Goal: Transaction & Acquisition: Purchase product/service

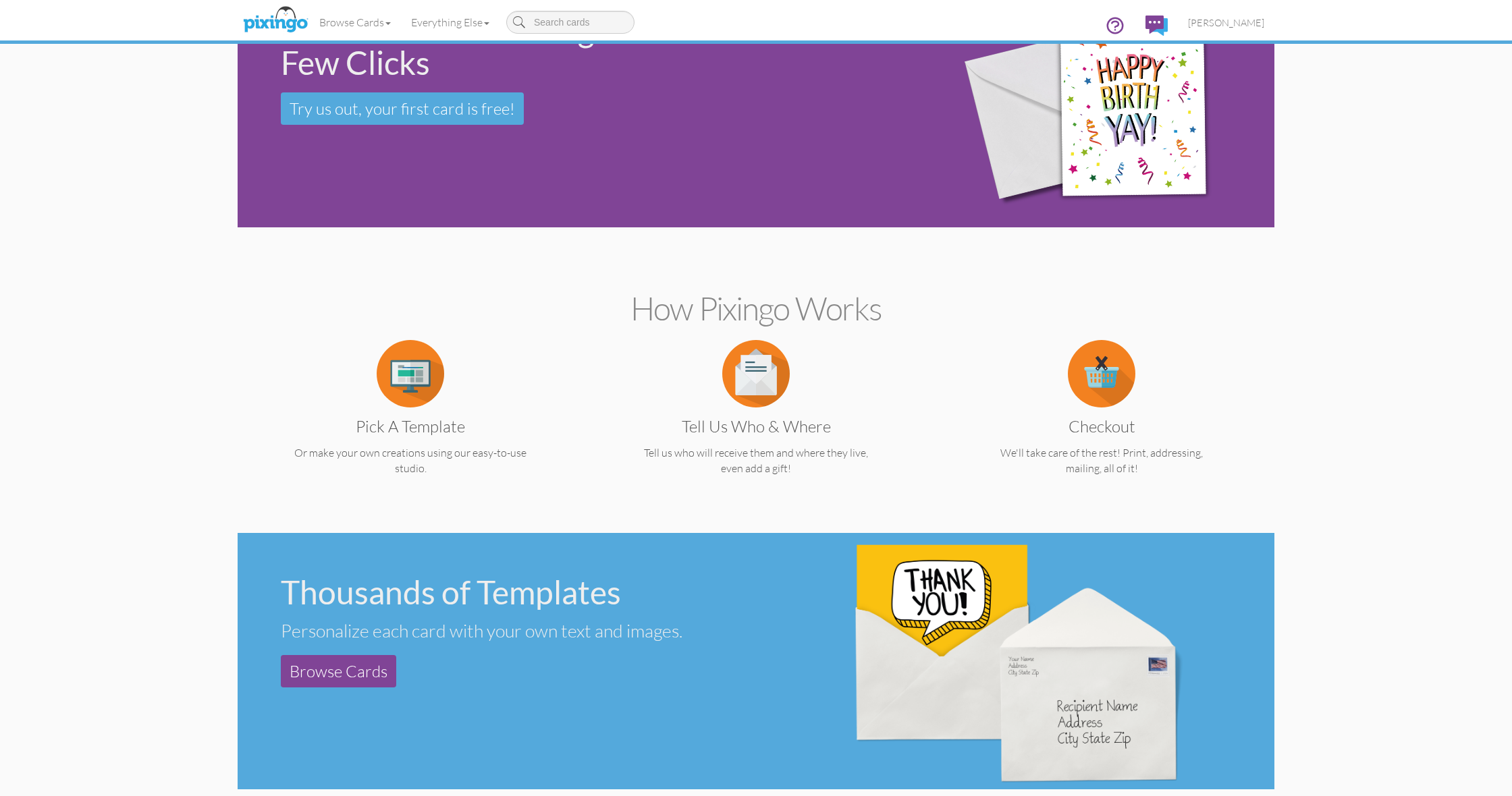
scroll to position [72, 0]
click at [424, 406] on img at bounding box center [410, 374] width 67 height 67
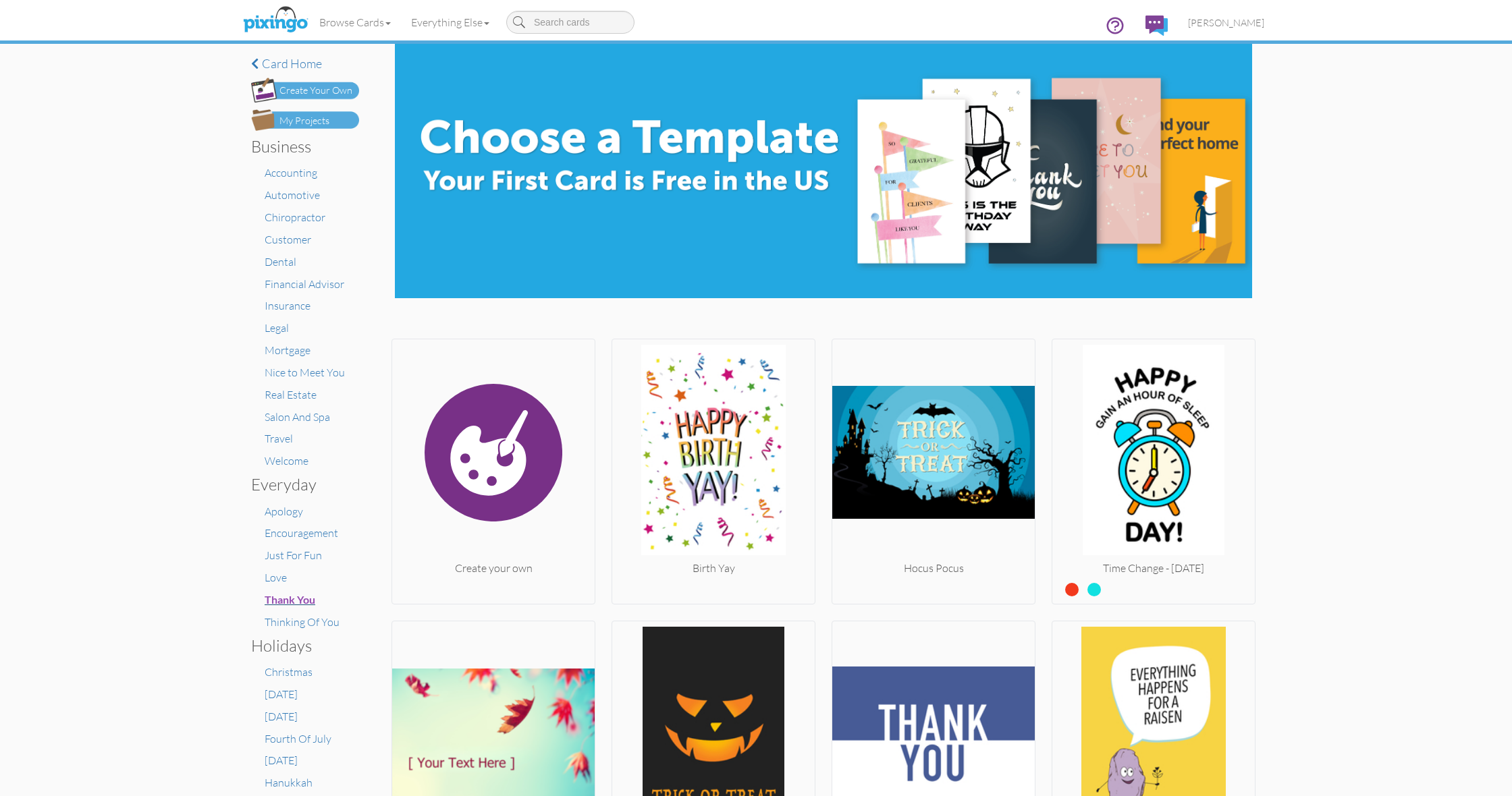
click at [297, 593] on span "Thank You" at bounding box center [290, 599] width 51 height 13
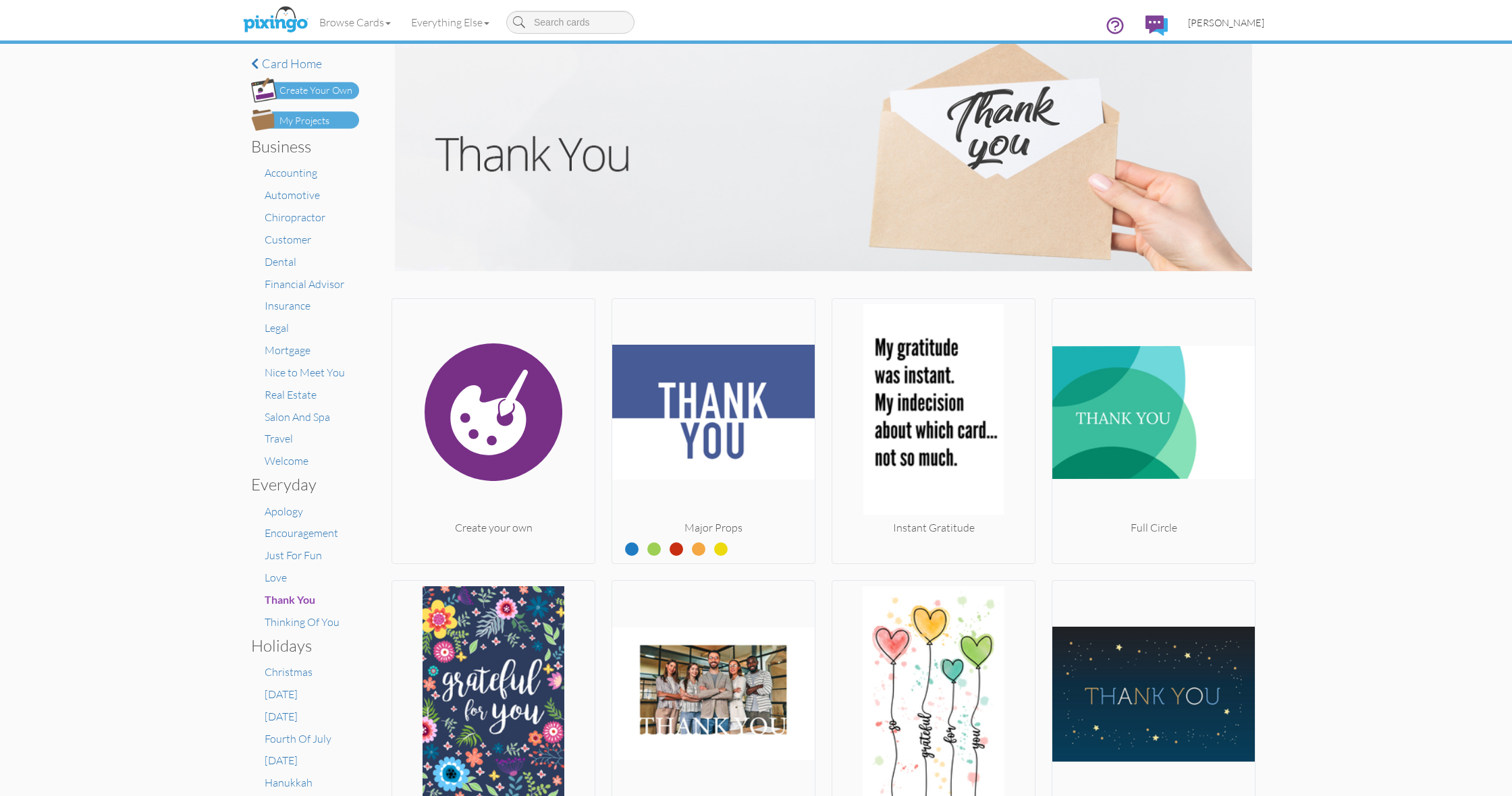
click at [1207, 25] on span "[PERSON_NAME]" at bounding box center [1227, 22] width 76 height 12
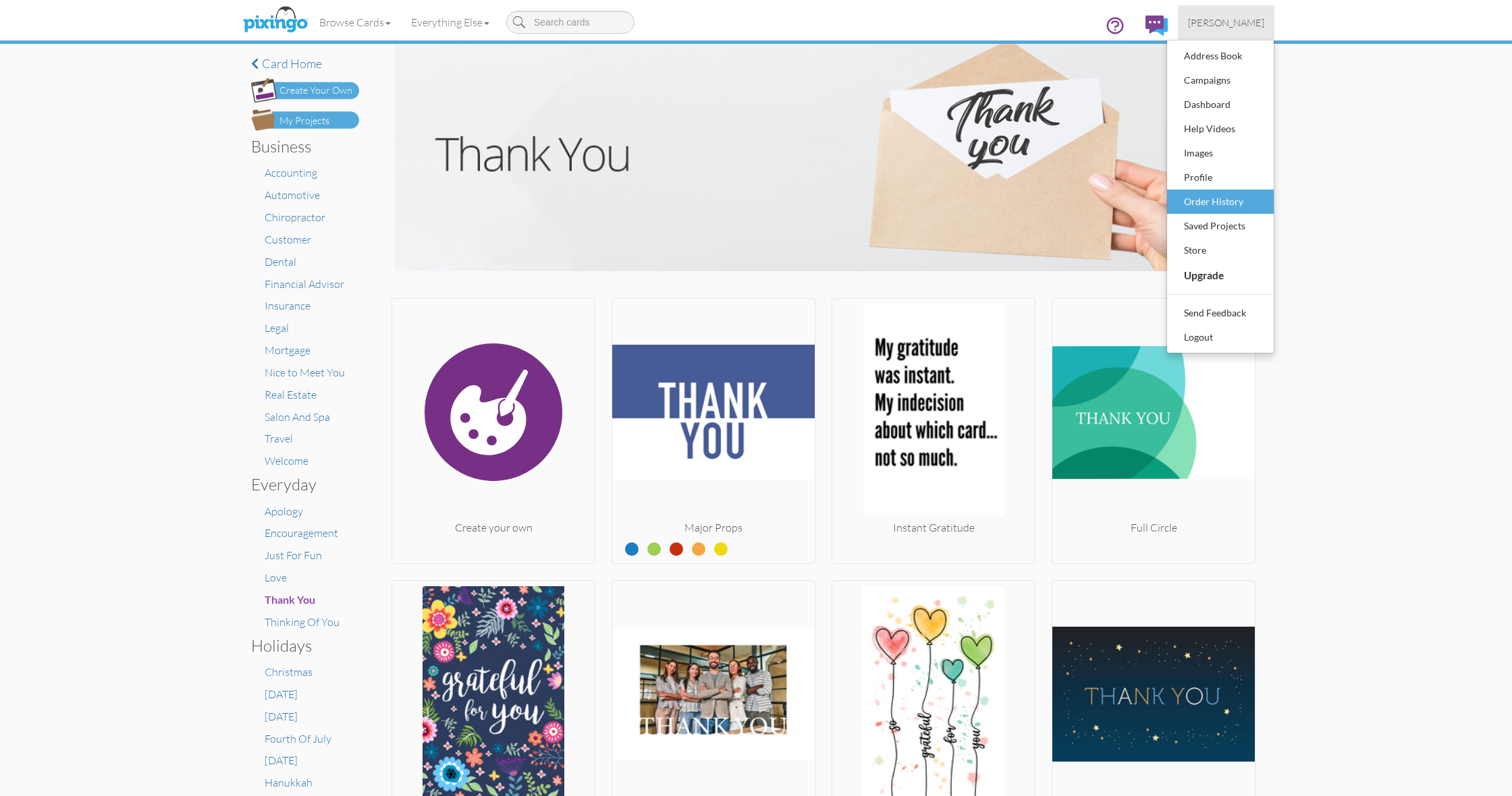
click at [1208, 198] on div "Order History" at bounding box center [1220, 202] width 80 height 21
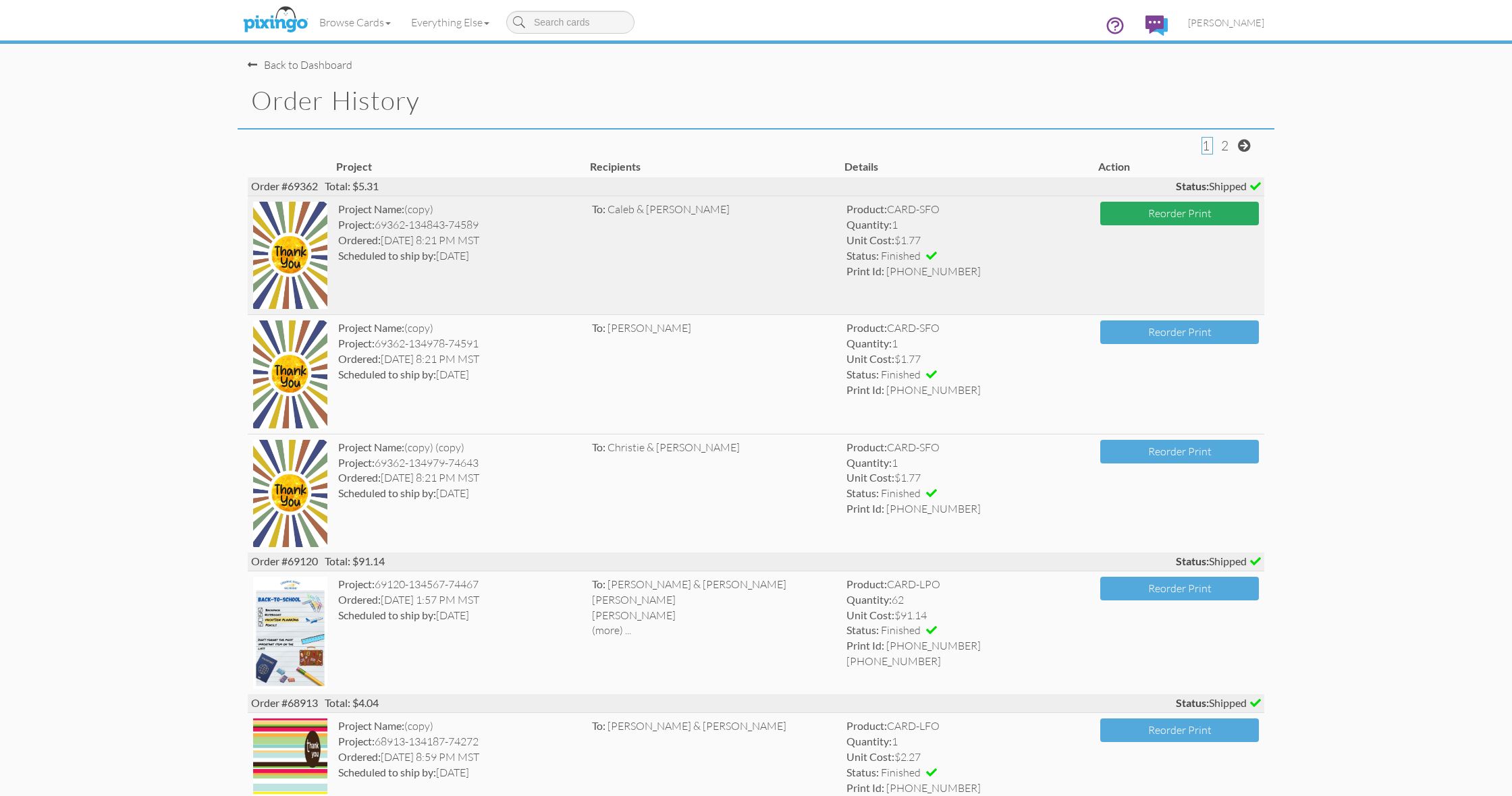
click at [1151, 213] on button "Reorder Print" at bounding box center [1180, 213] width 159 height 24
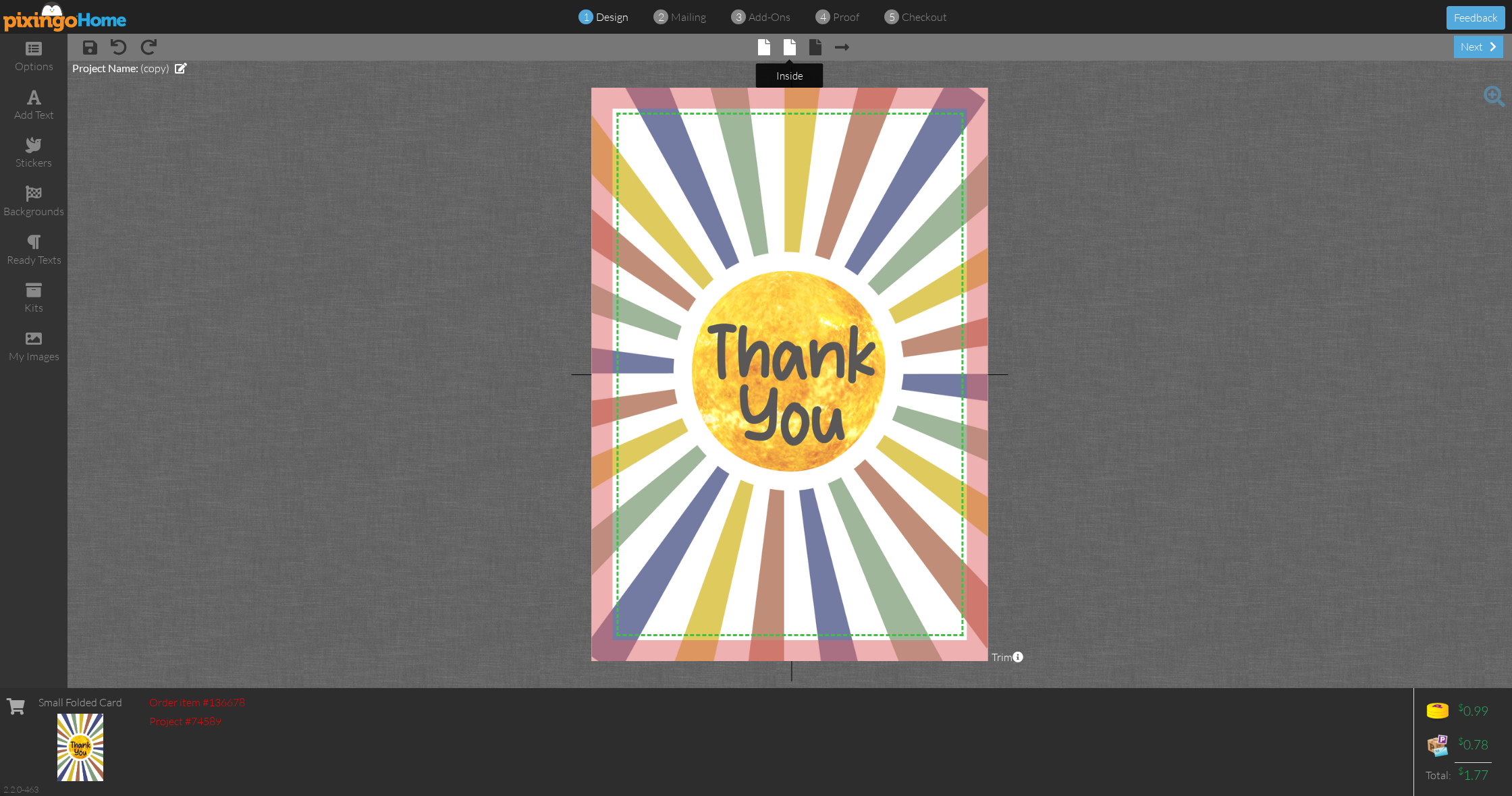
click at [786, 52] on span at bounding box center [789, 47] width 12 height 16
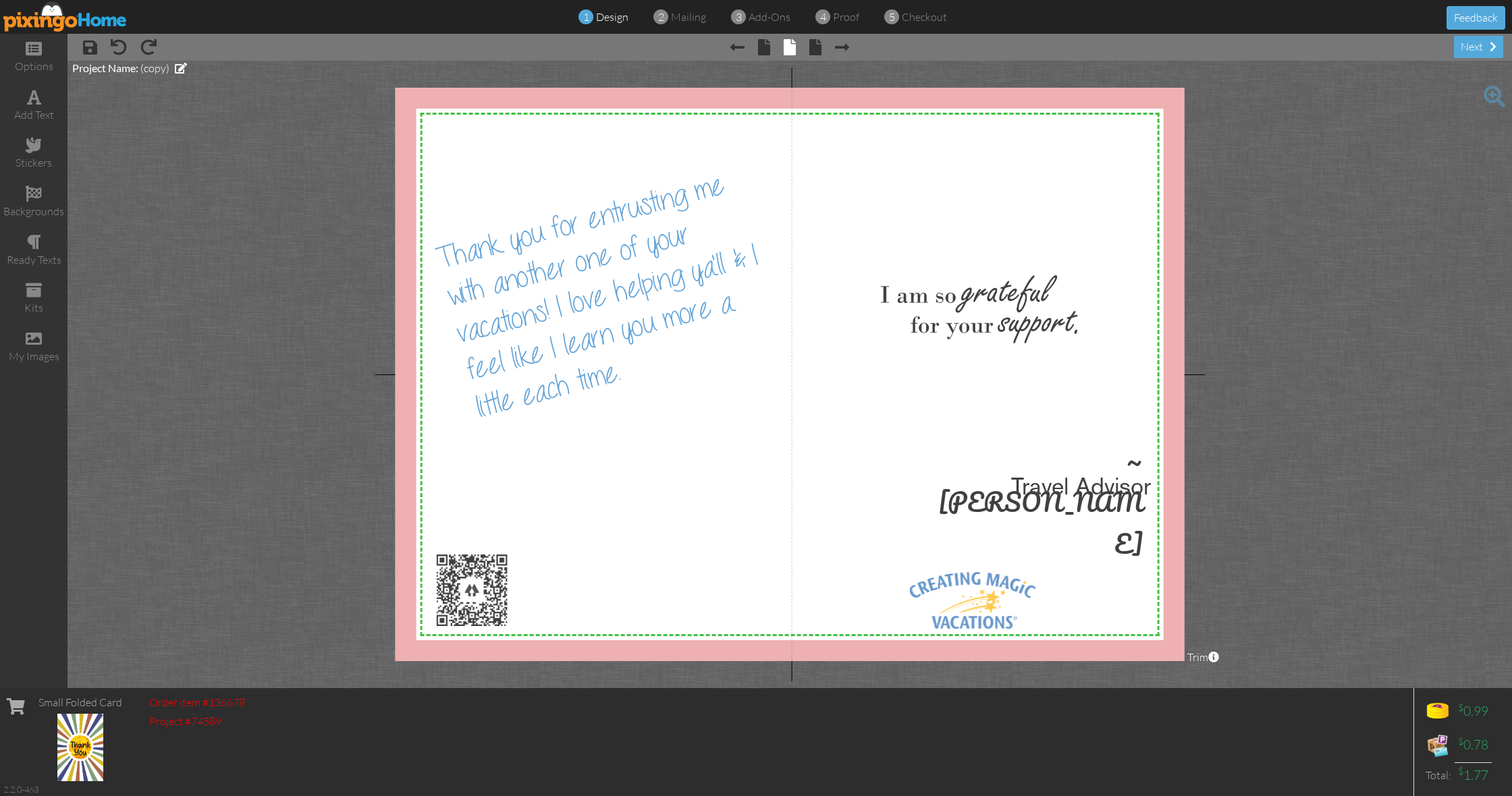
click at [622, 369] on div at bounding box center [790, 375] width 789 height 574
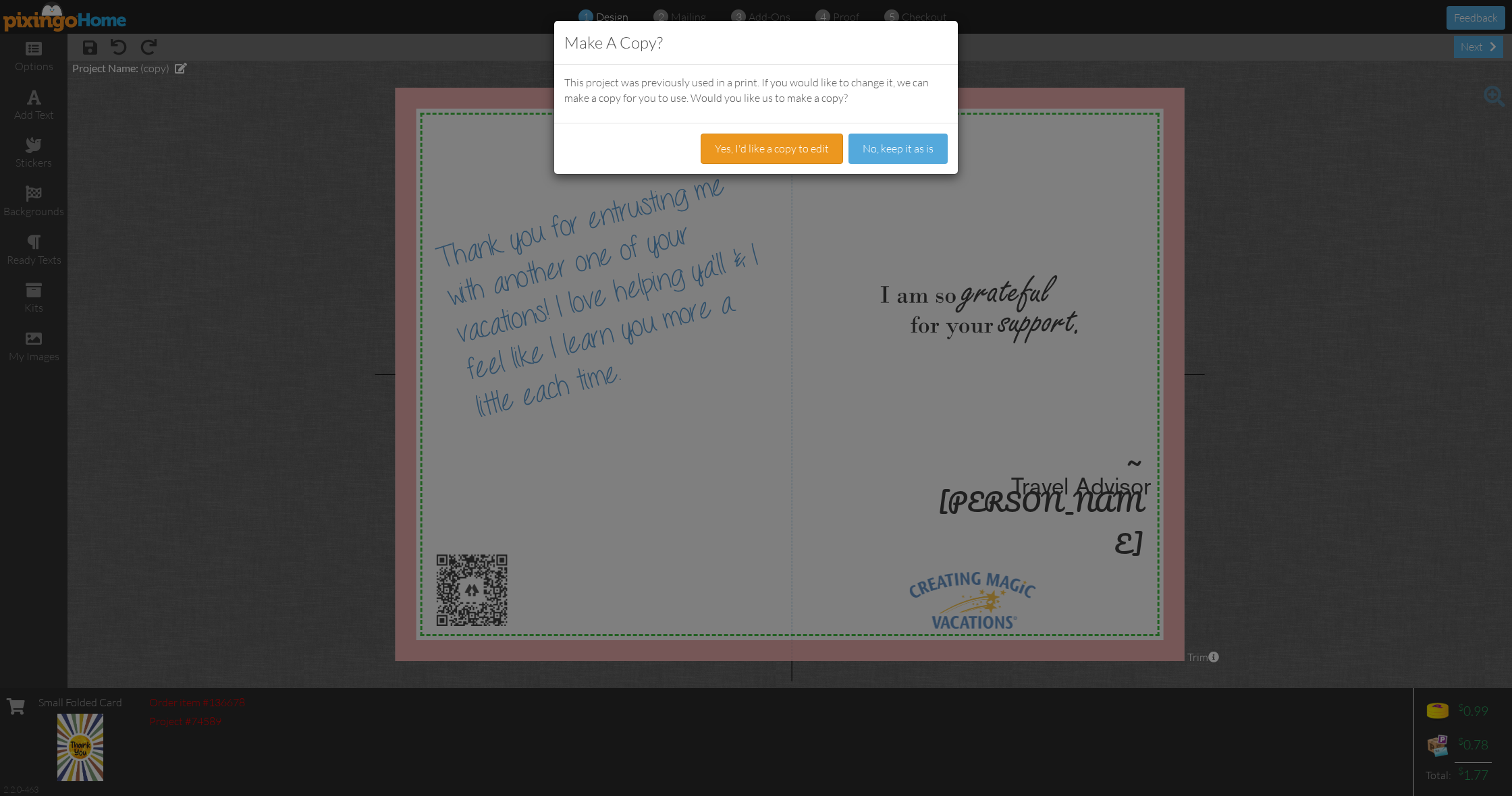
click at [793, 153] on button "Yes, I'd like a copy to edit" at bounding box center [772, 149] width 142 height 30
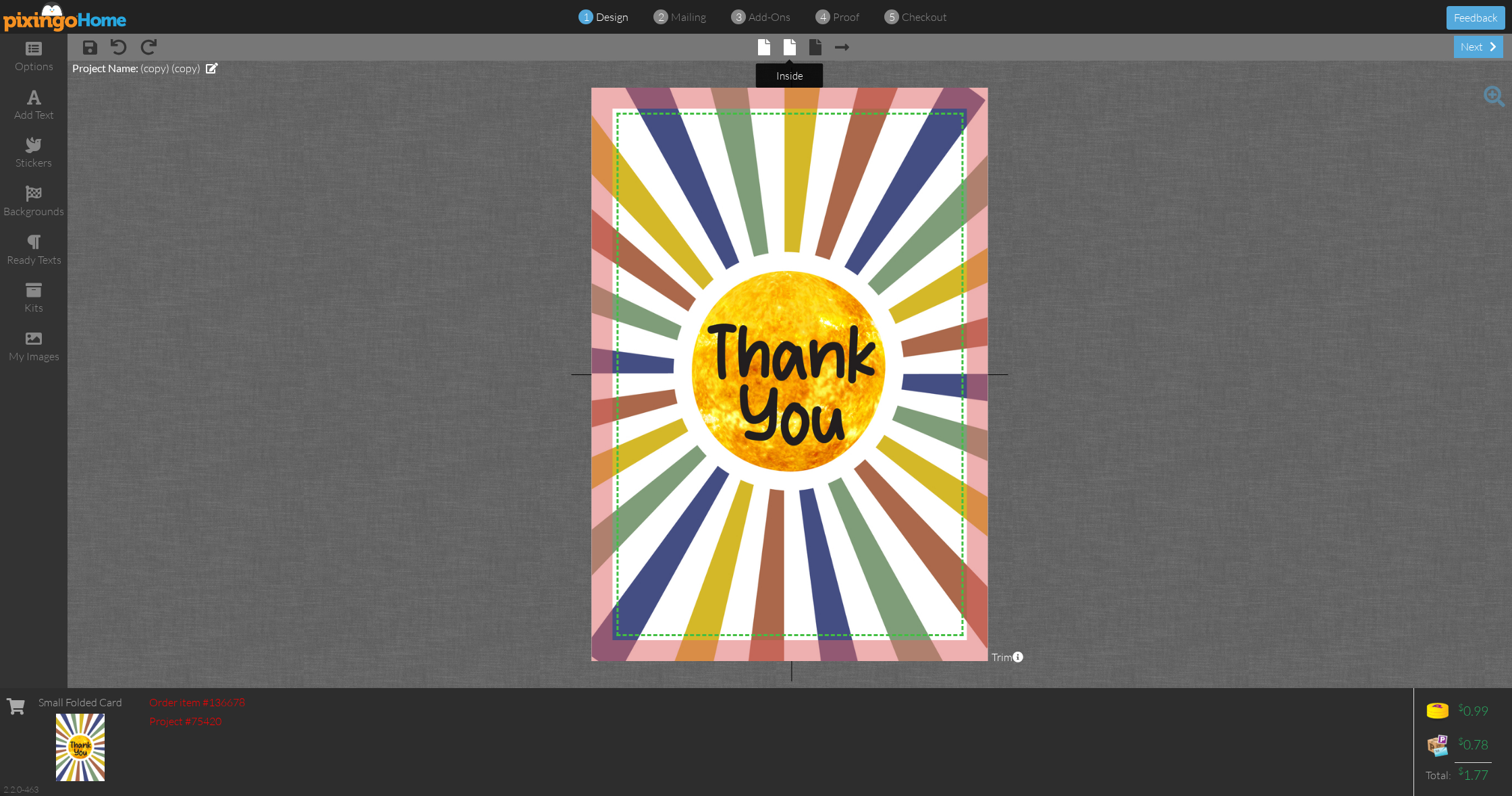
click at [787, 47] on span at bounding box center [789, 47] width 12 height 16
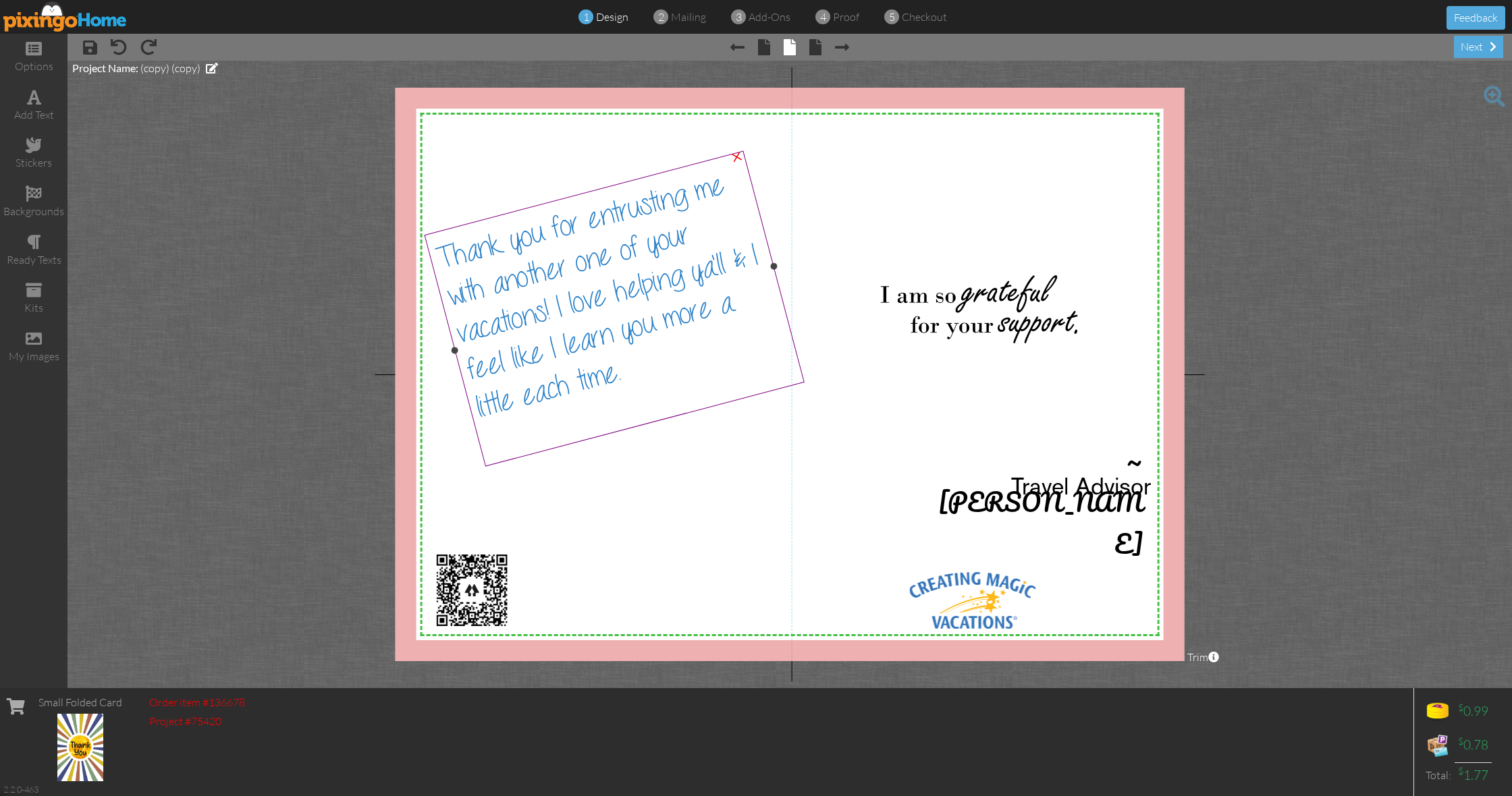
click at [621, 370] on span "Thank you for entrusting me with another one of your vacations! I love helping …" at bounding box center [596, 296] width 327 height 255
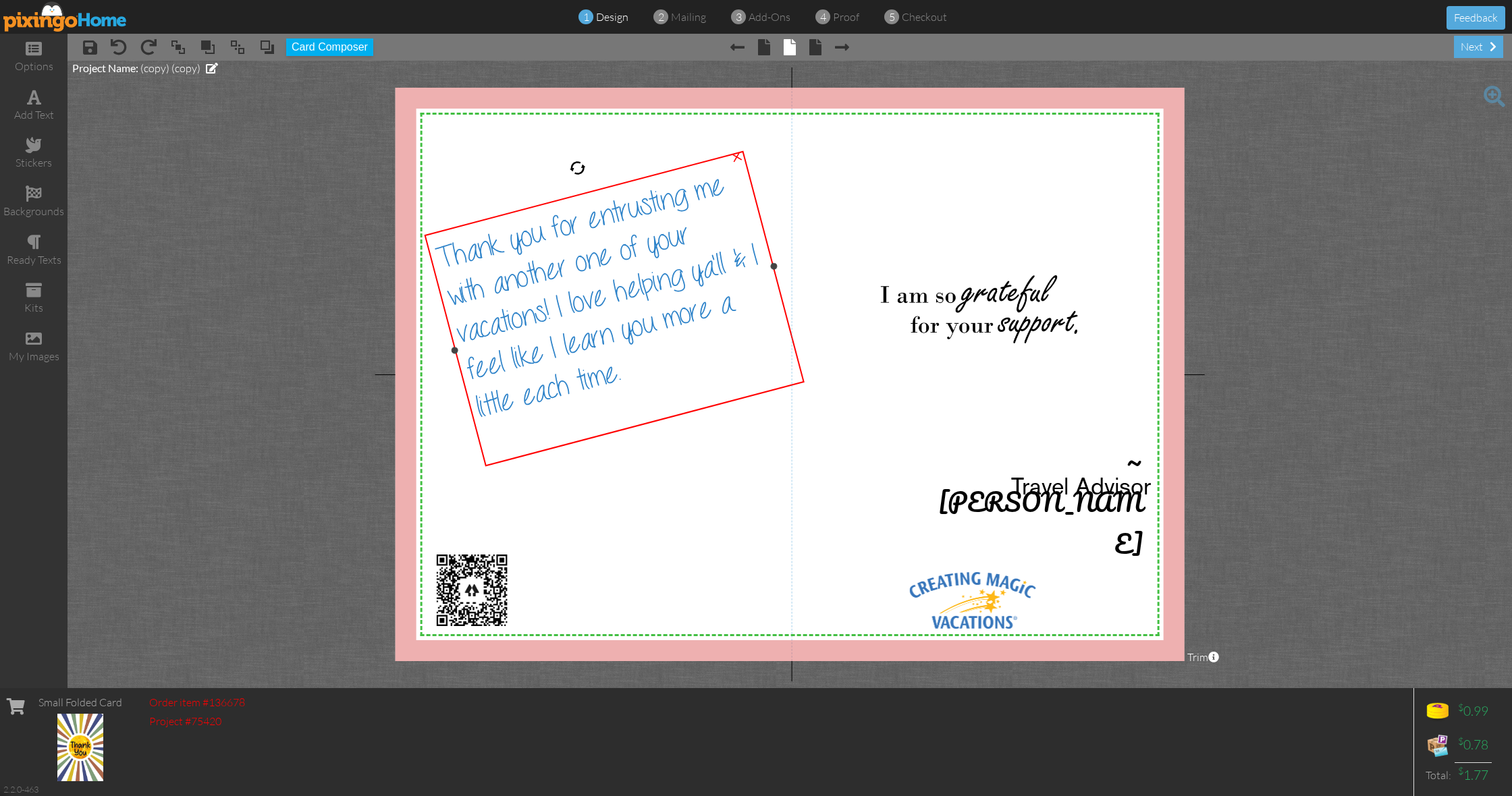
click at [619, 370] on span "Thank you for entrusting me with another one of your vacations! I love helping …" at bounding box center [596, 296] width 327 height 255
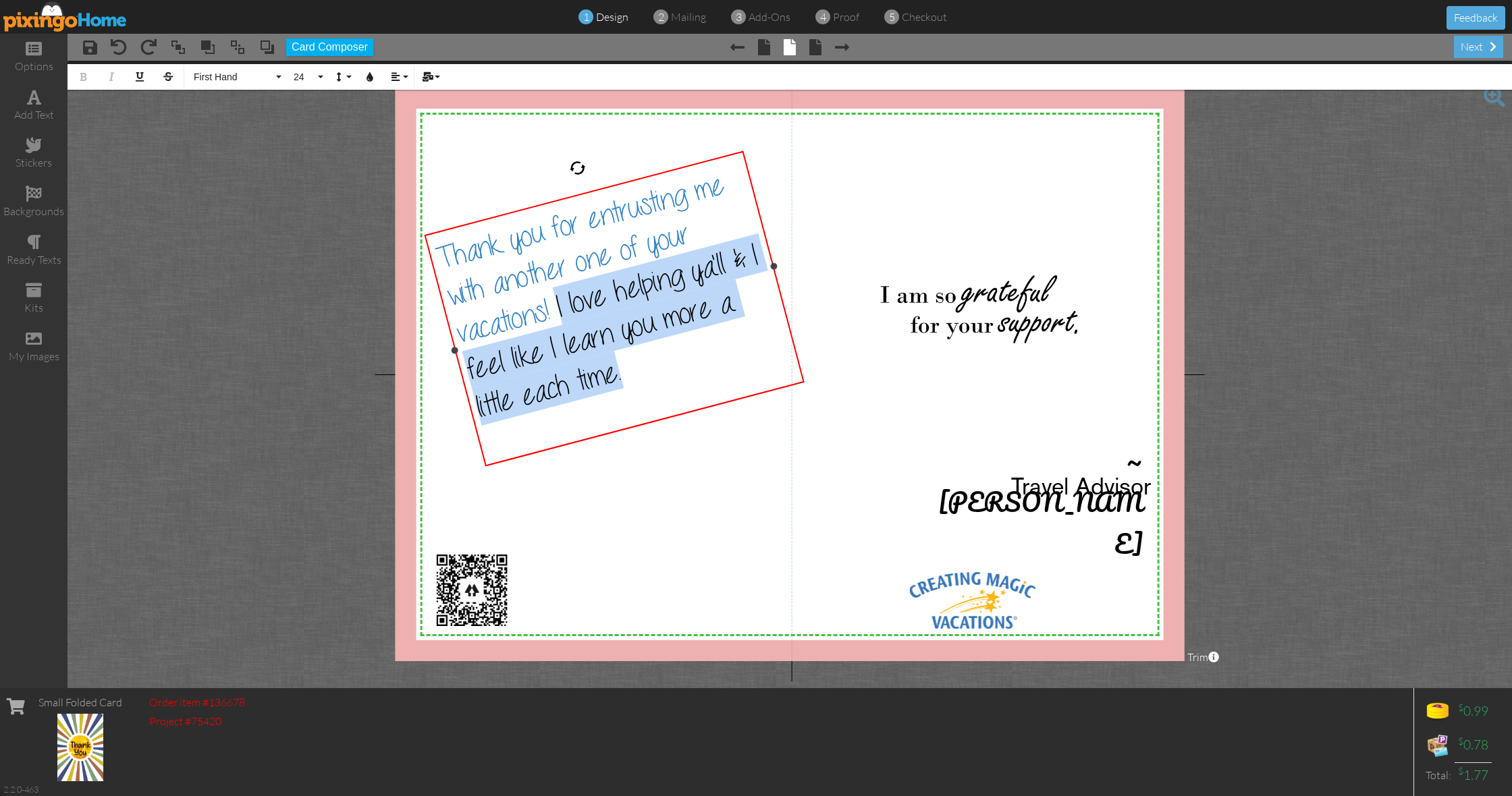
drag, startPoint x: 619, startPoint y: 370, endPoint x: 559, endPoint y: 313, distance: 82.8
click at [558, 313] on span "Thank you for entrusting me with another one of your vacations! I love helping …" at bounding box center [596, 296] width 327 height 255
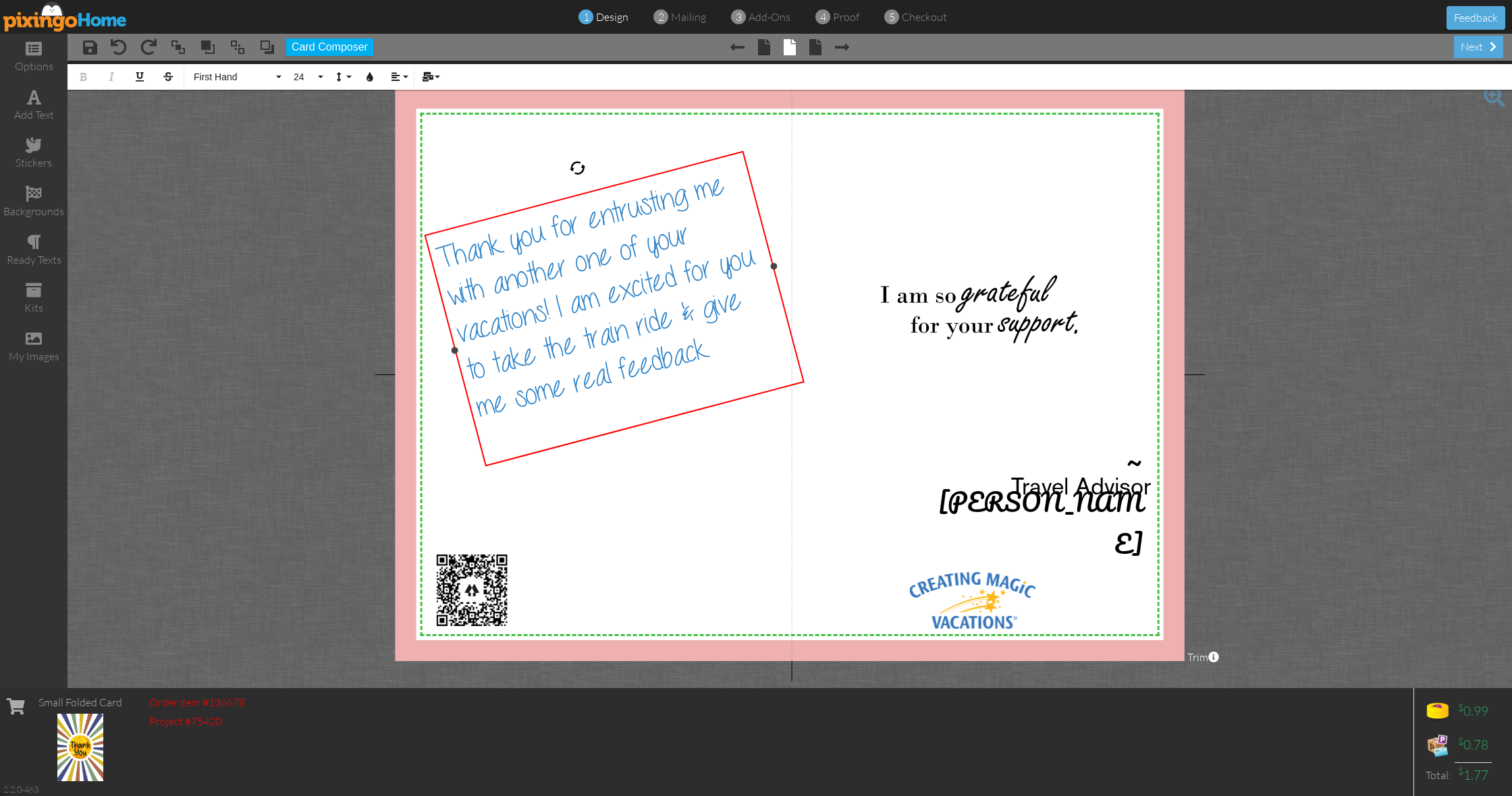
click at [668, 319] on span "Thank you for entrusting me with another one of your vacations! I am excited fo…" at bounding box center [595, 296] width 323 height 255
click at [672, 349] on span "Thank you for entrusting me with another one of your vacations! I am excited fo…" at bounding box center [595, 296] width 323 height 255
click at [667, 355] on span "Thank you for entrusting me with another one of your vacations! I am excited fo…" at bounding box center [595, 296] width 323 height 255
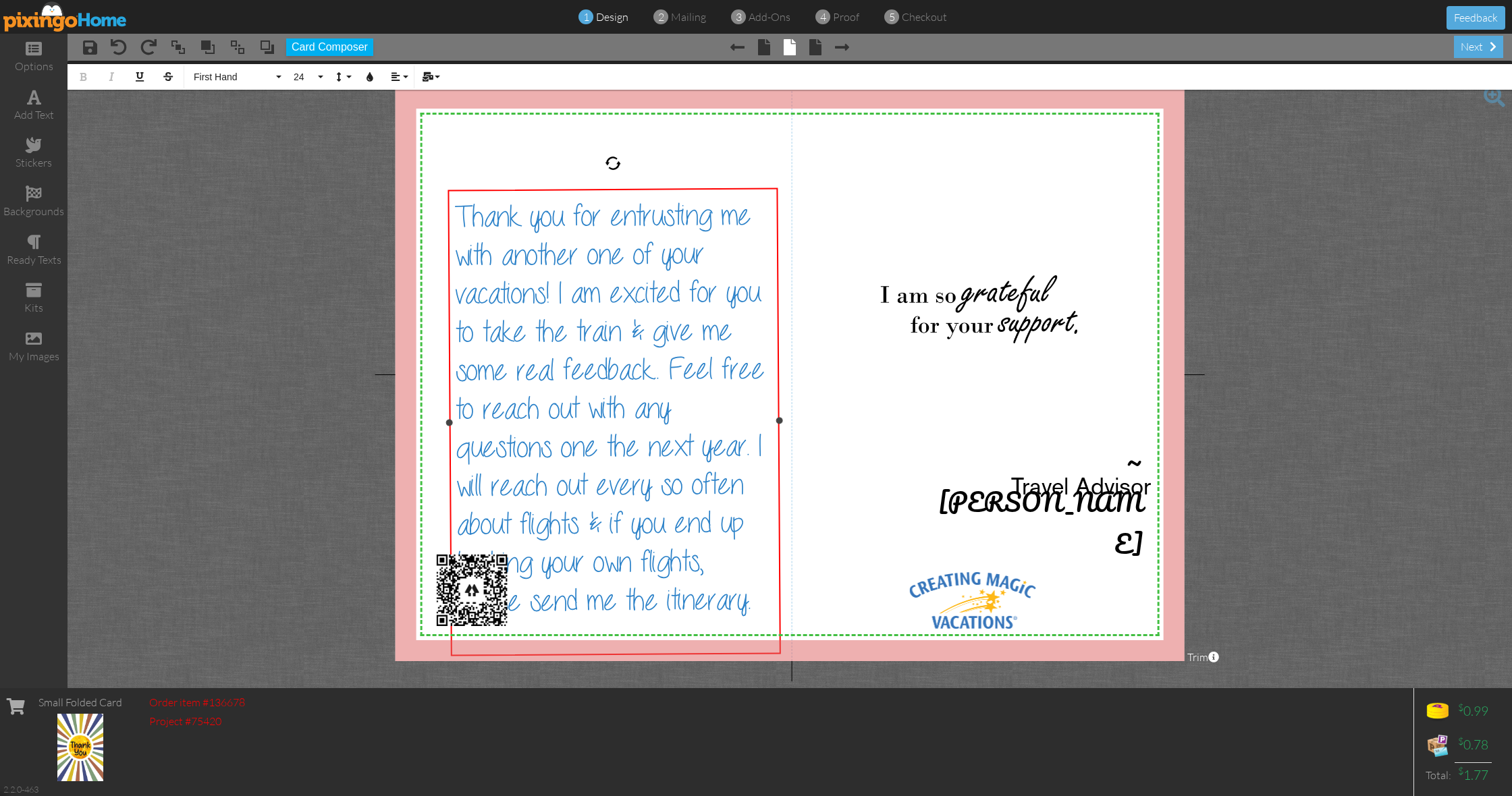
drag, startPoint x: 546, startPoint y: 164, endPoint x: 613, endPoint y: 215, distance: 84.2
click at [613, 215] on div "Thank you for entrusting me with another one of your vacations! I am excited fo…" at bounding box center [614, 421] width 334 height 468
drag, startPoint x: 599, startPoint y: 252, endPoint x: 588, endPoint y: 224, distance: 30.1
click at [588, 224] on span "Thank you for entrusting me with another one of your vacations! I am excited fo…" at bounding box center [610, 409] width 310 height 418
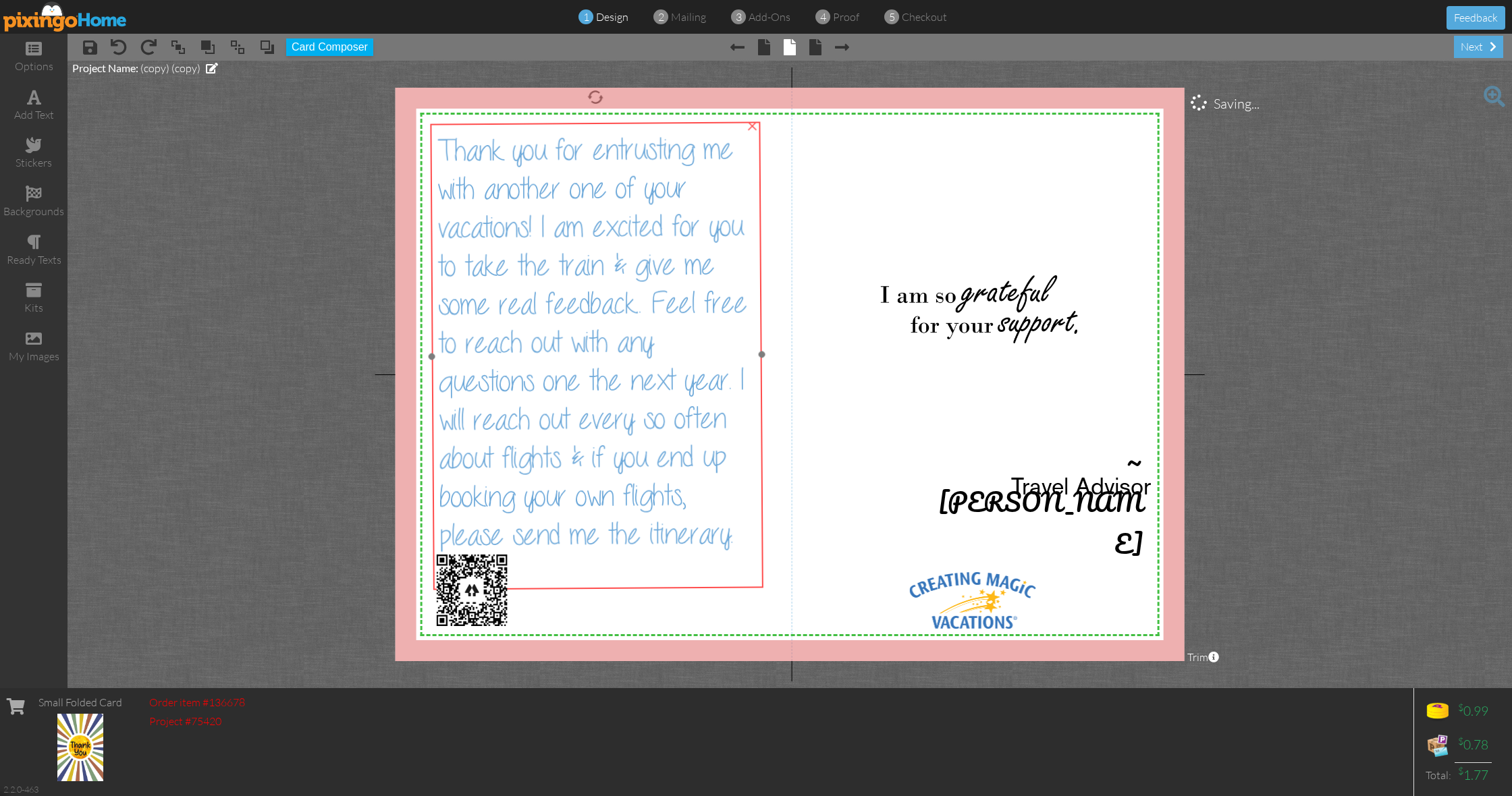
drag, startPoint x: 635, startPoint y: 304, endPoint x: 618, endPoint y: 238, distance: 68.2
click at [618, 238] on span "Thank you for entrusting me with another one of your vacations! I am excited fo…" at bounding box center [592, 342] width 310 height 418
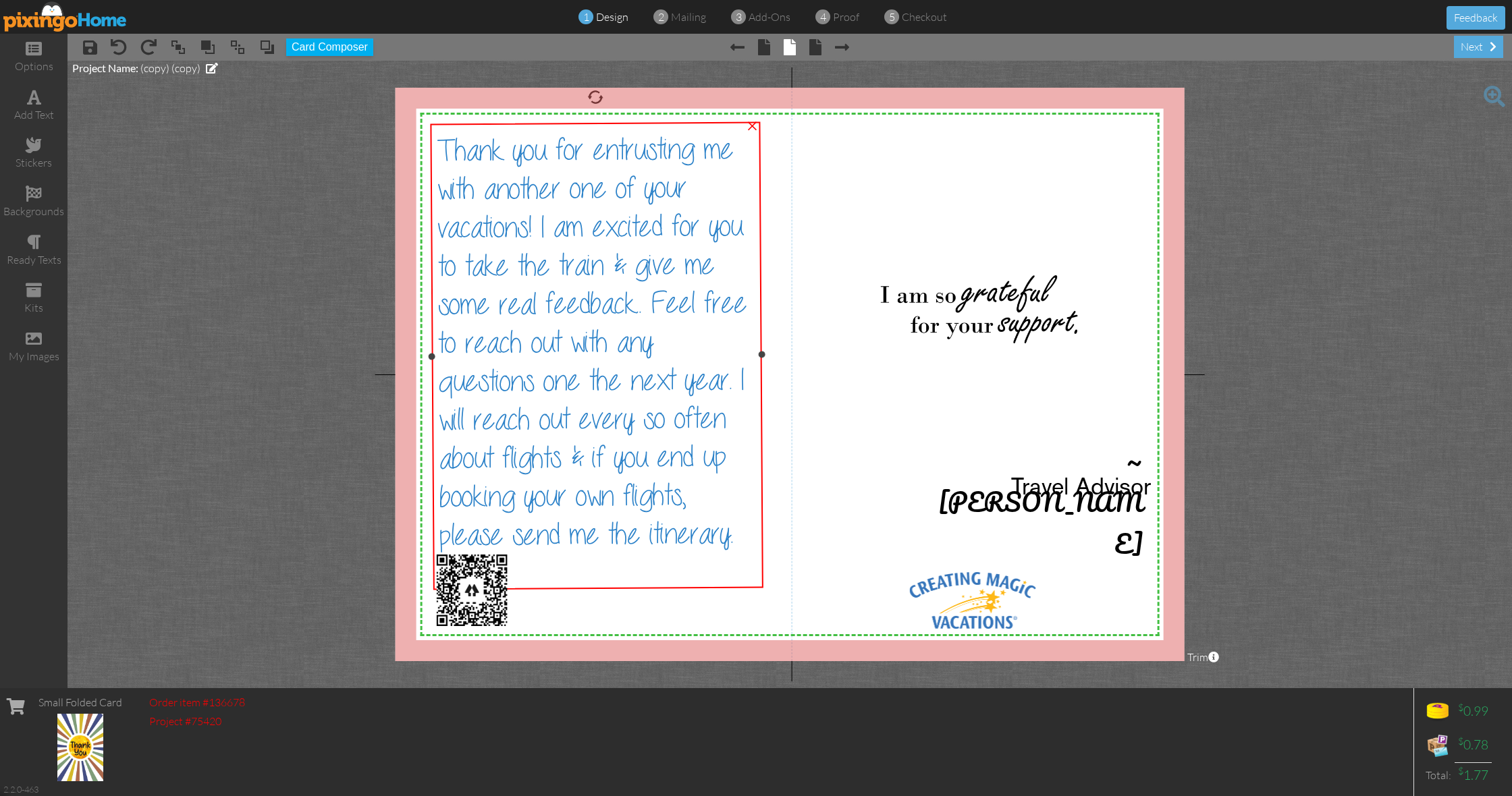
click at [464, 378] on span "Thank you for entrusting me with another one of your vacations! I am excited fo…" at bounding box center [592, 342] width 310 height 418
click at [460, 378] on span "Thank you for entrusting me with another one of your vacations! I am excited fo…" at bounding box center [592, 342] width 310 height 418
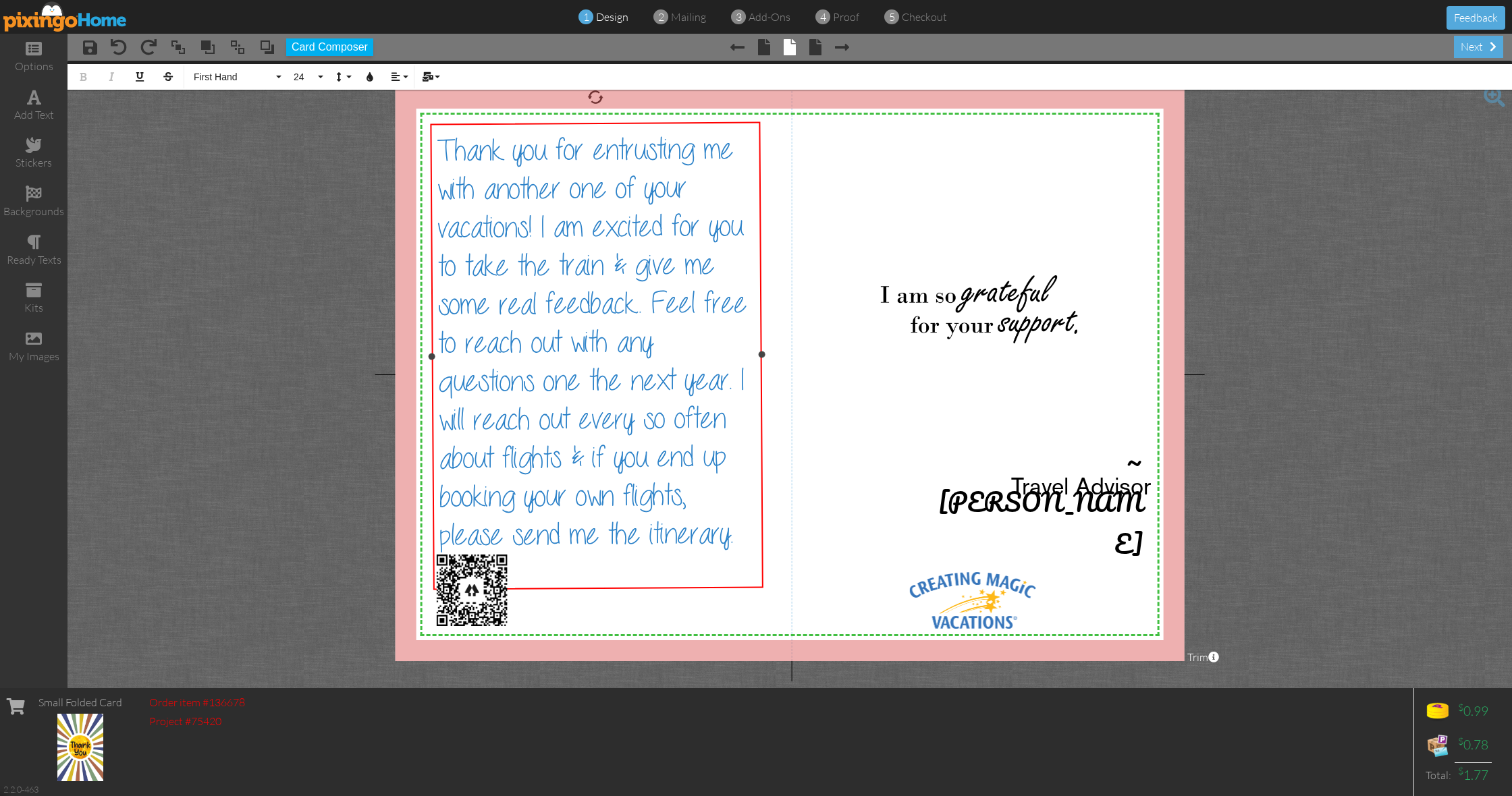
drag, startPoint x: 459, startPoint y: 376, endPoint x: 471, endPoint y: 380, distance: 12.6
click at [460, 378] on span "Thank you for entrusting me with another one of your vacations! I am excited fo…" at bounding box center [592, 342] width 310 height 418
click at [1462, 46] on div "next" at bounding box center [1479, 47] width 49 height 22
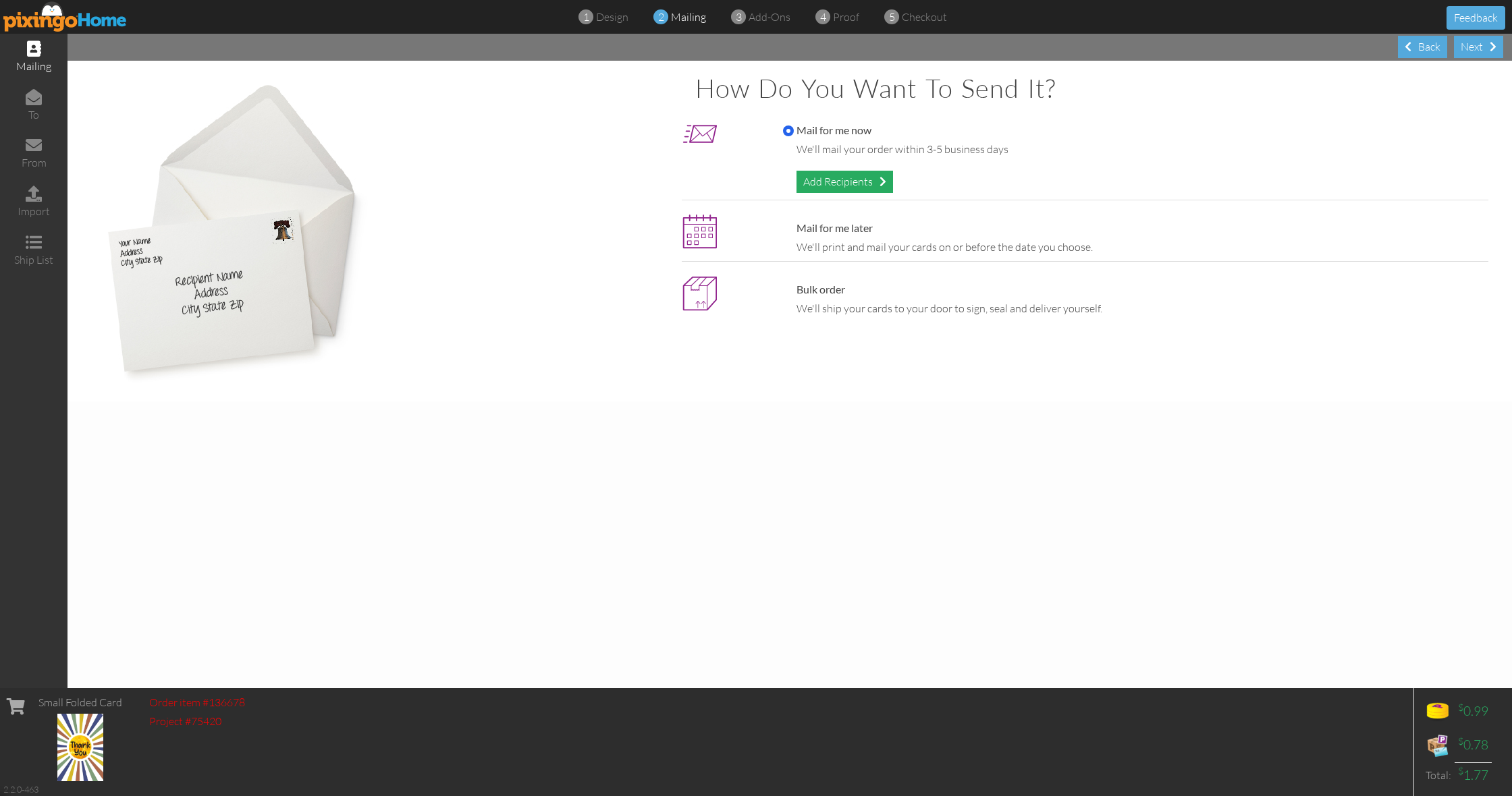
click at [847, 180] on div "Add Recipients" at bounding box center [845, 182] width 96 height 22
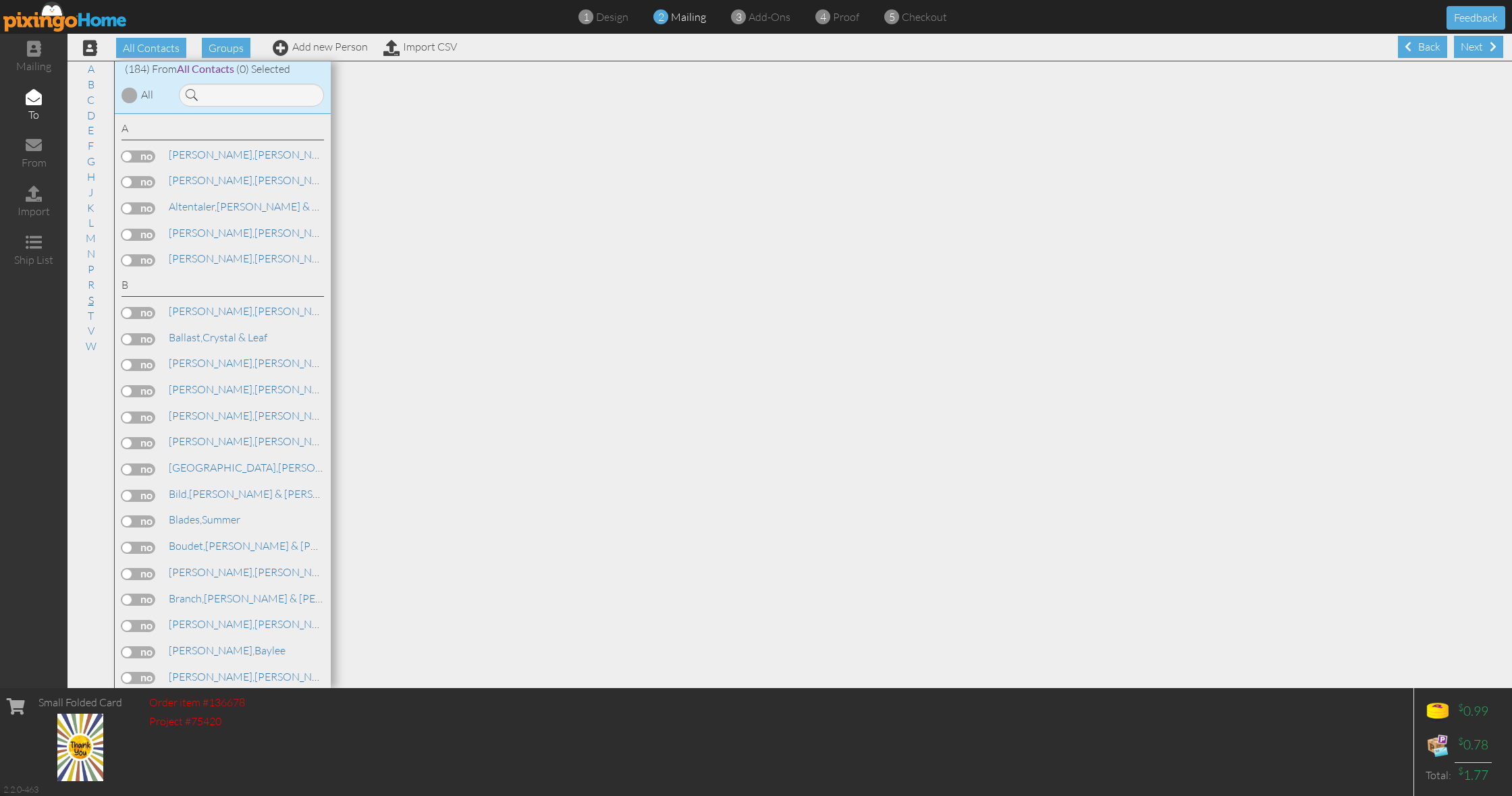
click at [89, 296] on link "S" at bounding box center [91, 300] width 19 height 16
click at [146, 779] on label at bounding box center [138, 784] width 34 height 12
click at [0, 0] on input "checkbox" at bounding box center [0, 0] width 0 height 0
click at [1484, 51] on div "Next" at bounding box center [1479, 47] width 49 height 22
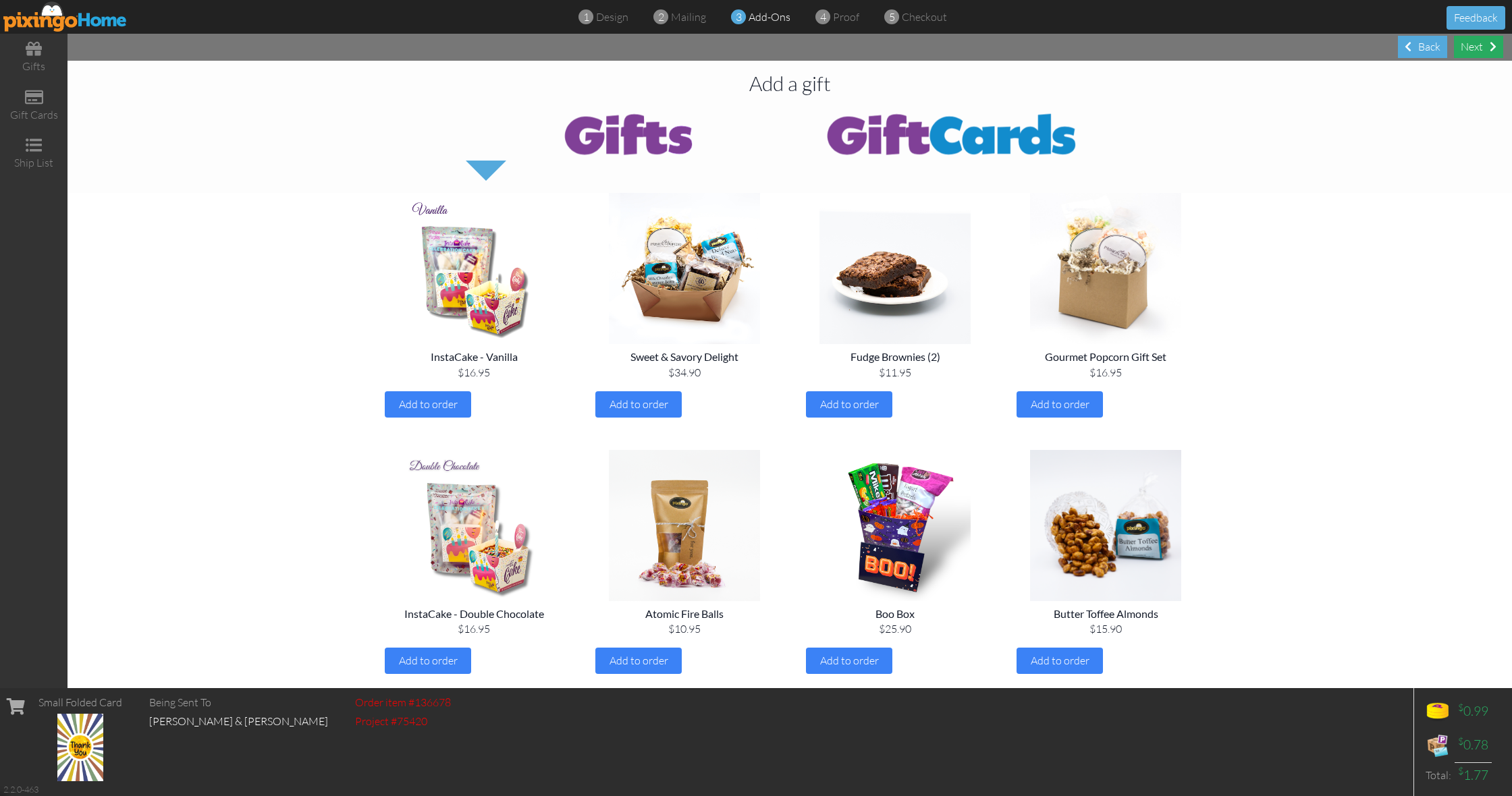
click at [1476, 53] on div "Next" at bounding box center [1479, 47] width 49 height 22
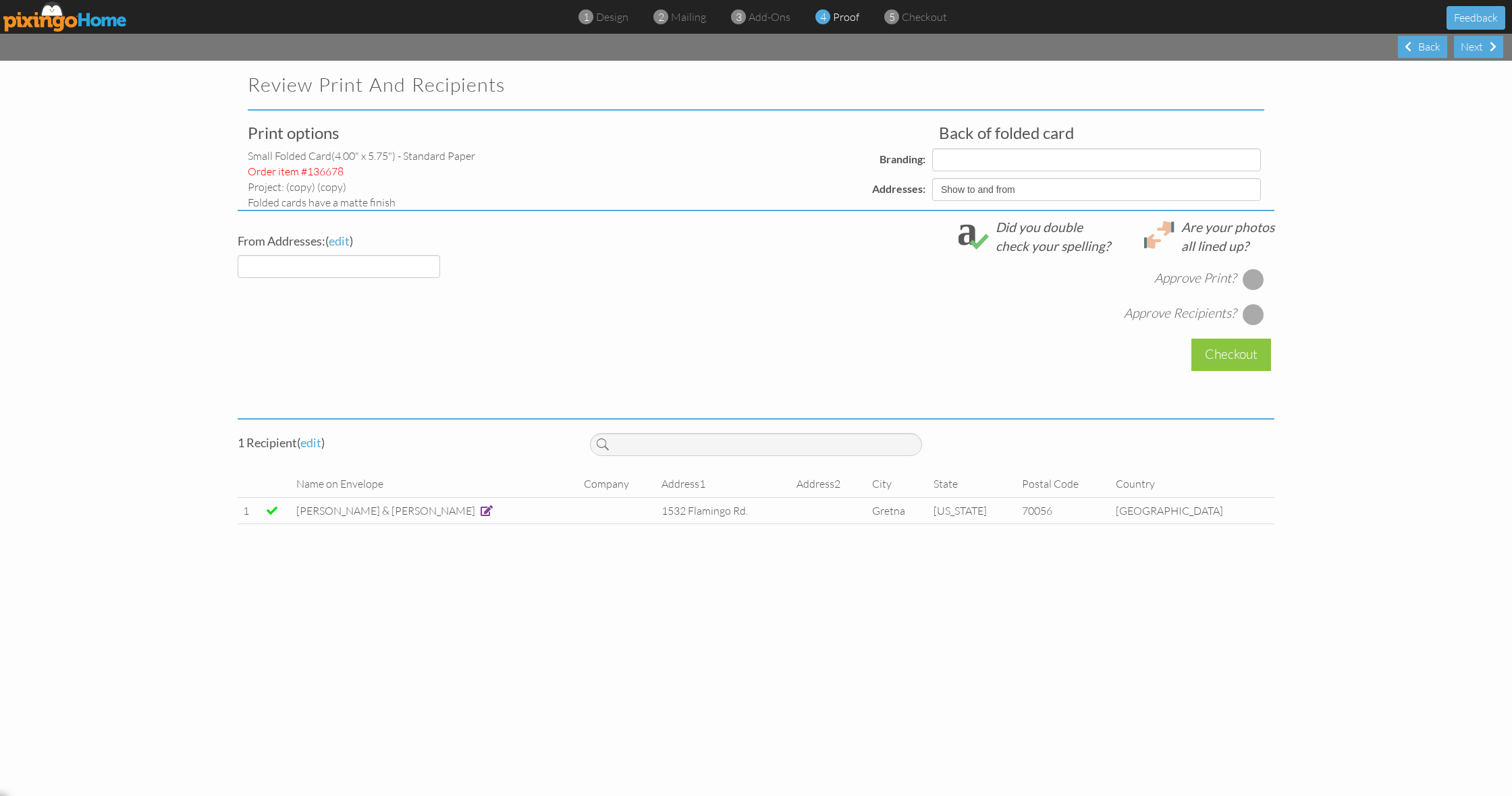
select select "object:3053"
select select "object:3052"
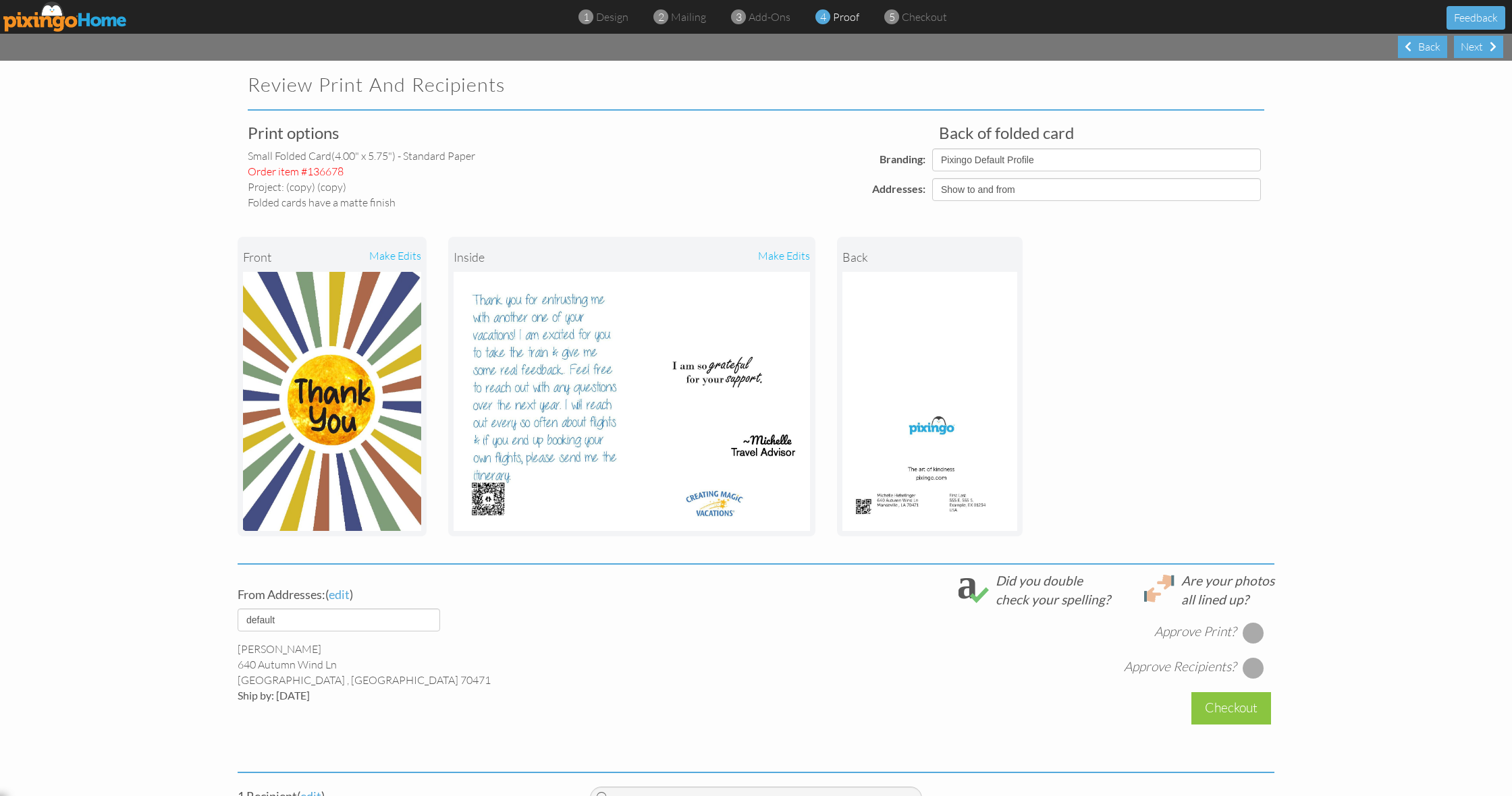
click at [787, 255] on div "make edits" at bounding box center [720, 257] width 178 height 30
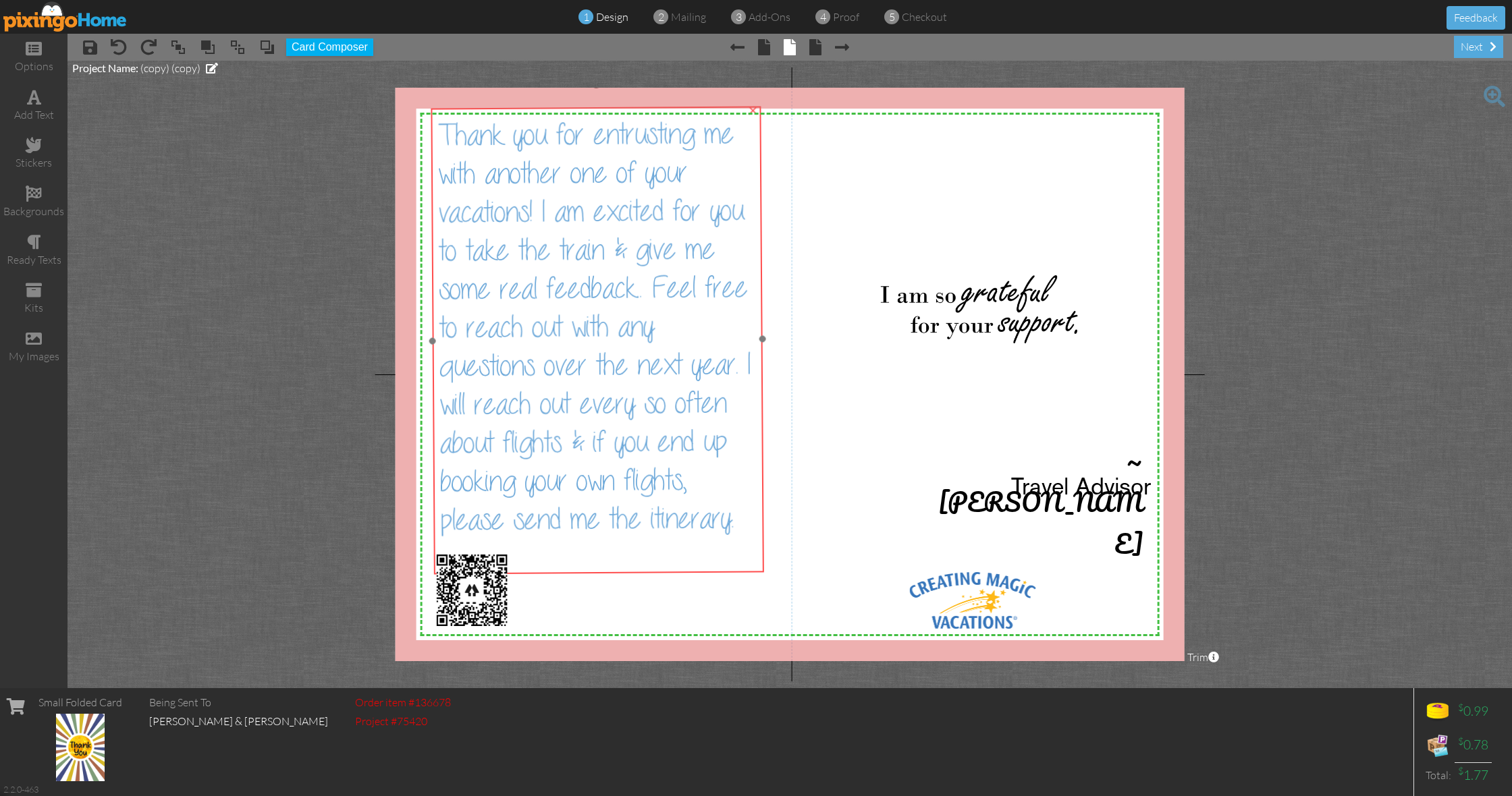
drag, startPoint x: 569, startPoint y: 293, endPoint x: 569, endPoint y: 278, distance: 15.0
click at [569, 278] on span "Thank you for entrusting me with another one of your vacations! I am excited fo…" at bounding box center [593, 326] width 312 height 418
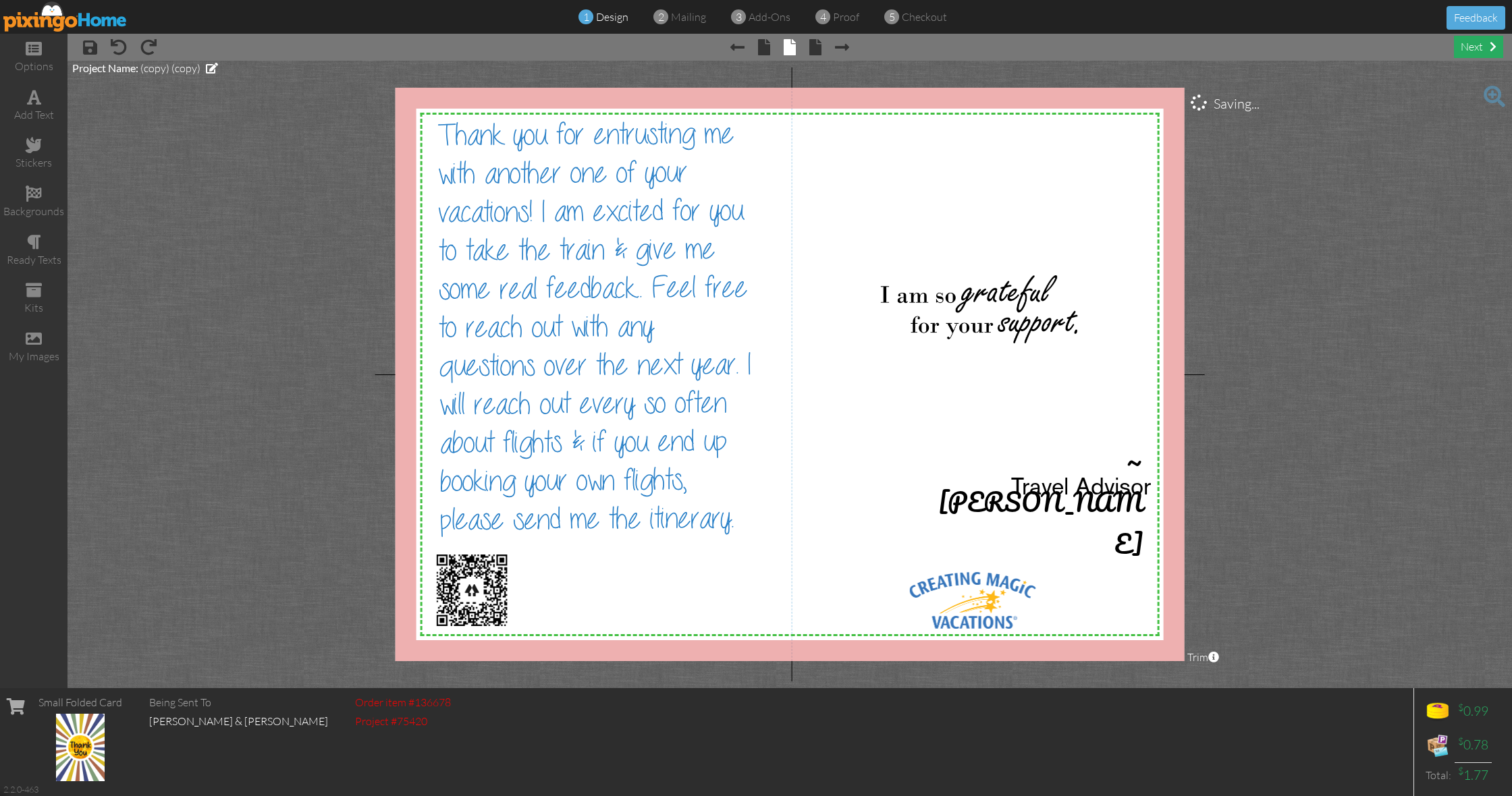
click at [1464, 54] on div "next" at bounding box center [1479, 47] width 49 height 22
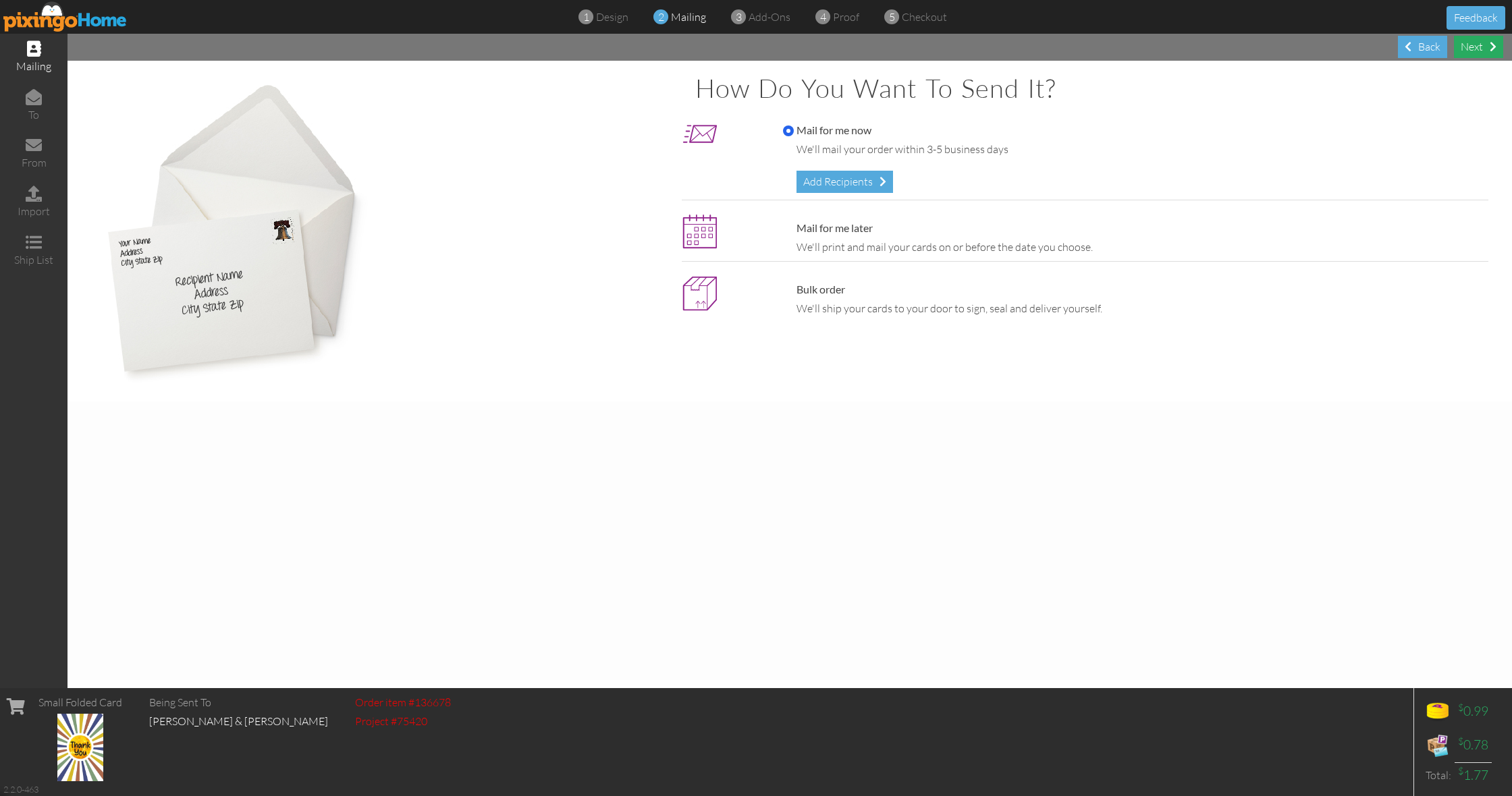
click at [1480, 51] on div "Next" at bounding box center [1479, 47] width 49 height 22
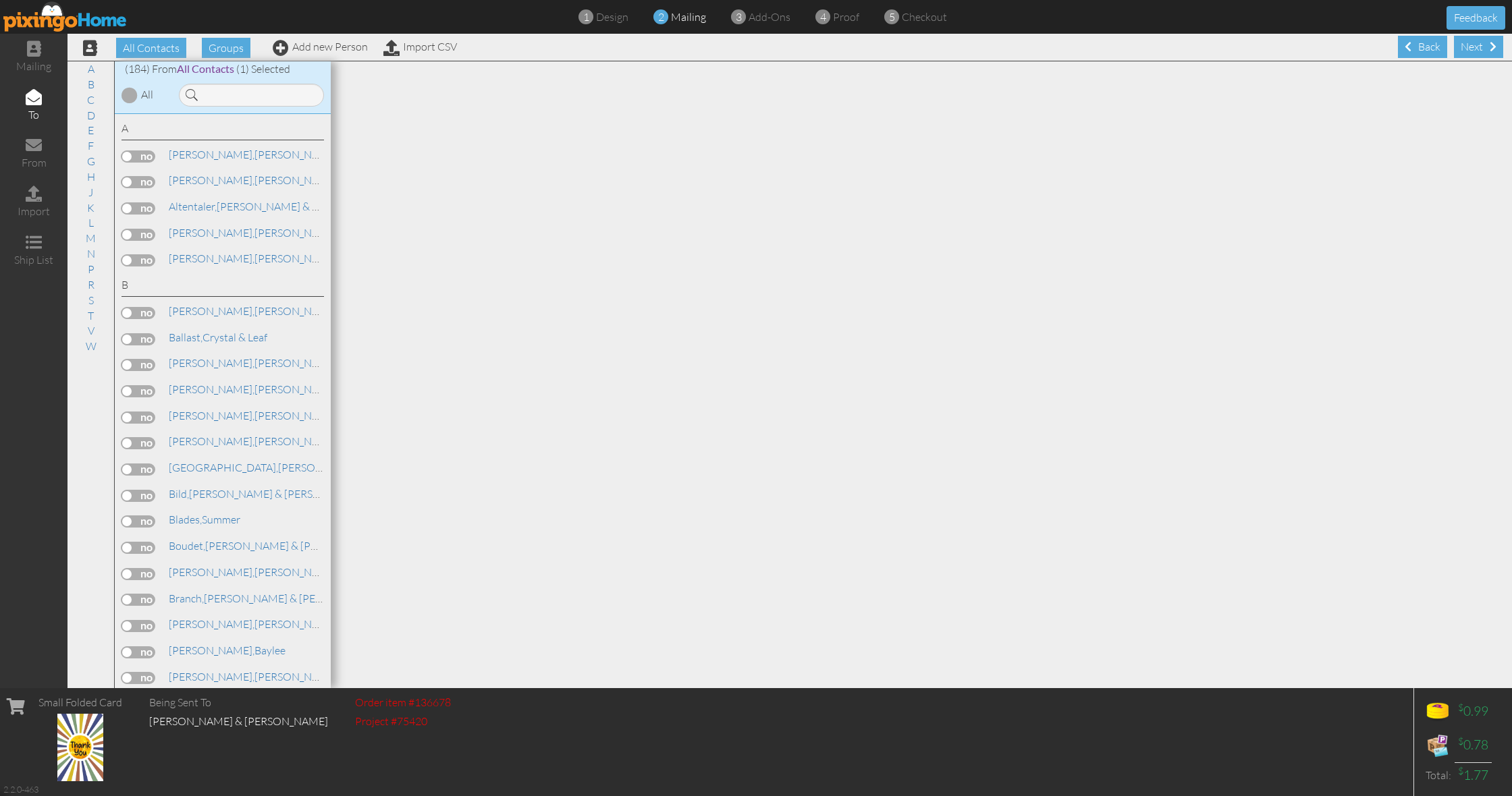
click at [1480, 51] on div "Next" at bounding box center [1479, 47] width 49 height 22
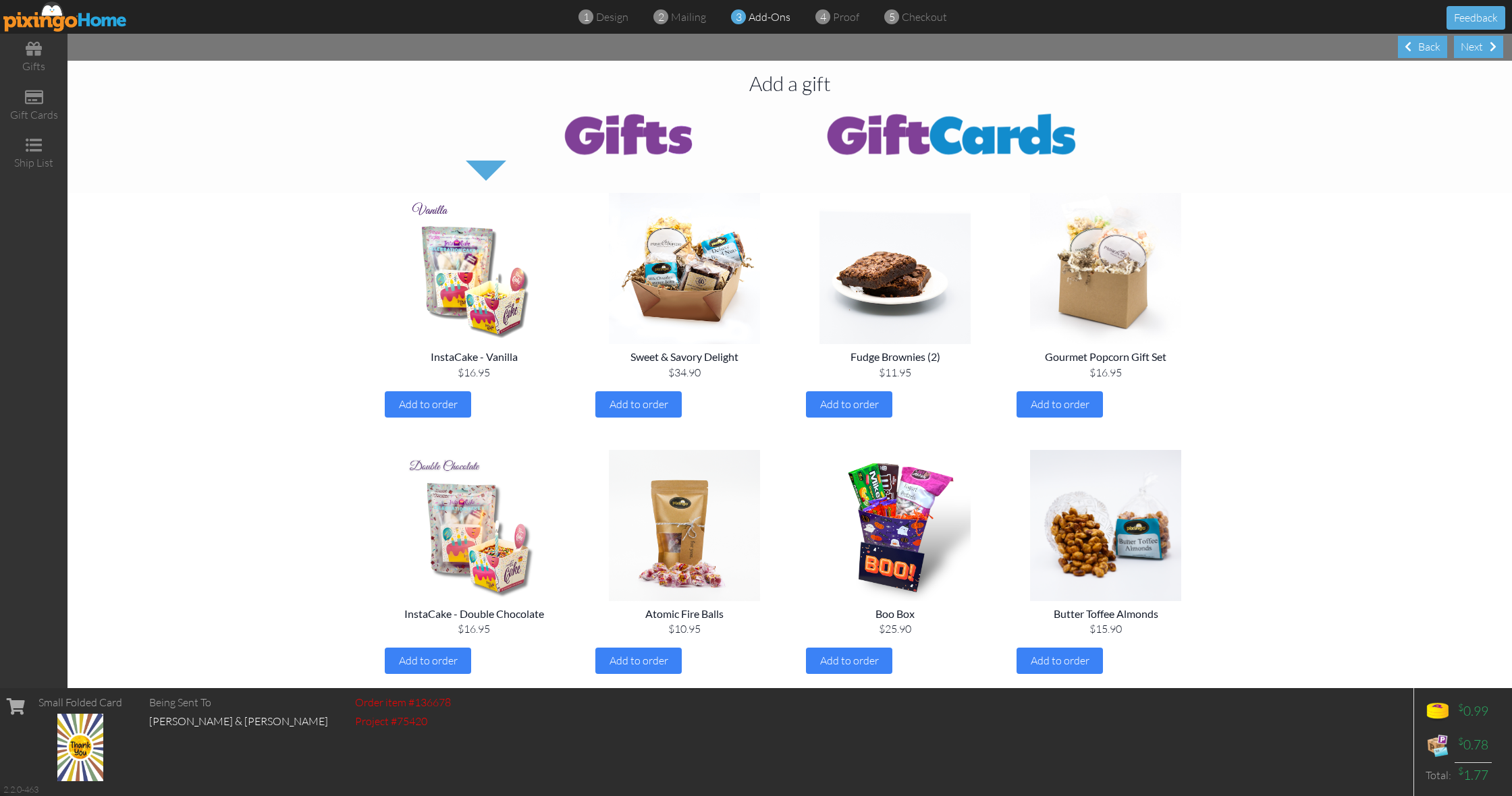
click at [1480, 51] on div "Next" at bounding box center [1479, 47] width 49 height 22
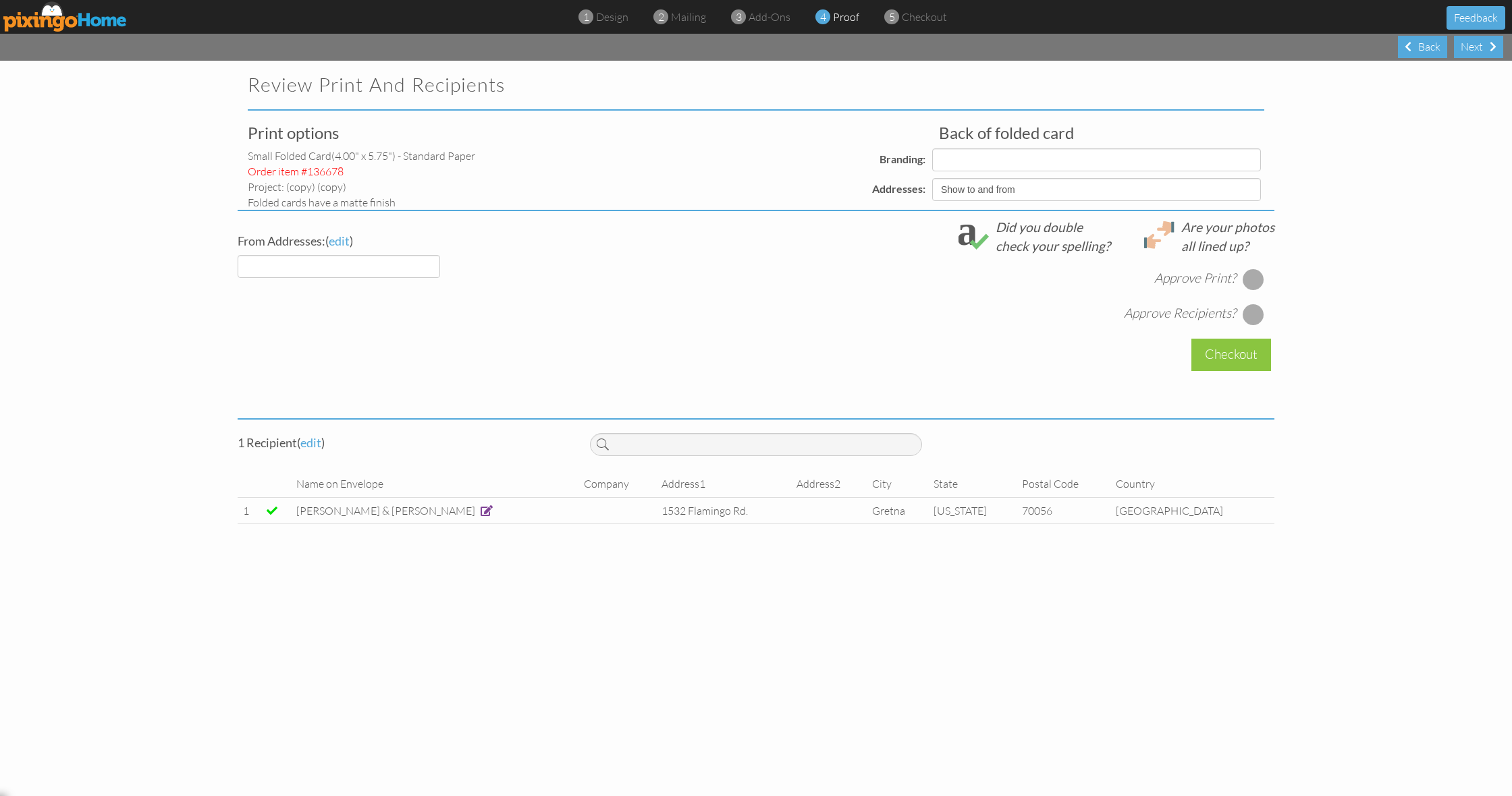
select select "object:3694"
select select "object:3696"
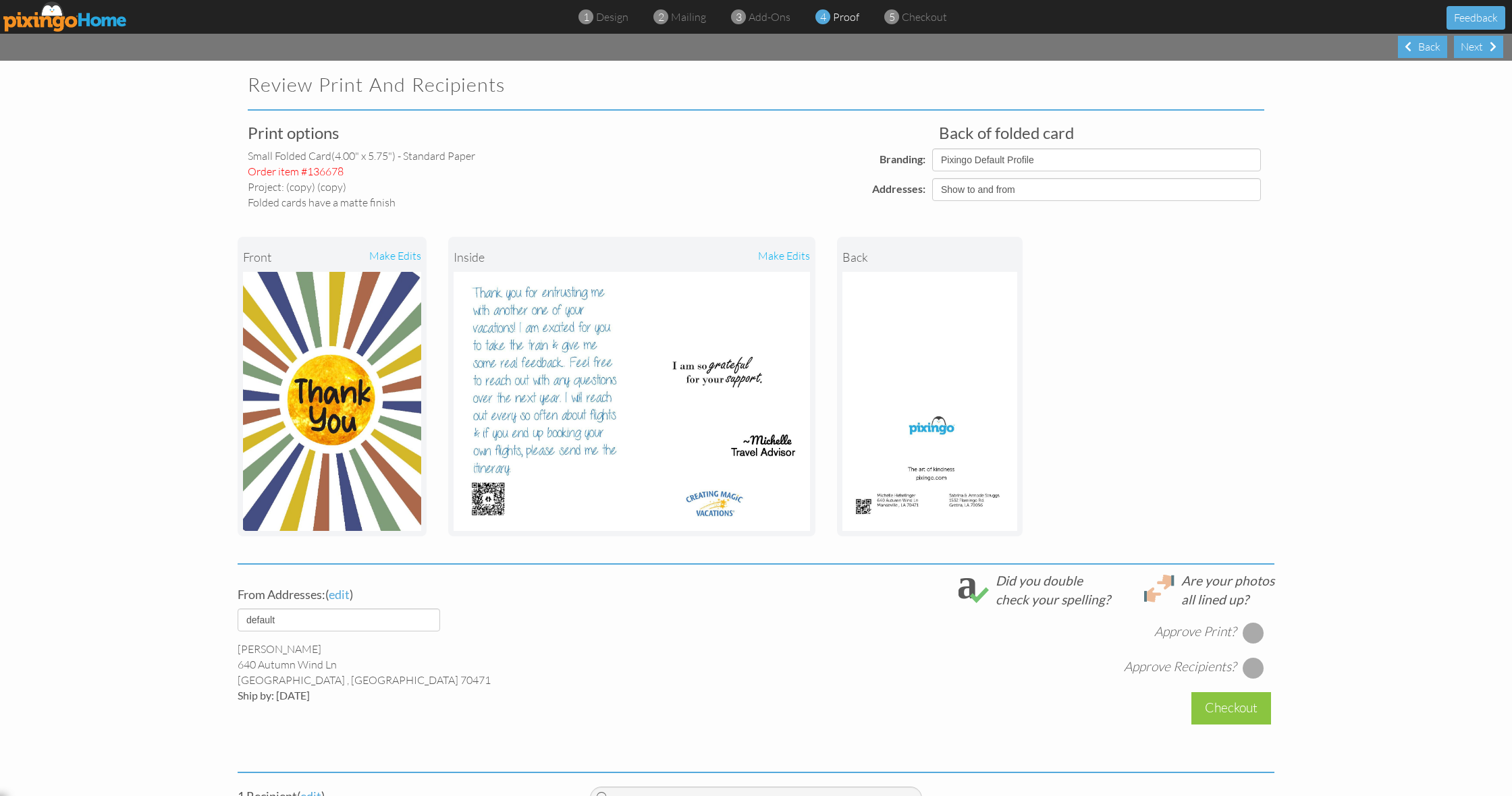
click at [1254, 629] on div at bounding box center [1253, 632] width 21 height 21
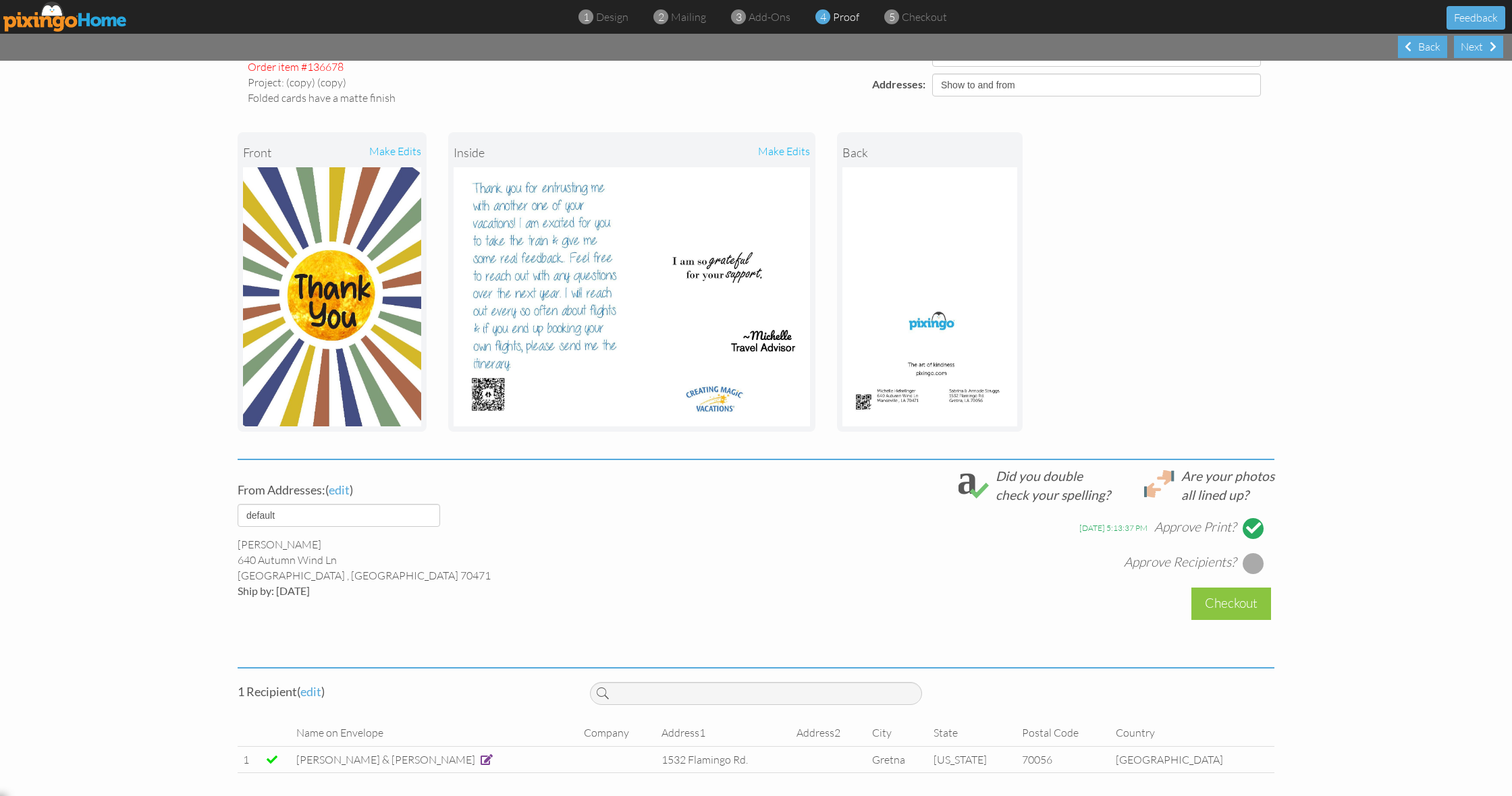
scroll to position [104, 0]
click at [1253, 564] on div at bounding box center [1253, 564] width 21 height 21
click at [1249, 602] on div "Checkout" at bounding box center [1231, 604] width 80 height 32
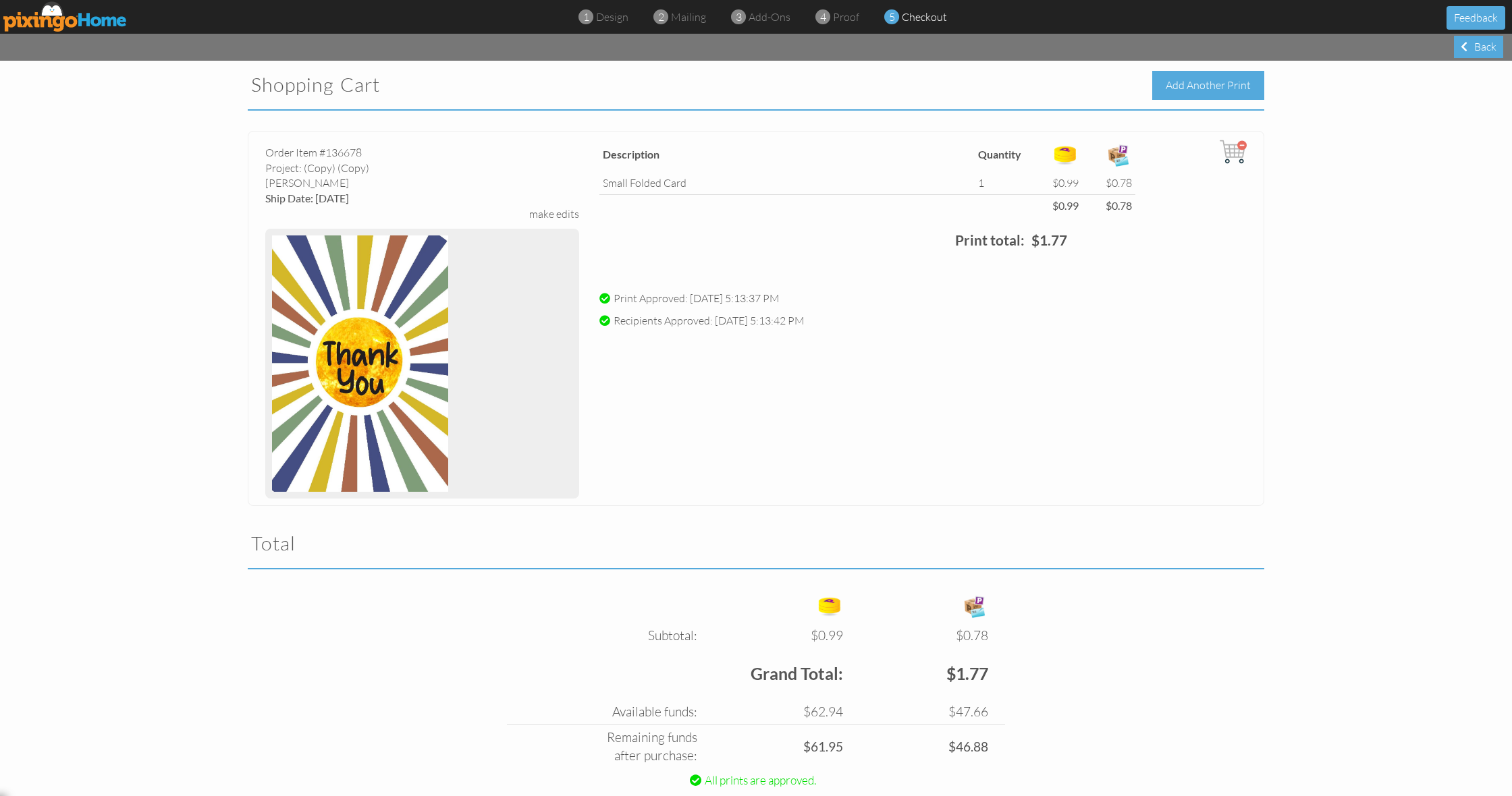
click at [1174, 87] on div "Add Another Print" at bounding box center [1208, 85] width 112 height 29
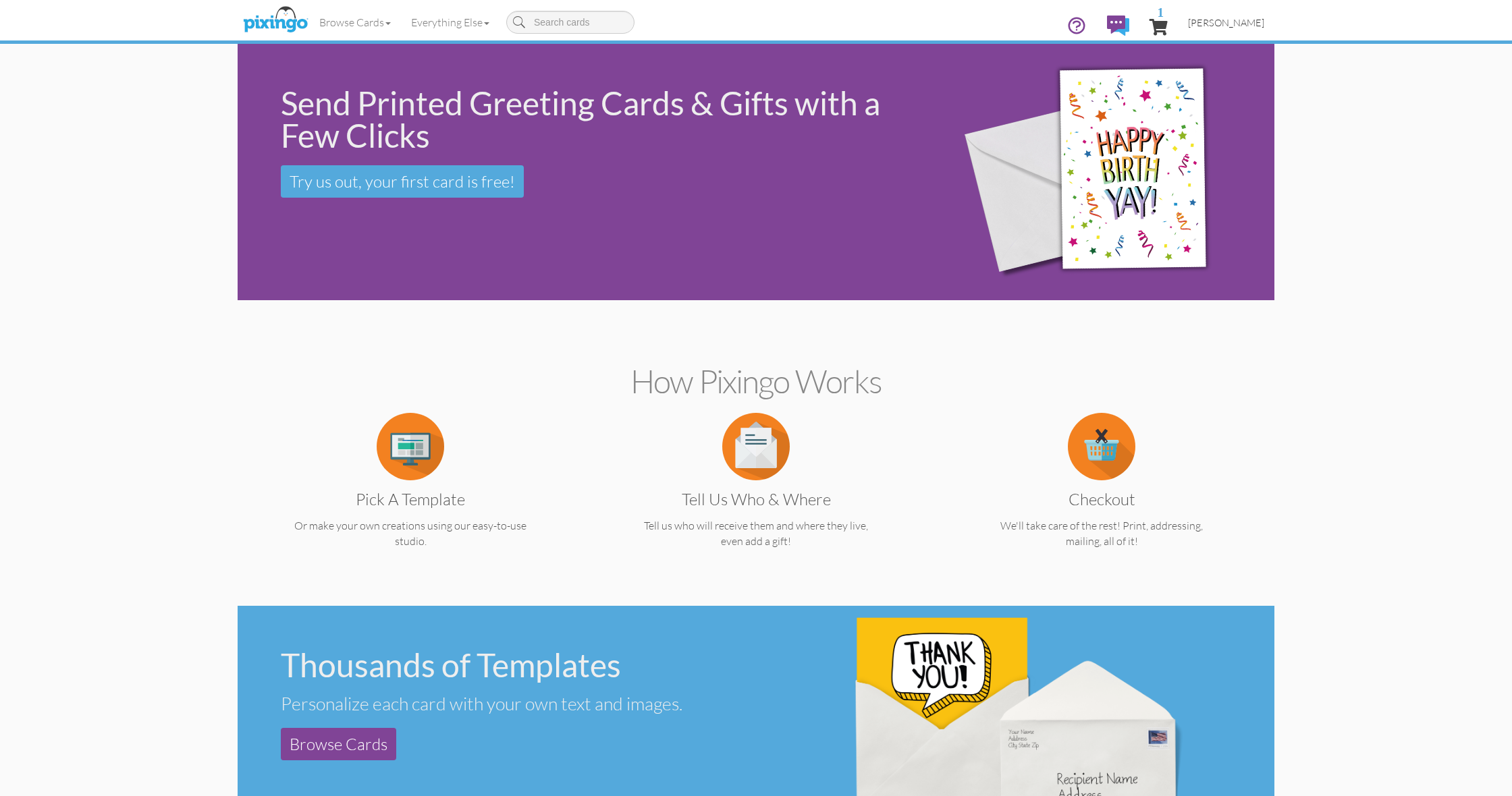
click at [1225, 24] on span "[PERSON_NAME]" at bounding box center [1227, 22] width 76 height 12
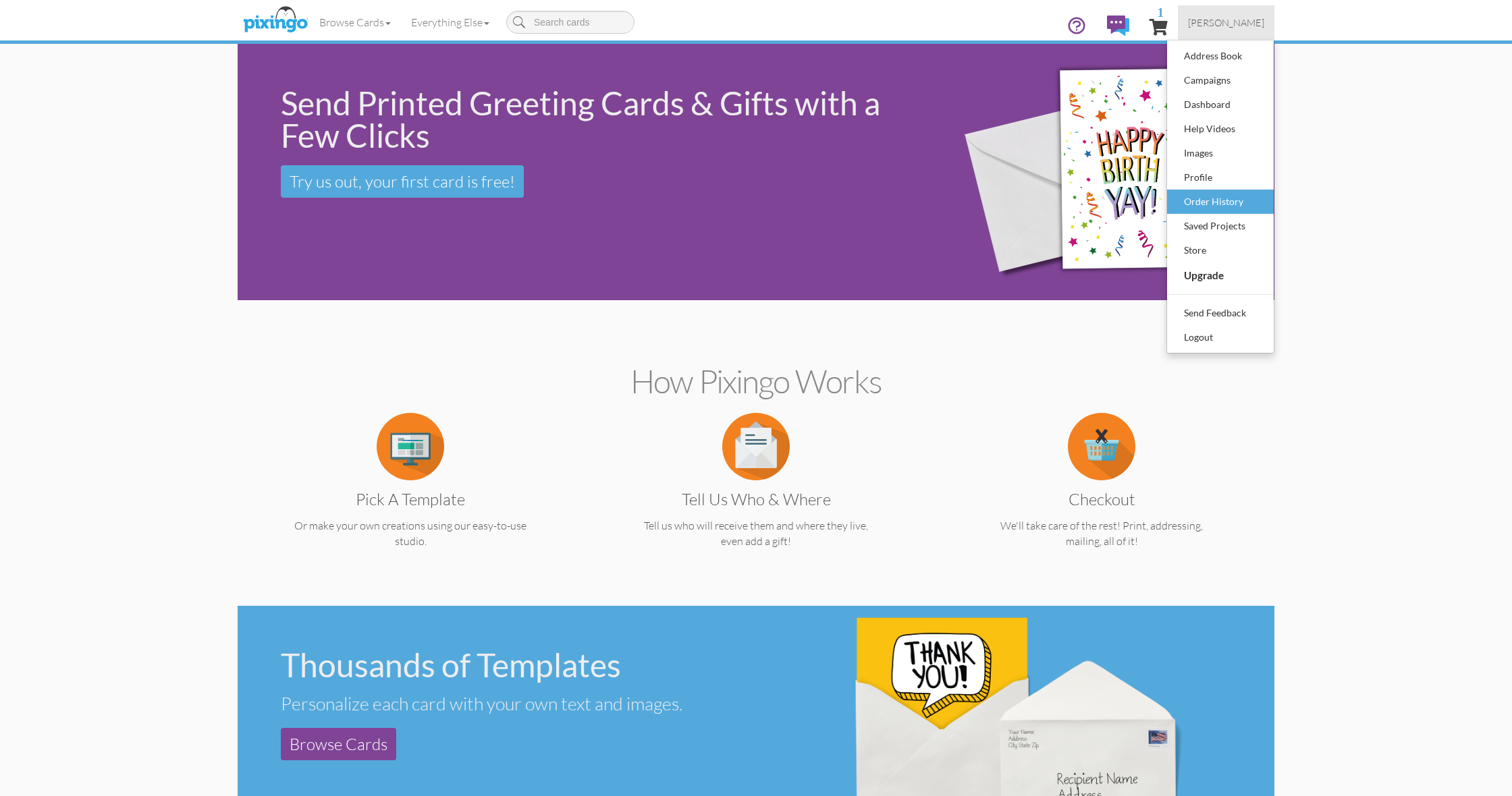
click at [1211, 206] on div "Order History" at bounding box center [1220, 202] width 80 height 21
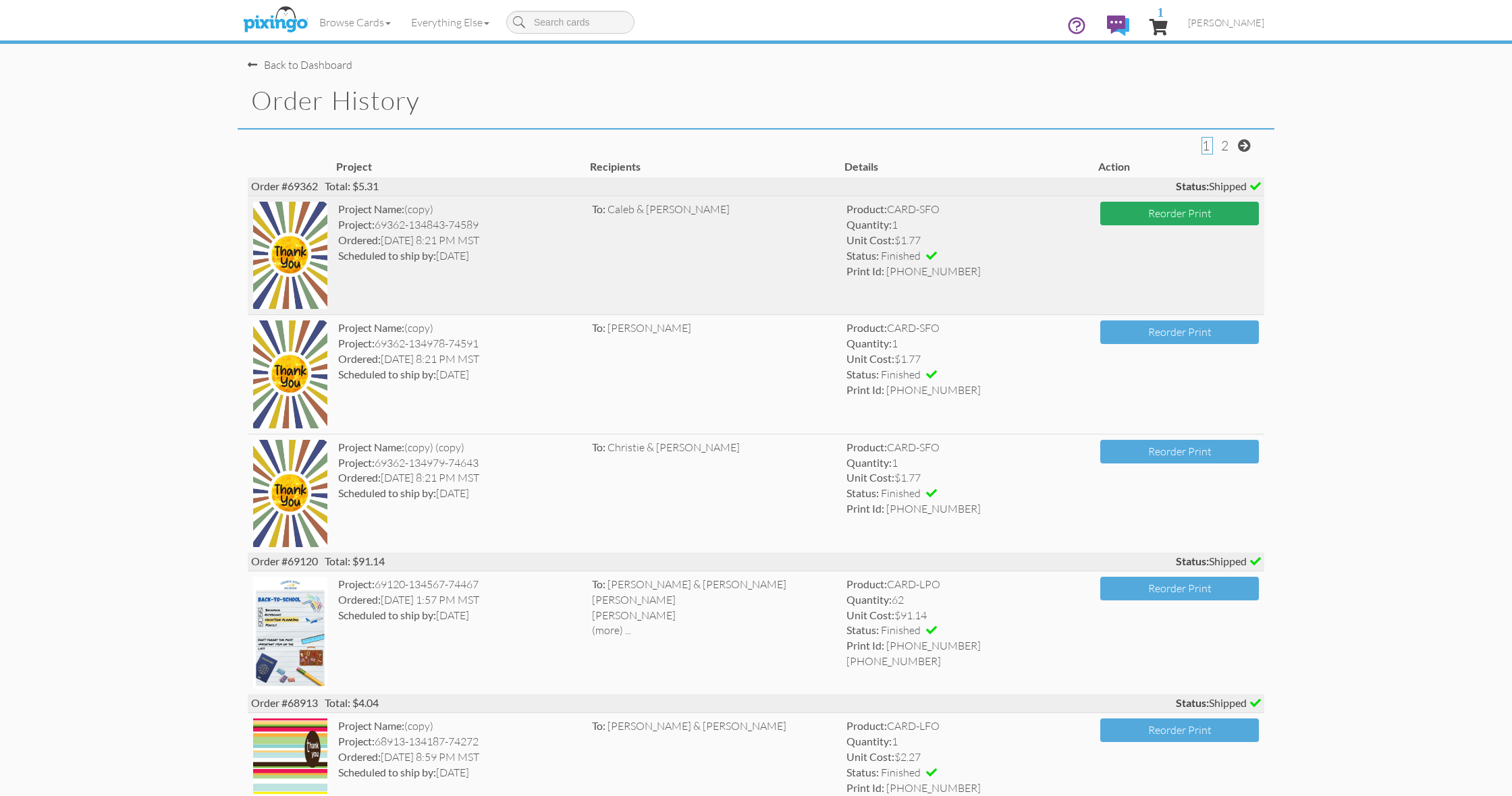
click at [1135, 219] on button "Reorder Print" at bounding box center [1180, 213] width 159 height 24
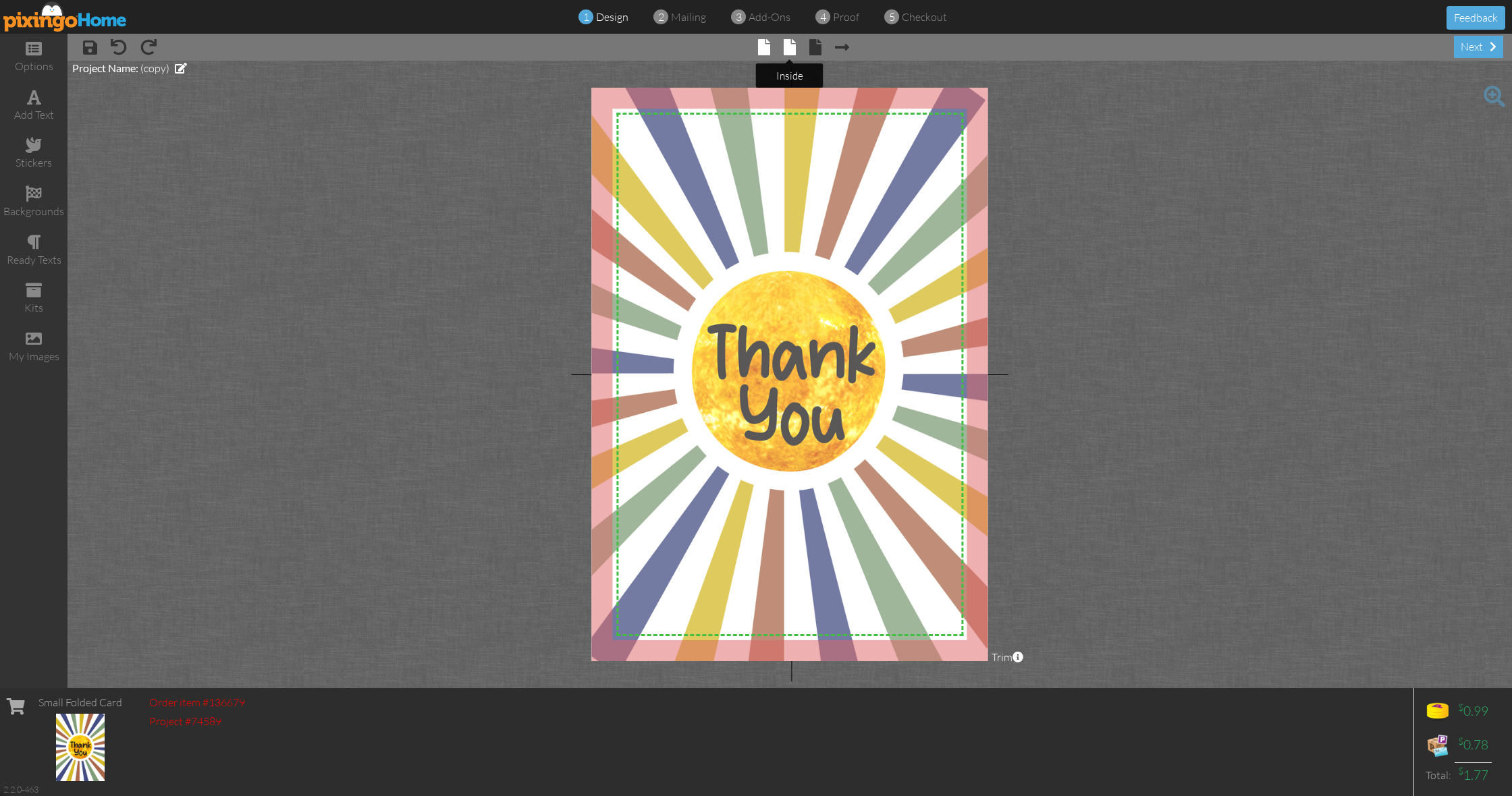
click at [792, 51] on span at bounding box center [789, 47] width 12 height 16
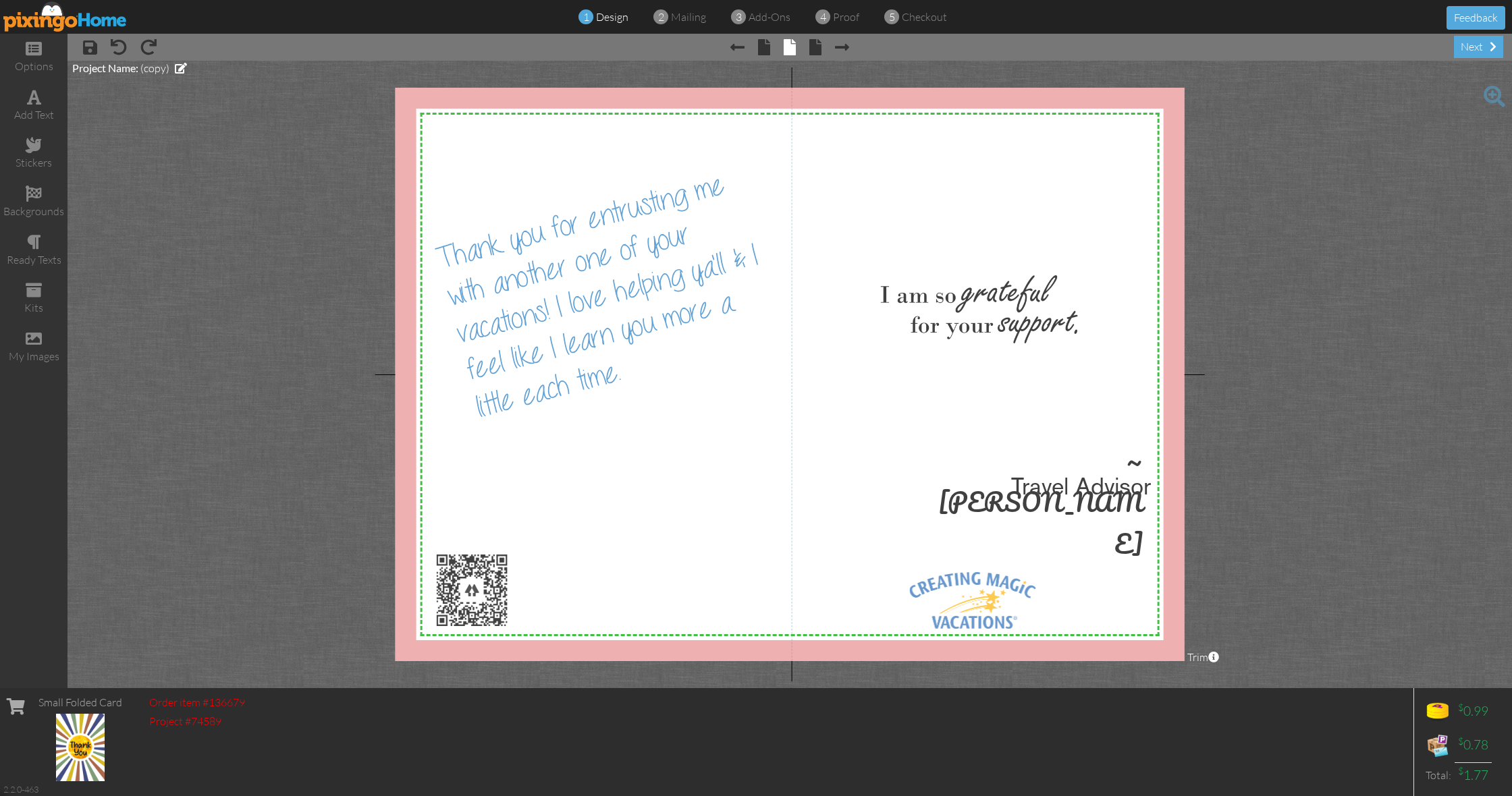
click at [589, 282] on div at bounding box center [790, 375] width 789 height 574
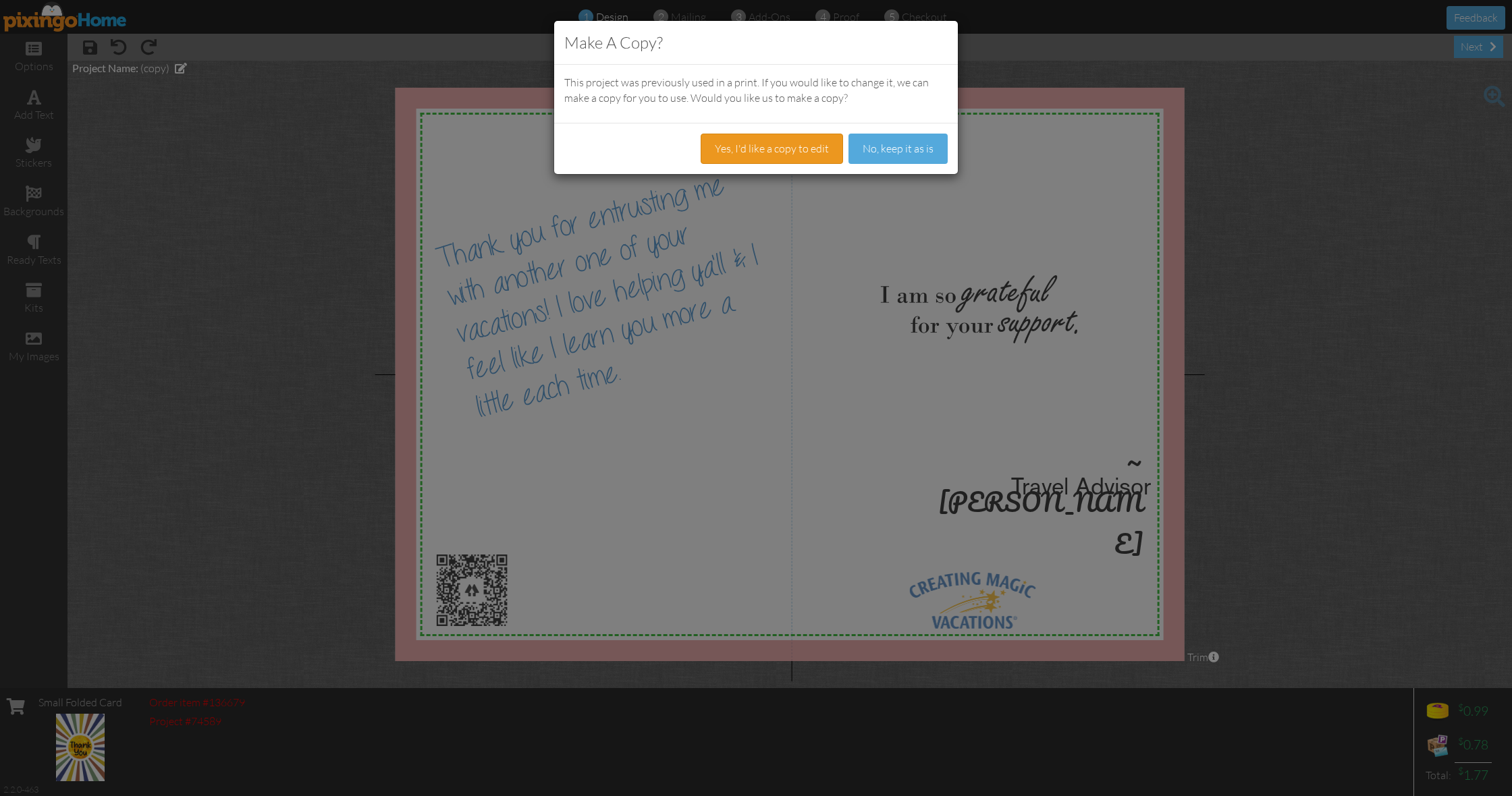
click at [761, 149] on button "Yes, I'd like a copy to edit" at bounding box center [772, 149] width 142 height 30
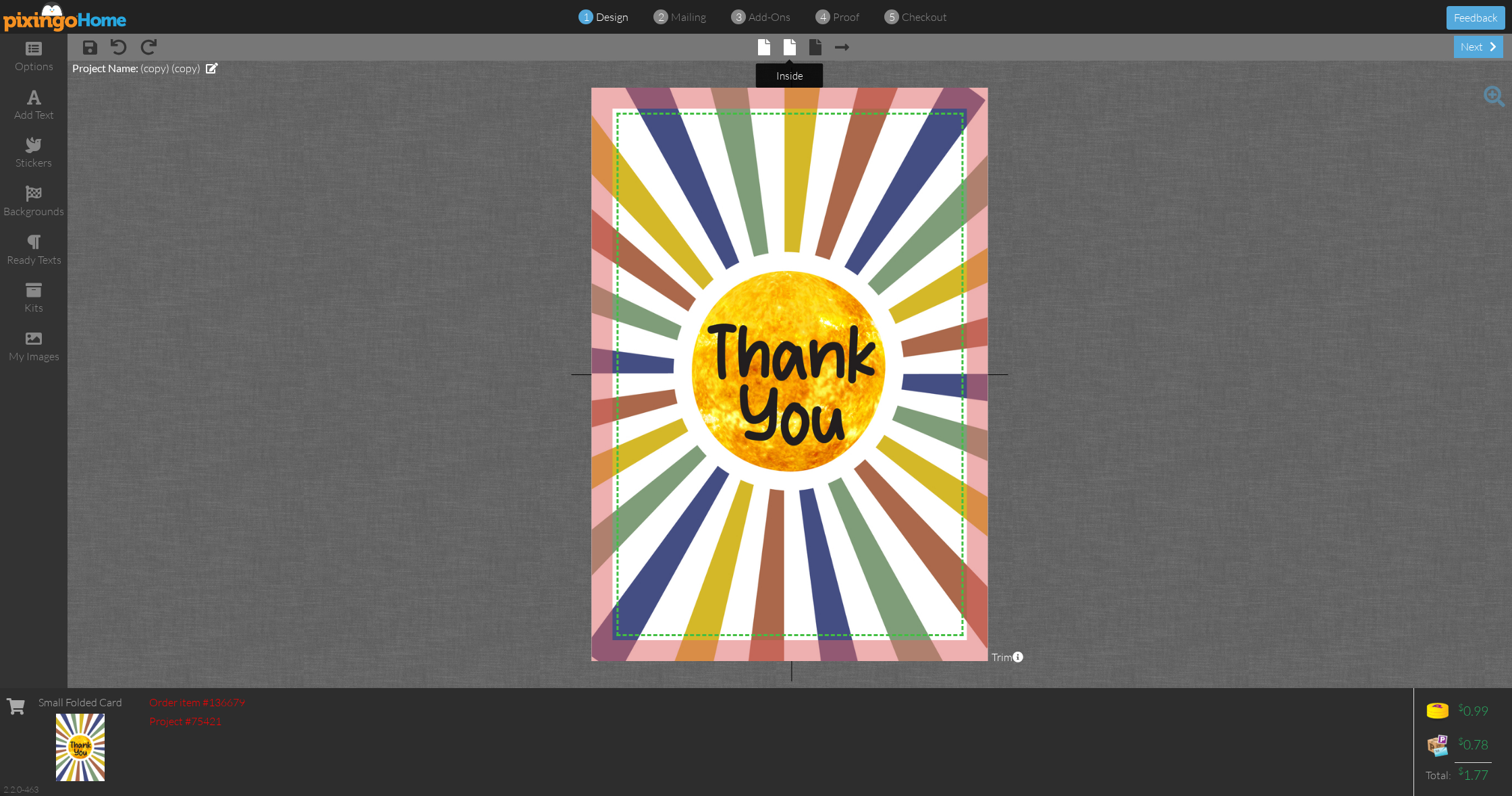
click at [787, 50] on span at bounding box center [789, 47] width 12 height 16
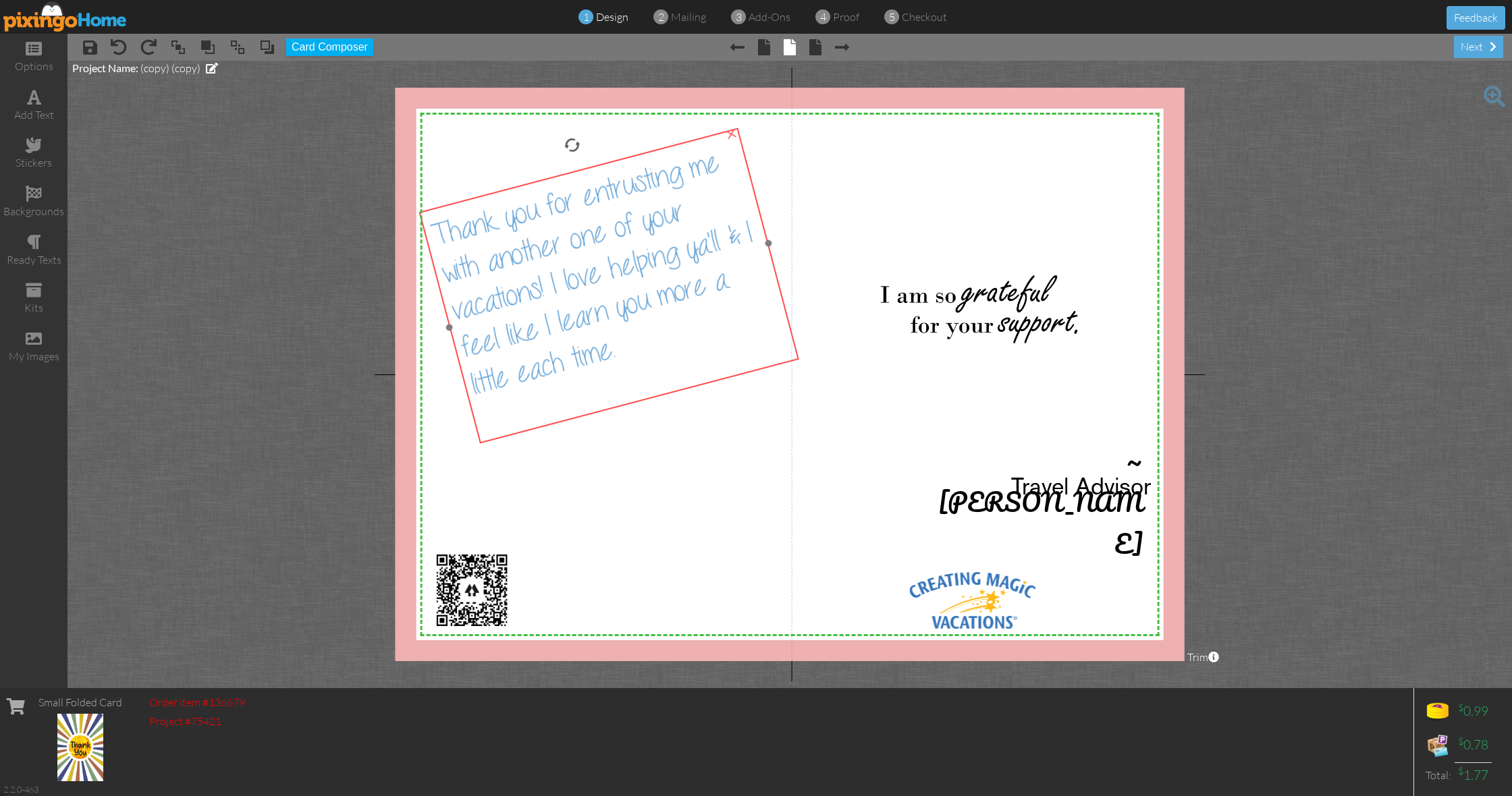
drag, startPoint x: 666, startPoint y: 379, endPoint x: 660, endPoint y: 357, distance: 22.8
click at [660, 357] on div at bounding box center [634, 380] width 316 height 118
click at [546, 285] on span "Thank you for entrusting me with another one of your vacations! I love helping …" at bounding box center [591, 274] width 327 height 255
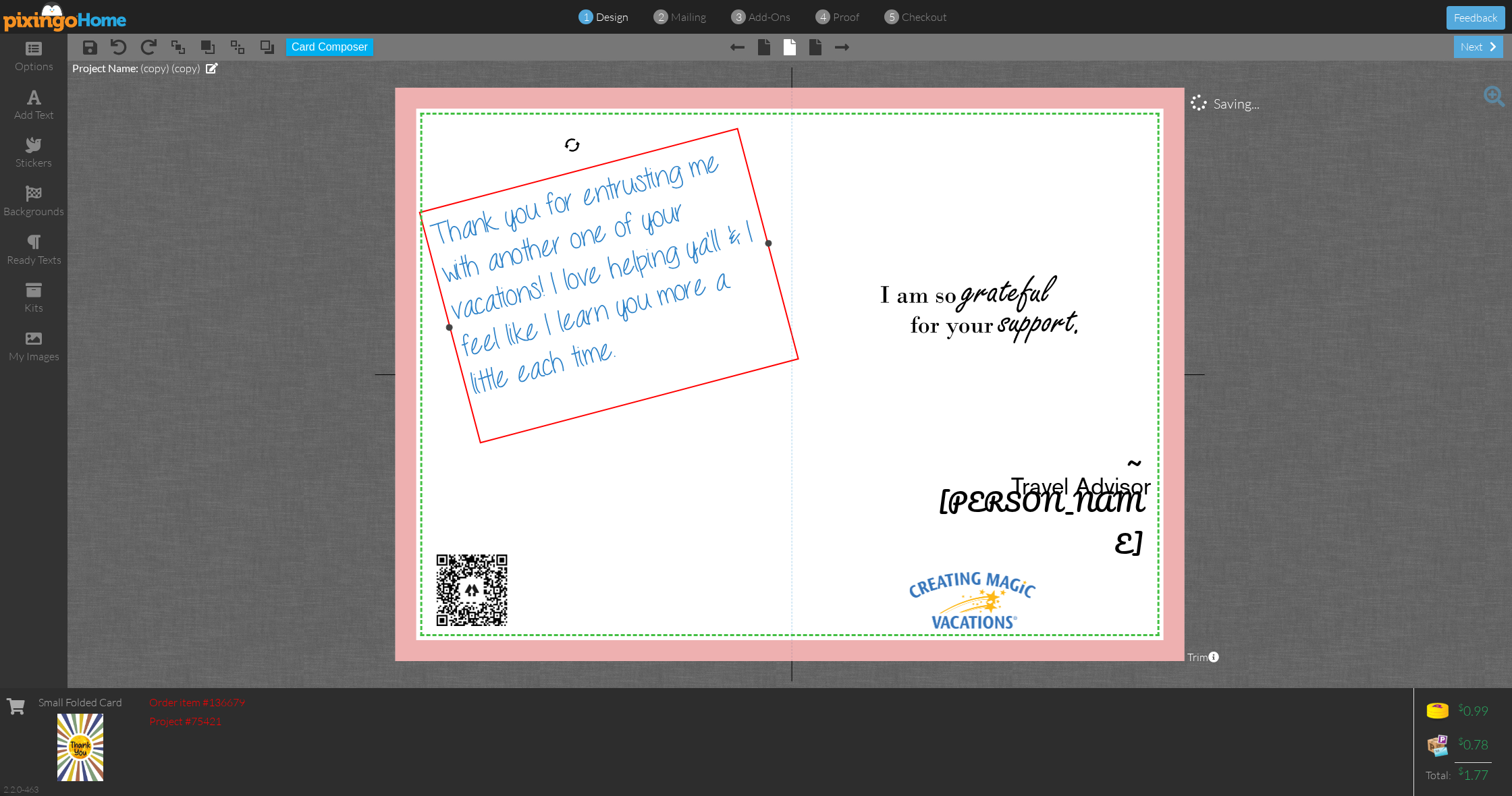
click at [544, 284] on span "Thank you for entrusting me with another one of your vacations! I love helping …" at bounding box center [591, 274] width 327 height 255
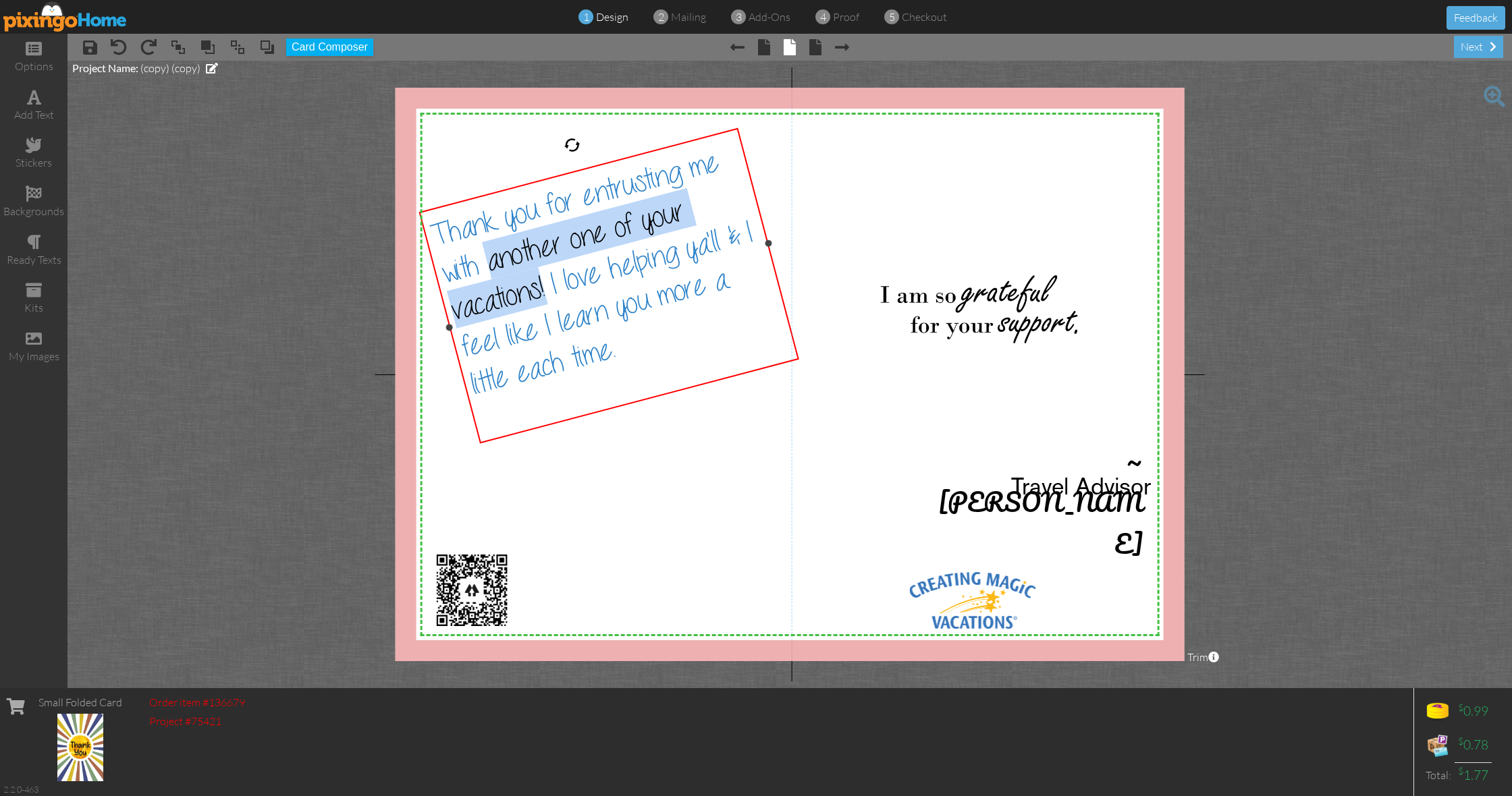
drag, startPoint x: 546, startPoint y: 283, endPoint x: 491, endPoint y: 254, distance: 62.2
click at [491, 254] on span "Thank you for entrusting me with another one of your vacations! I love helping …" at bounding box center [591, 274] width 327 height 255
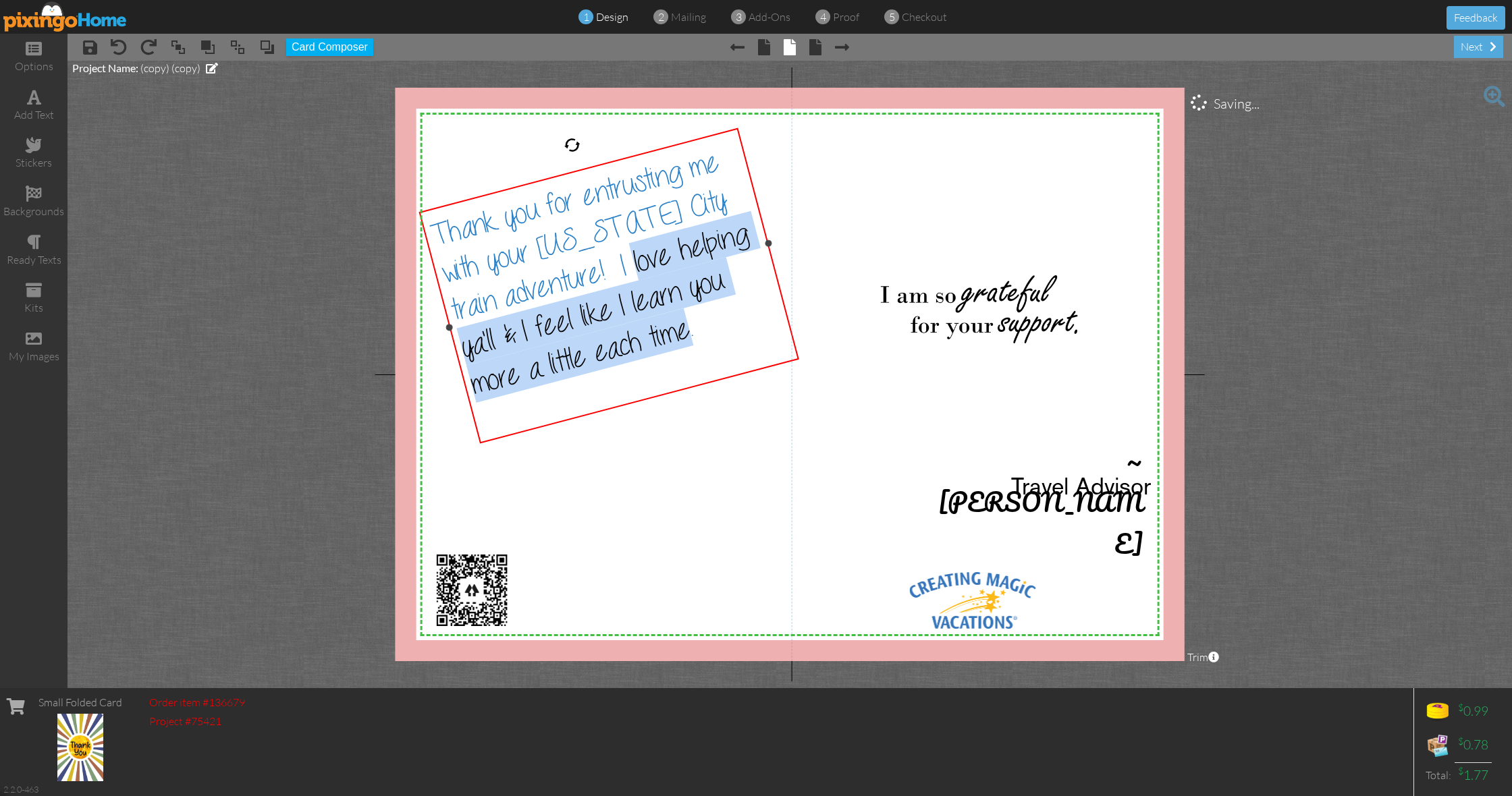
drag, startPoint x: 623, startPoint y: 340, endPoint x: 602, endPoint y: 283, distance: 60.7
click at [602, 283] on div "Thank you for entrusting me with your New York City train adventure! I love hel…" at bounding box center [605, 269] width 356 height 266
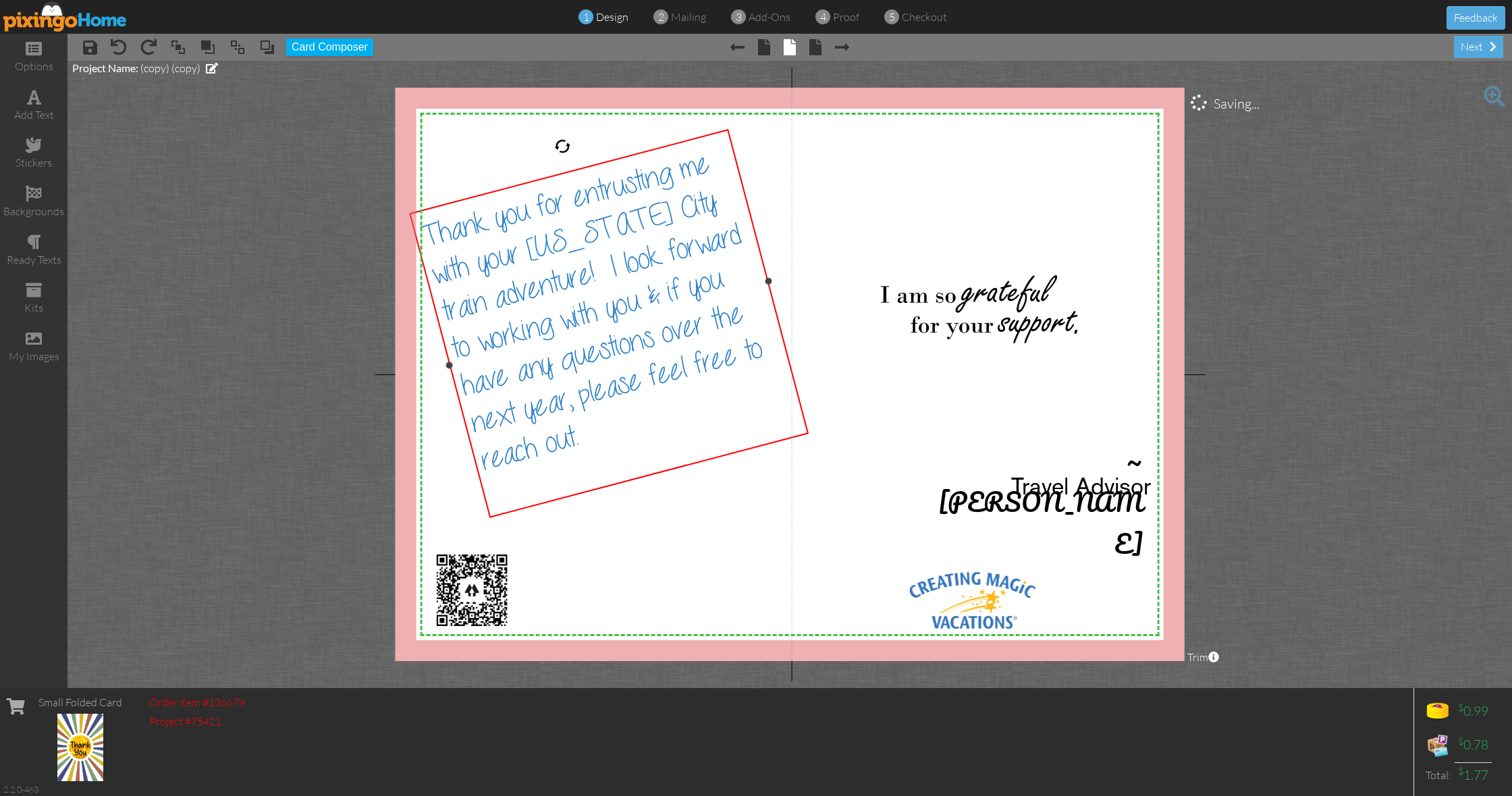
click at [667, 426] on div at bounding box center [644, 456] width 316 height 118
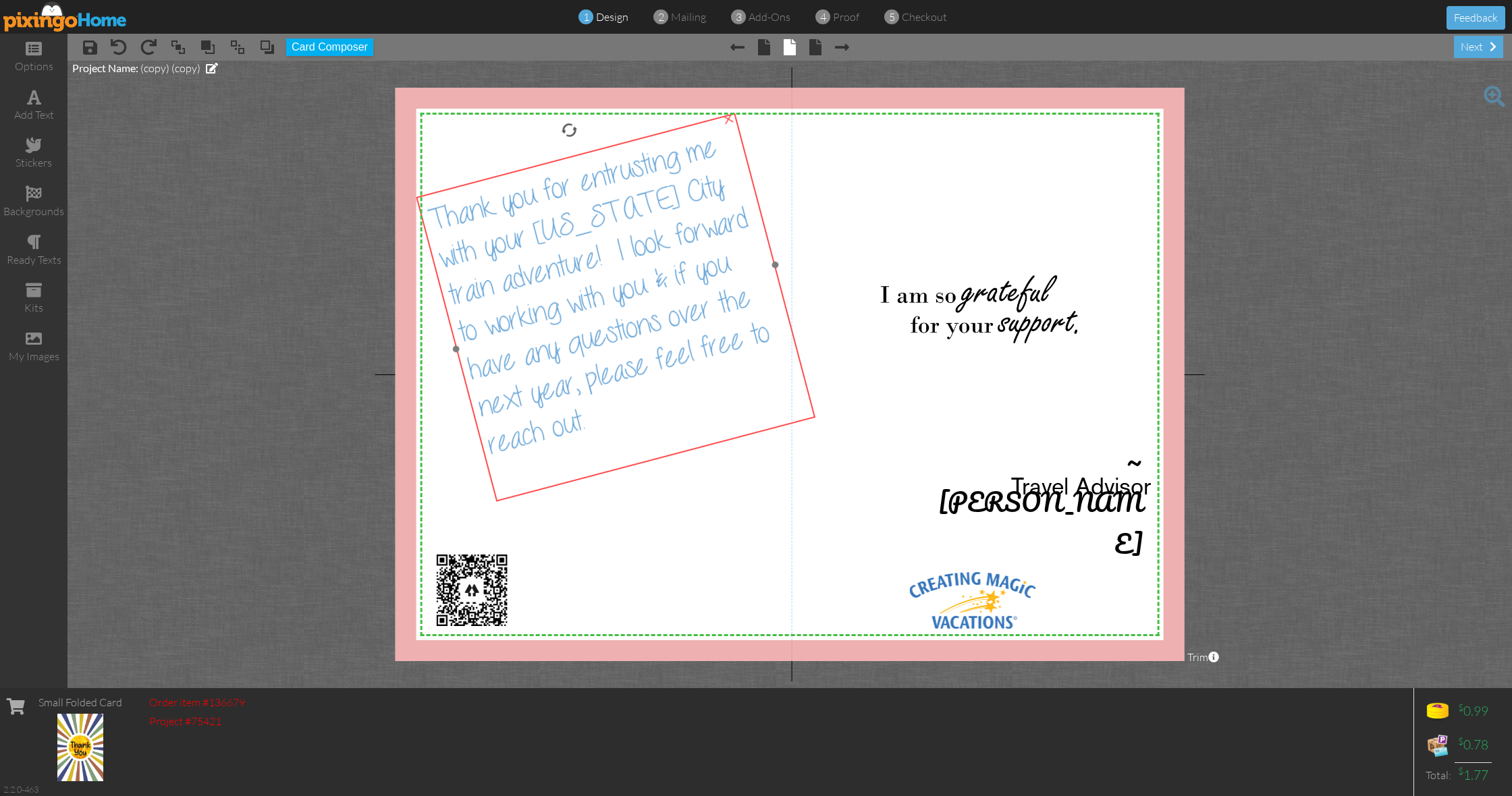
drag, startPoint x: 726, startPoint y: 325, endPoint x: 732, endPoint y: 309, distance: 17.1
click at [732, 309] on span "Thank you for entrusting me with your [US_STATE] City train adventure! I look f…" at bounding box center [599, 296] width 347 height 330
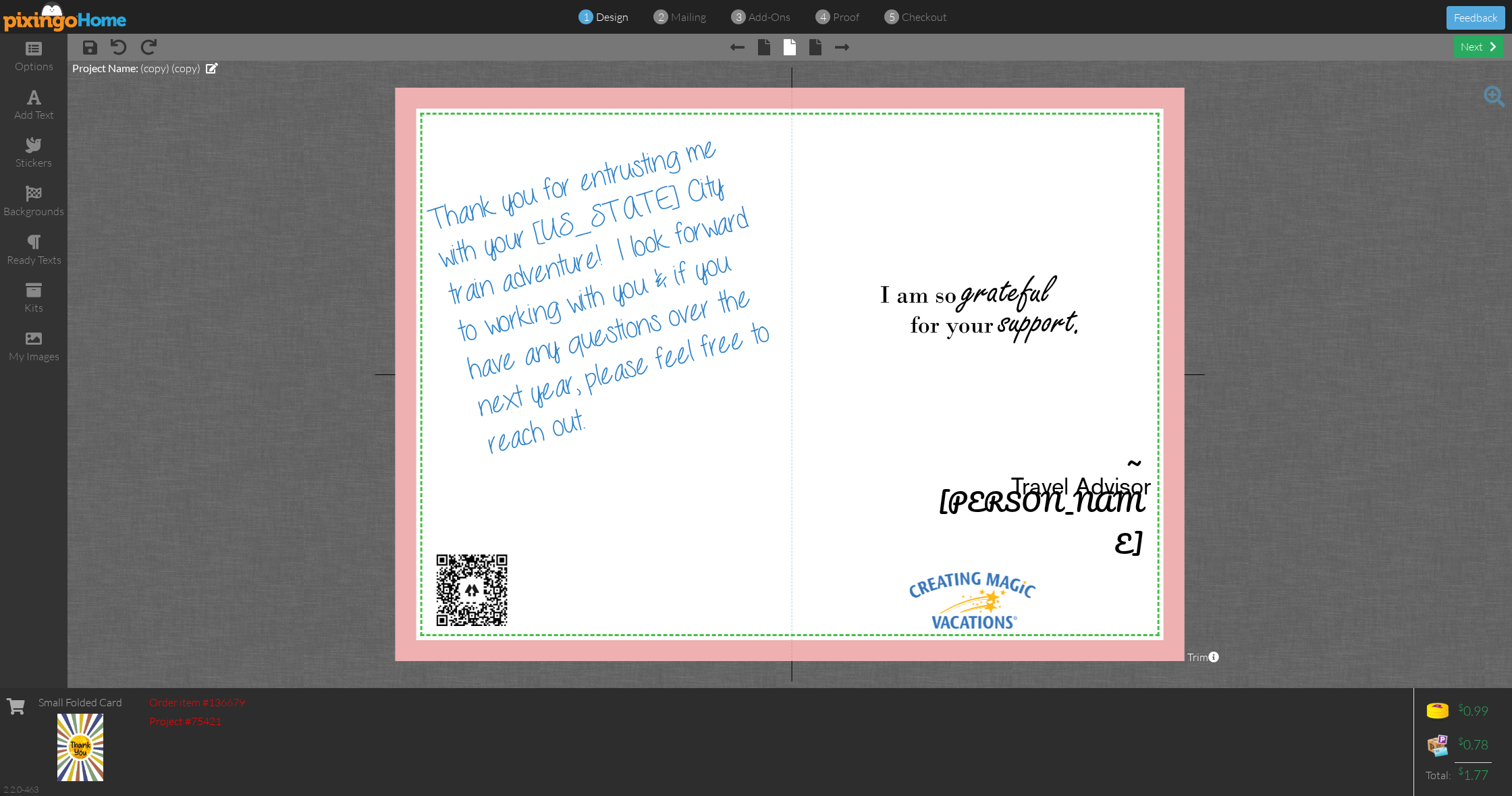
click at [1470, 57] on div "next" at bounding box center [1479, 47] width 49 height 22
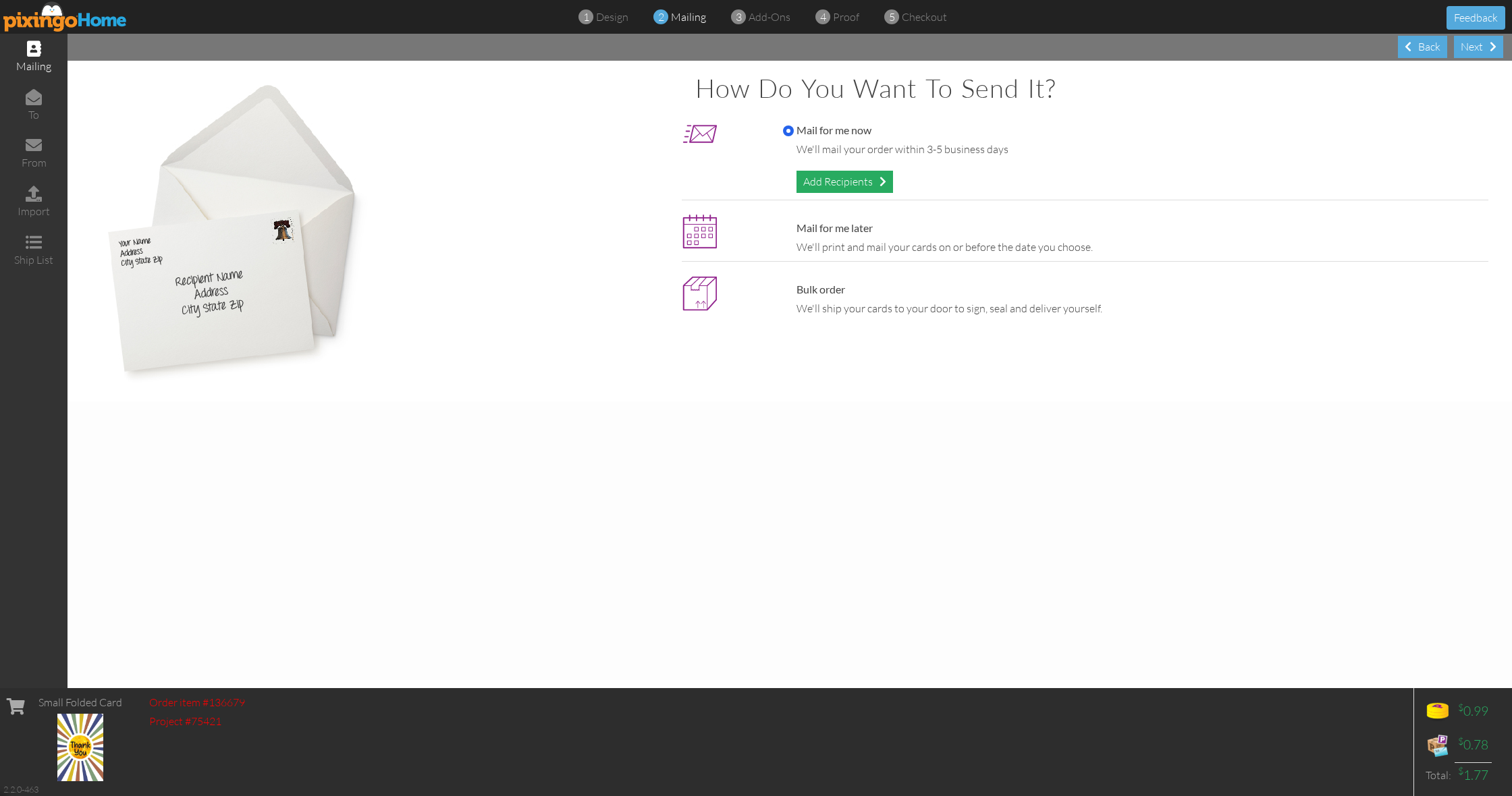
click at [850, 187] on div "Add Recipients" at bounding box center [845, 182] width 96 height 22
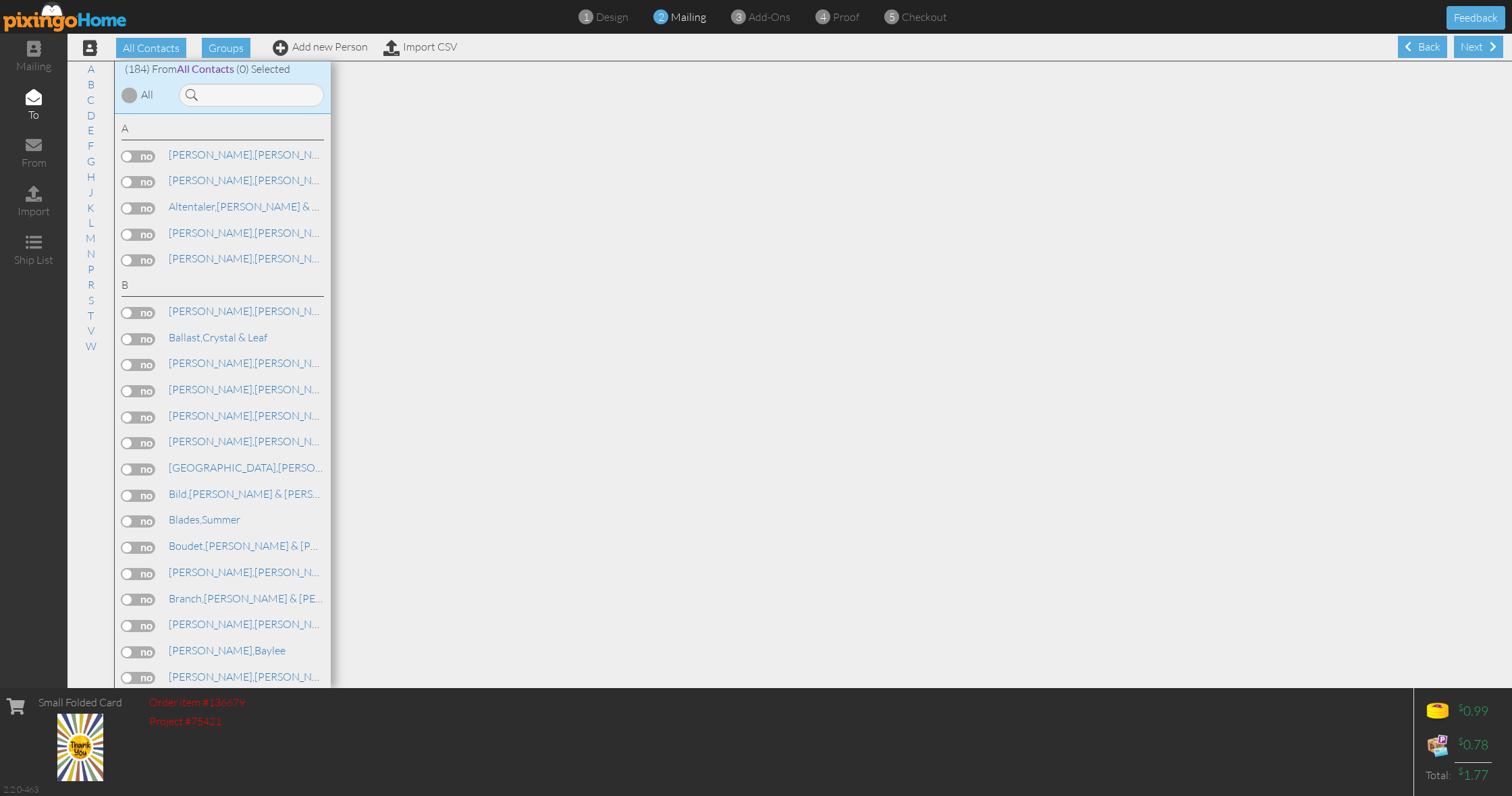
scroll to position [1, 0]
click at [91, 292] on link "S" at bounding box center [91, 300] width 19 height 16
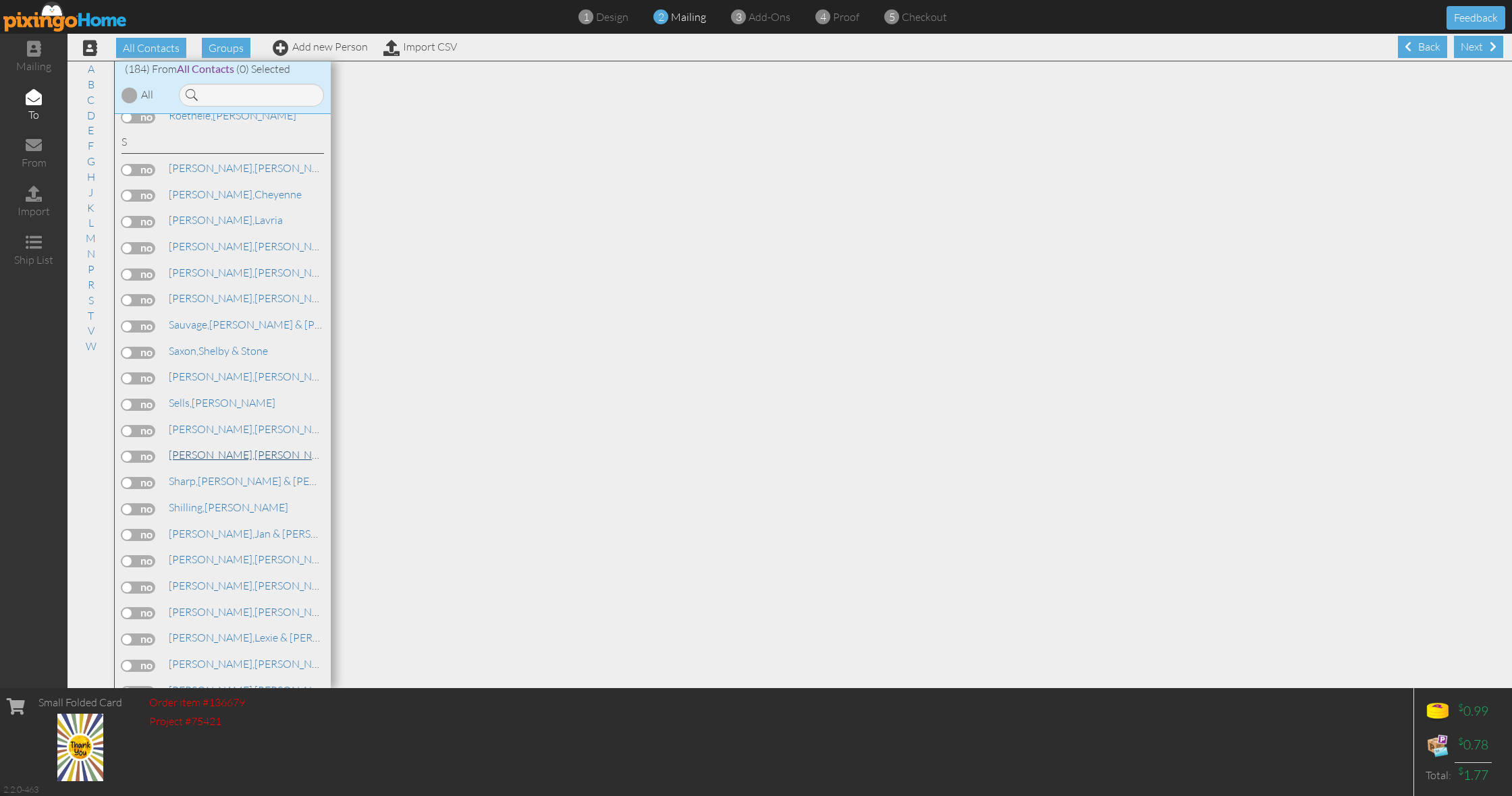
scroll to position [4009, 0]
click at [325, 54] on div "All Contacts Groups Add new Person Import CSV" at bounding box center [265, 47] width 391 height 24
click at [319, 45] on link "Add new Person" at bounding box center [320, 46] width 95 height 13
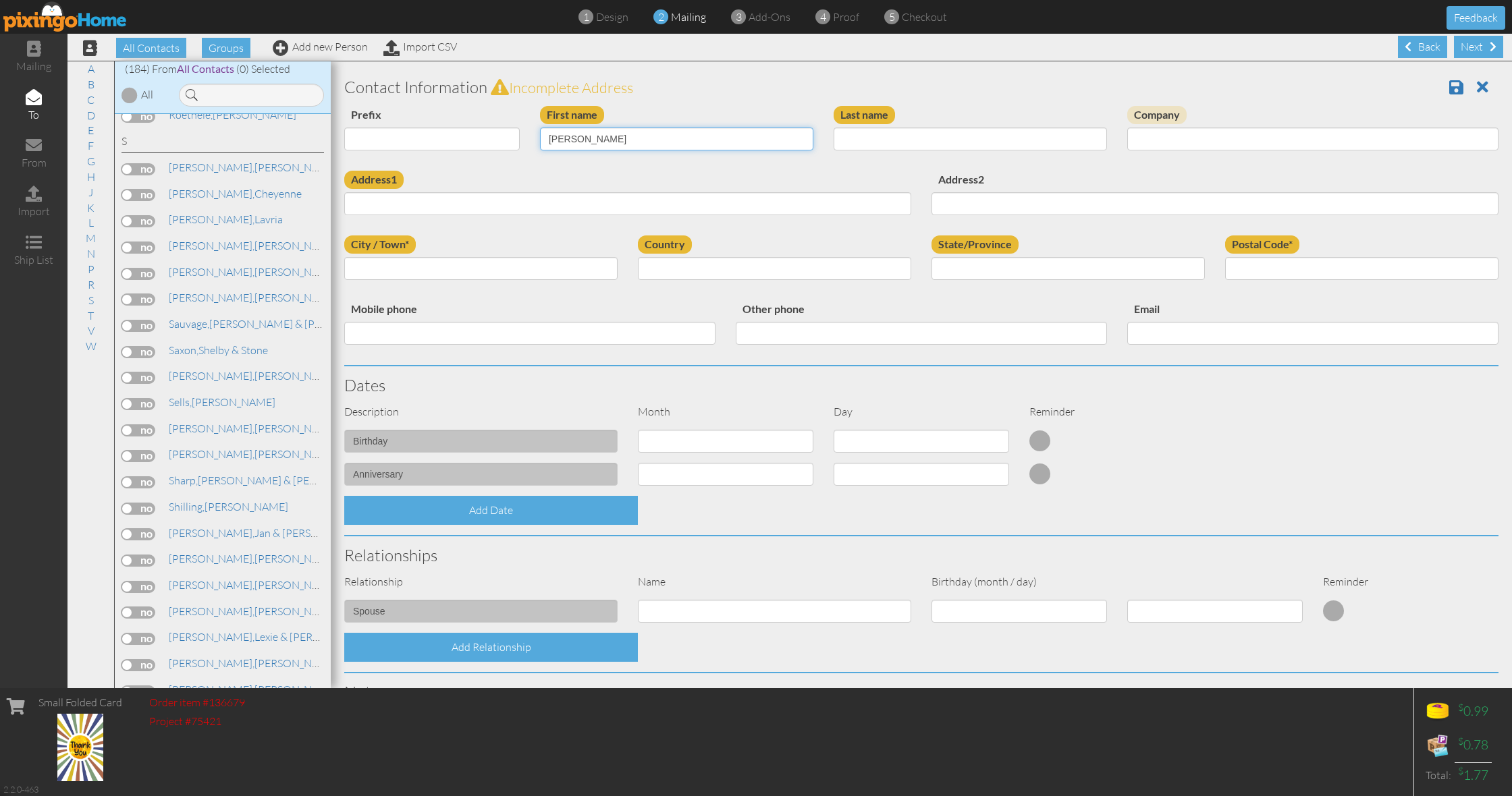
type input "[PERSON_NAME]"
type input "Spottsville"
paste input "1212 Martin Dr., Marrero, Louisiana 70072, USA"
type input "1212 Martin Dr., Marrero, Louisiana 70072, USA"
type input "[PERSON_NAME]"
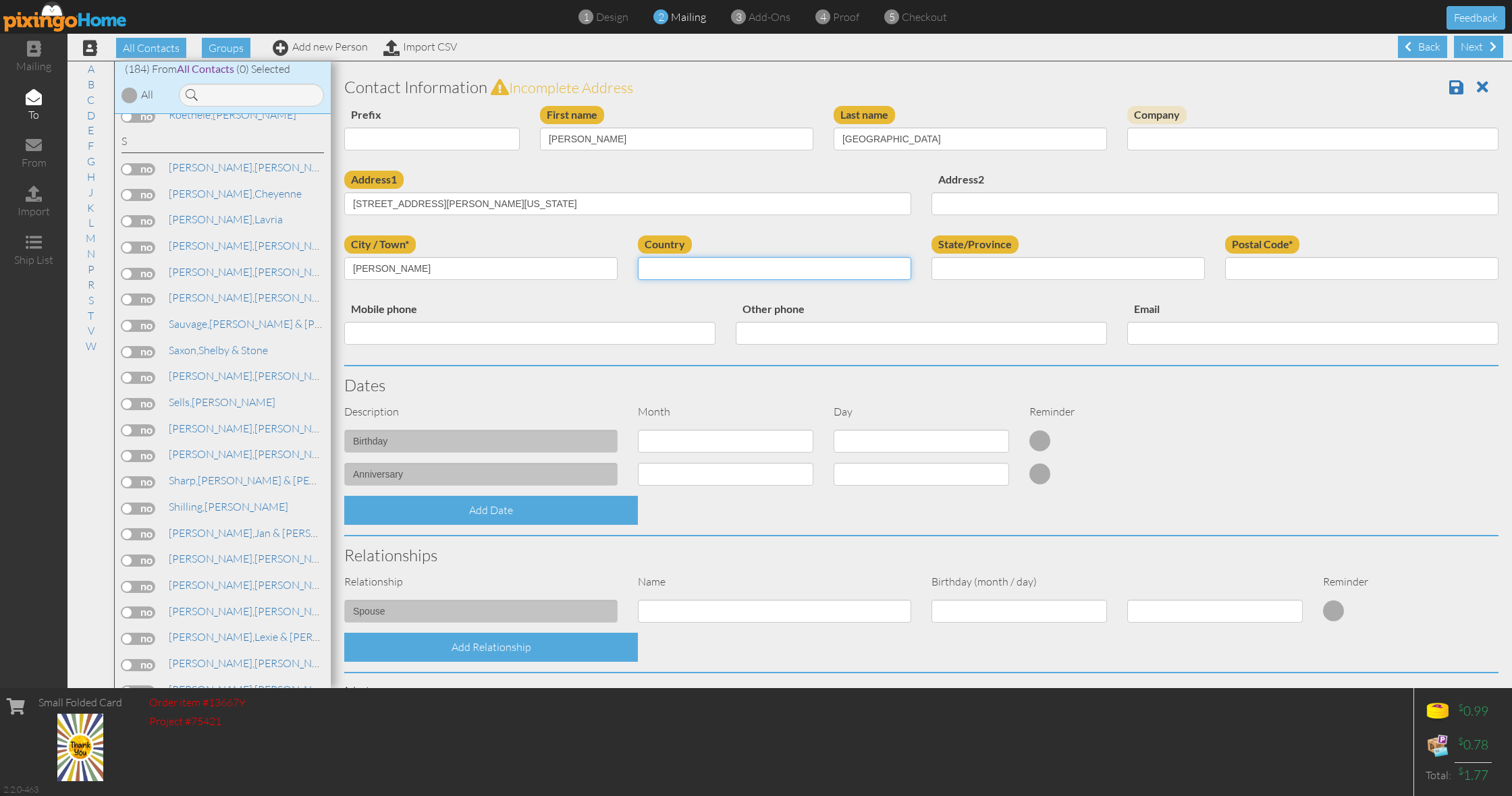
select select "object:5536"
select select "object:5805"
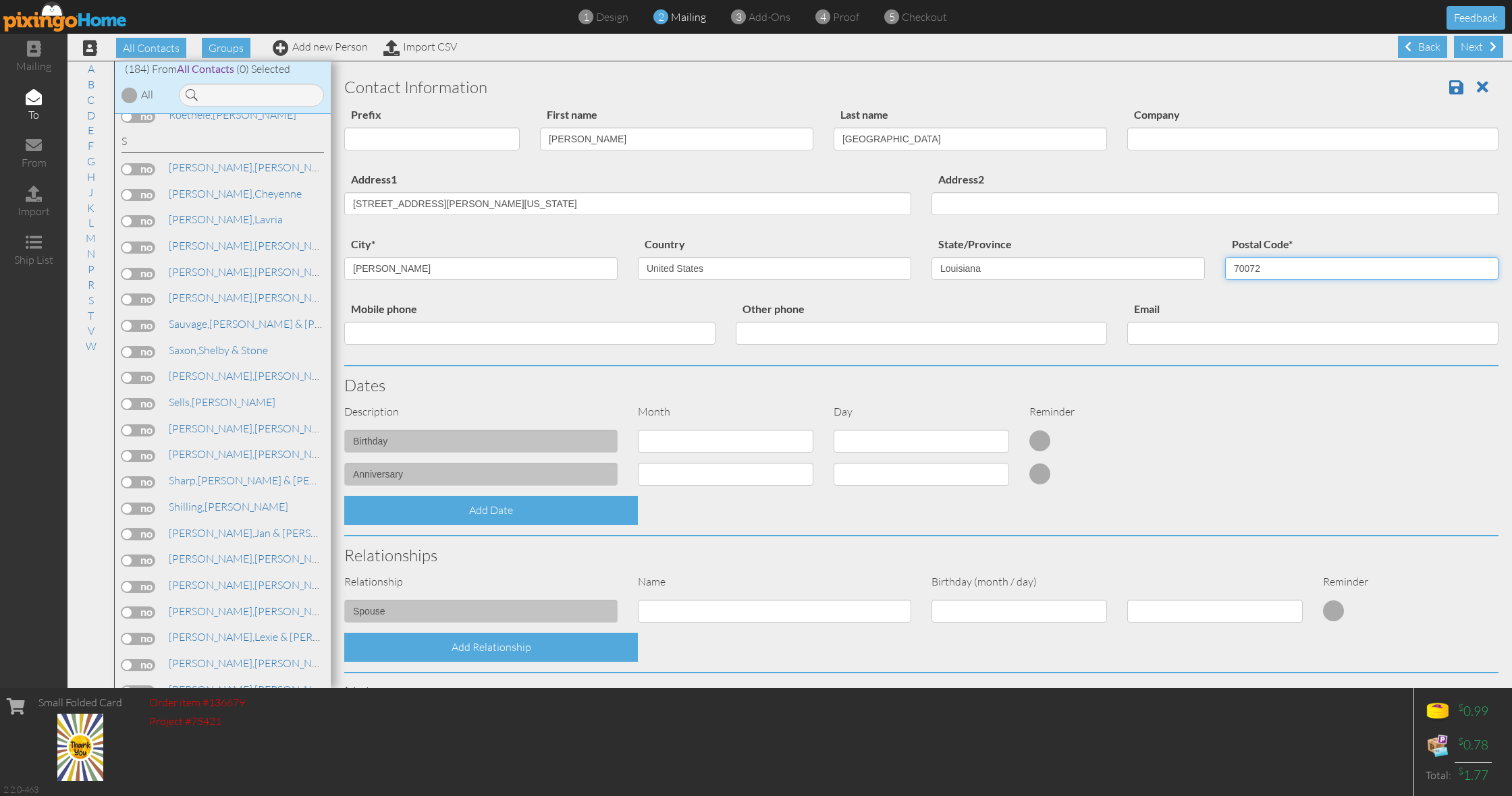
type input "70072"
drag, startPoint x: 567, startPoint y: 202, endPoint x: 437, endPoint y: 210, distance: 130.2
click at [421, 206] on input "1212 Martin Dr., Marrero, Louisiana 70072, USA" at bounding box center [627, 203] width 567 height 23
type input "[STREET_ADDRESS][PERSON_NAME]"
click at [1453, 89] on span at bounding box center [1457, 87] width 14 height 16
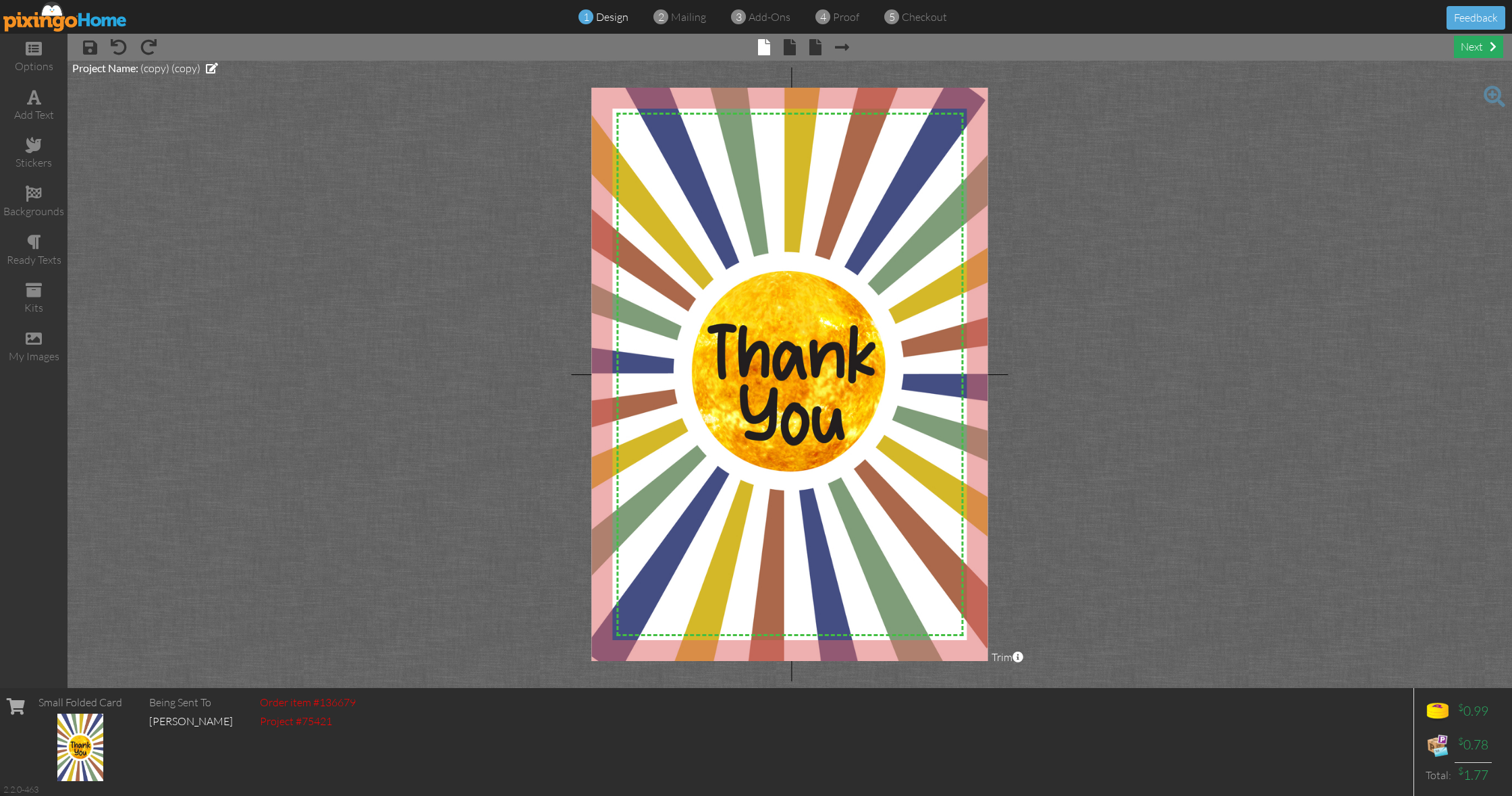
click at [1468, 51] on div "next" at bounding box center [1479, 47] width 49 height 22
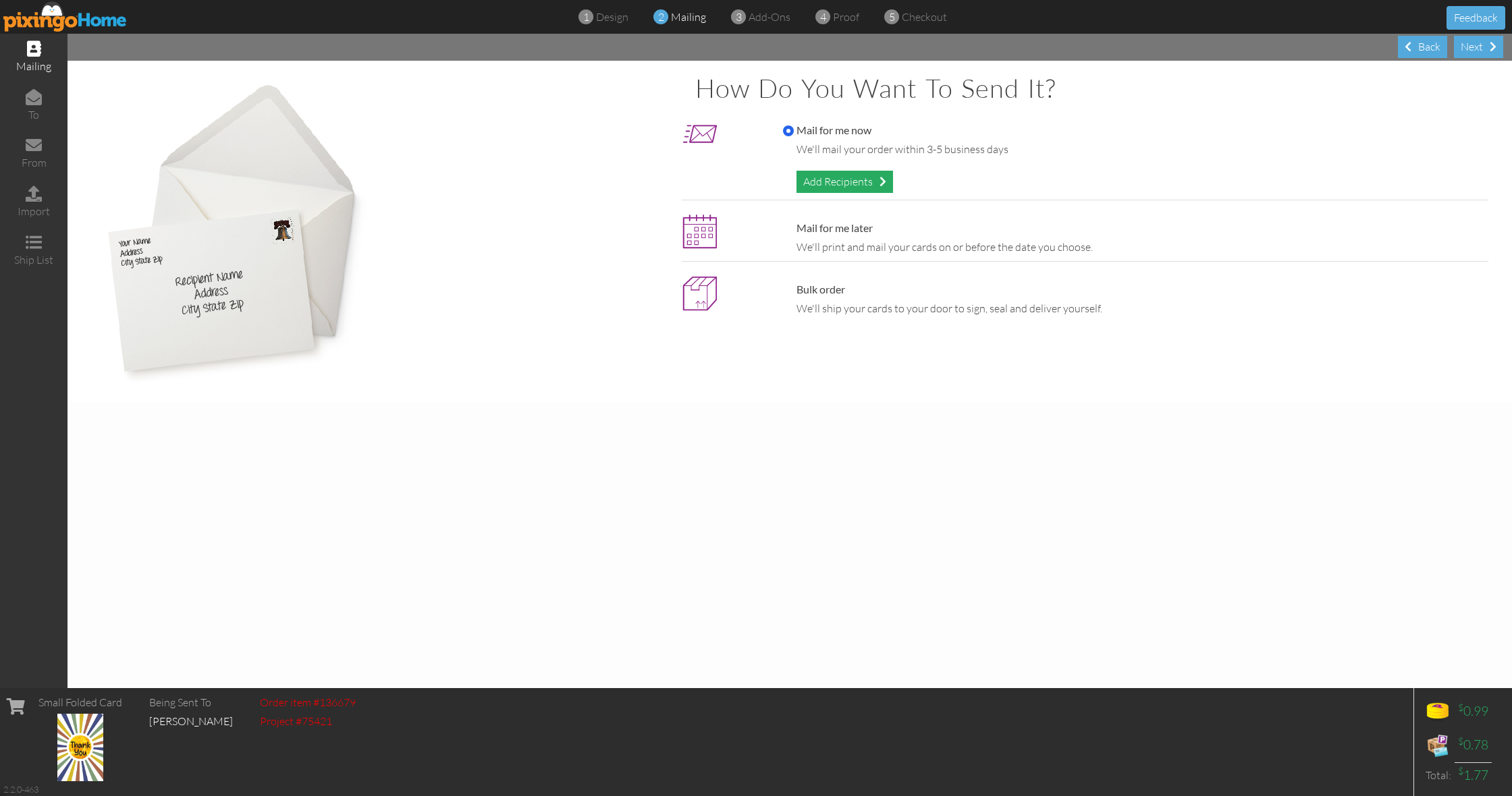
click at [870, 183] on div "Add Recipients" at bounding box center [845, 182] width 96 height 22
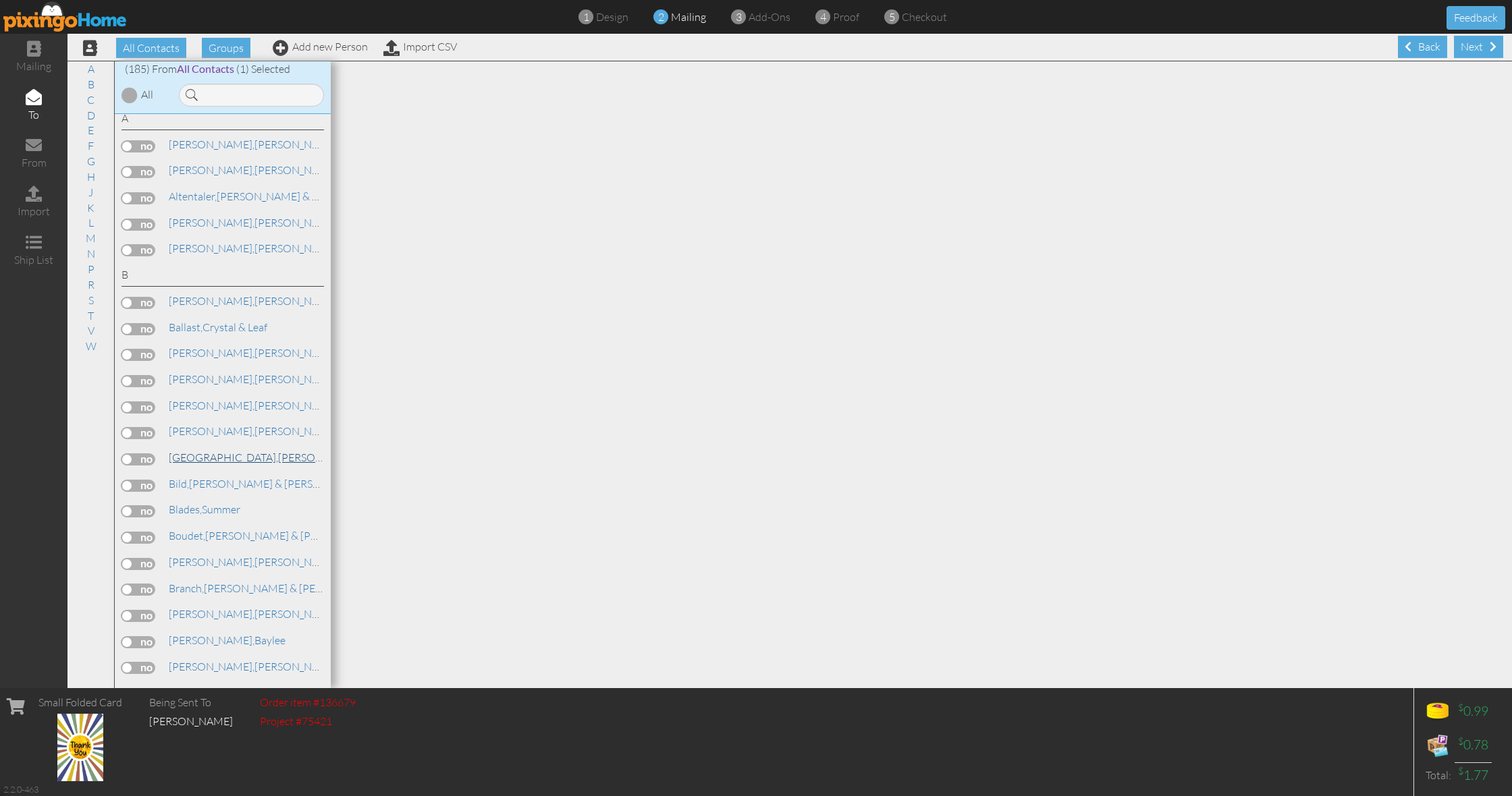
scroll to position [16, 0]
click at [325, 47] on link "Add new Person" at bounding box center [320, 46] width 95 height 13
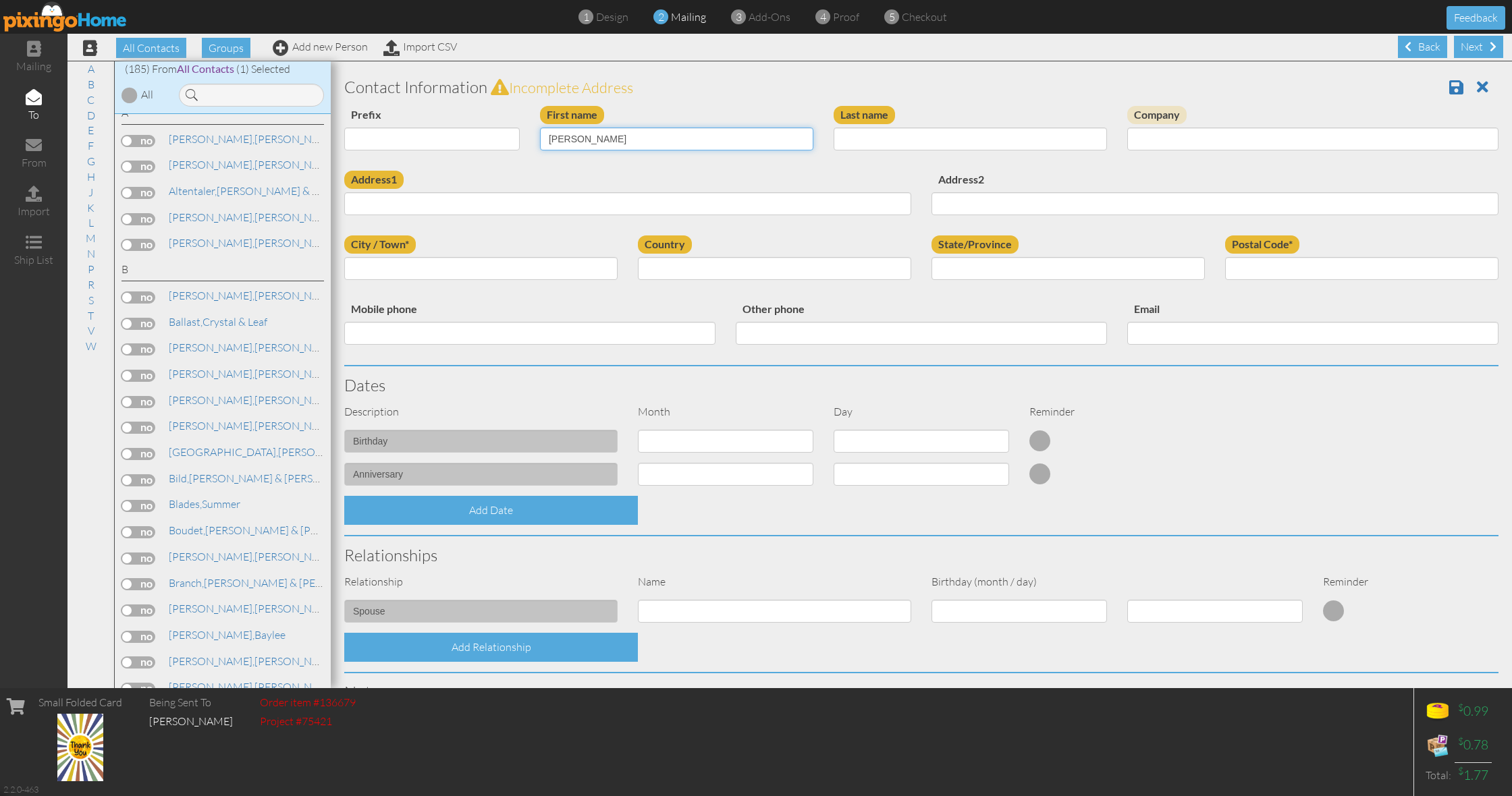
type input "[PERSON_NAME]"
type input "Brantley, Jr."
paste input "720 Carrollwood Village Dr., Apt. 383, Terrytown, Louisiana 70056, USA"
type input "720 Carrollwood Village Dr., Apt. 383, Terrytown, Louisiana 70056, USA"
type input "Apt. 383"
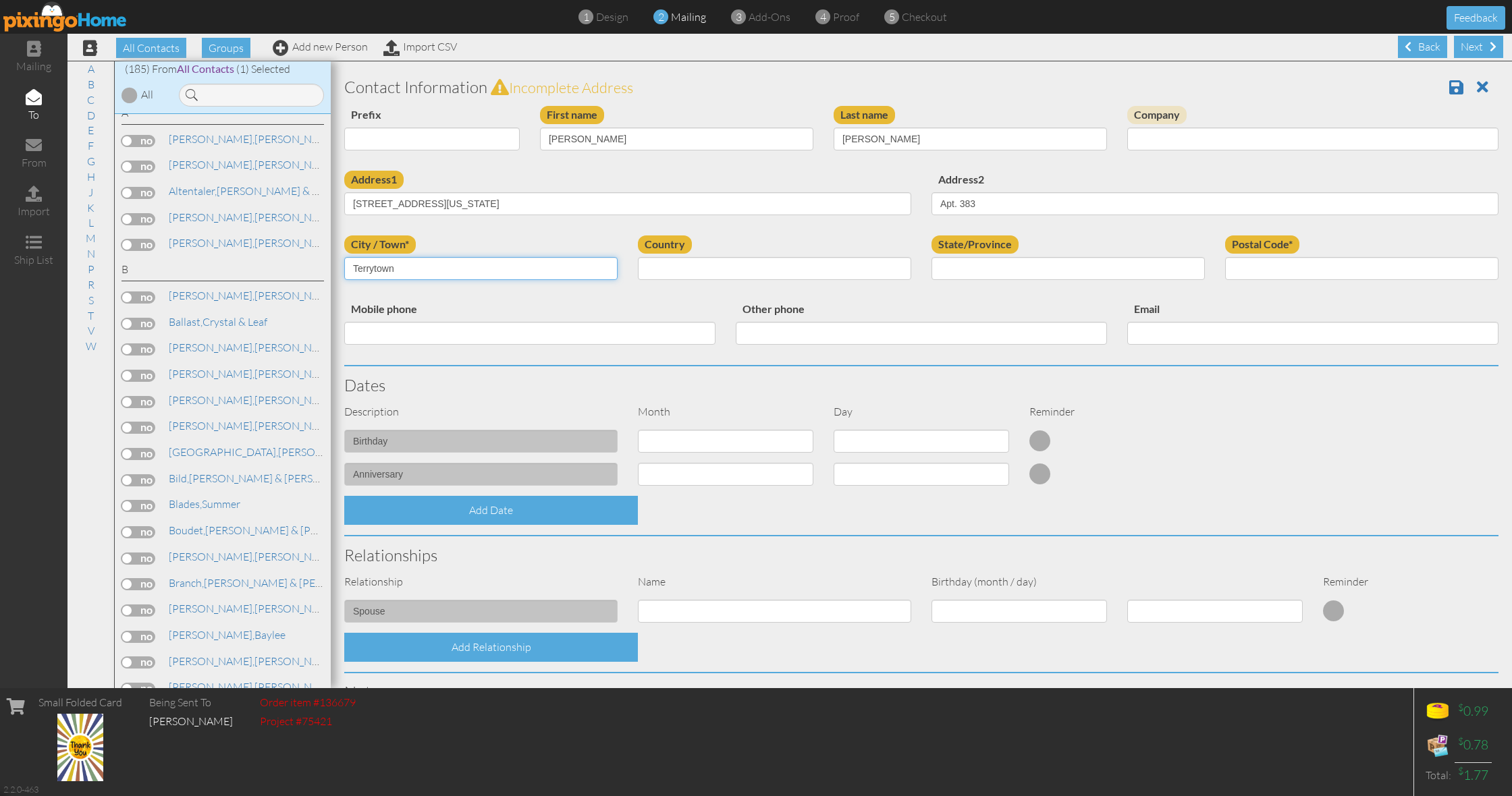
type input "Terrytown"
select select "object:784"
select select "object:1053"
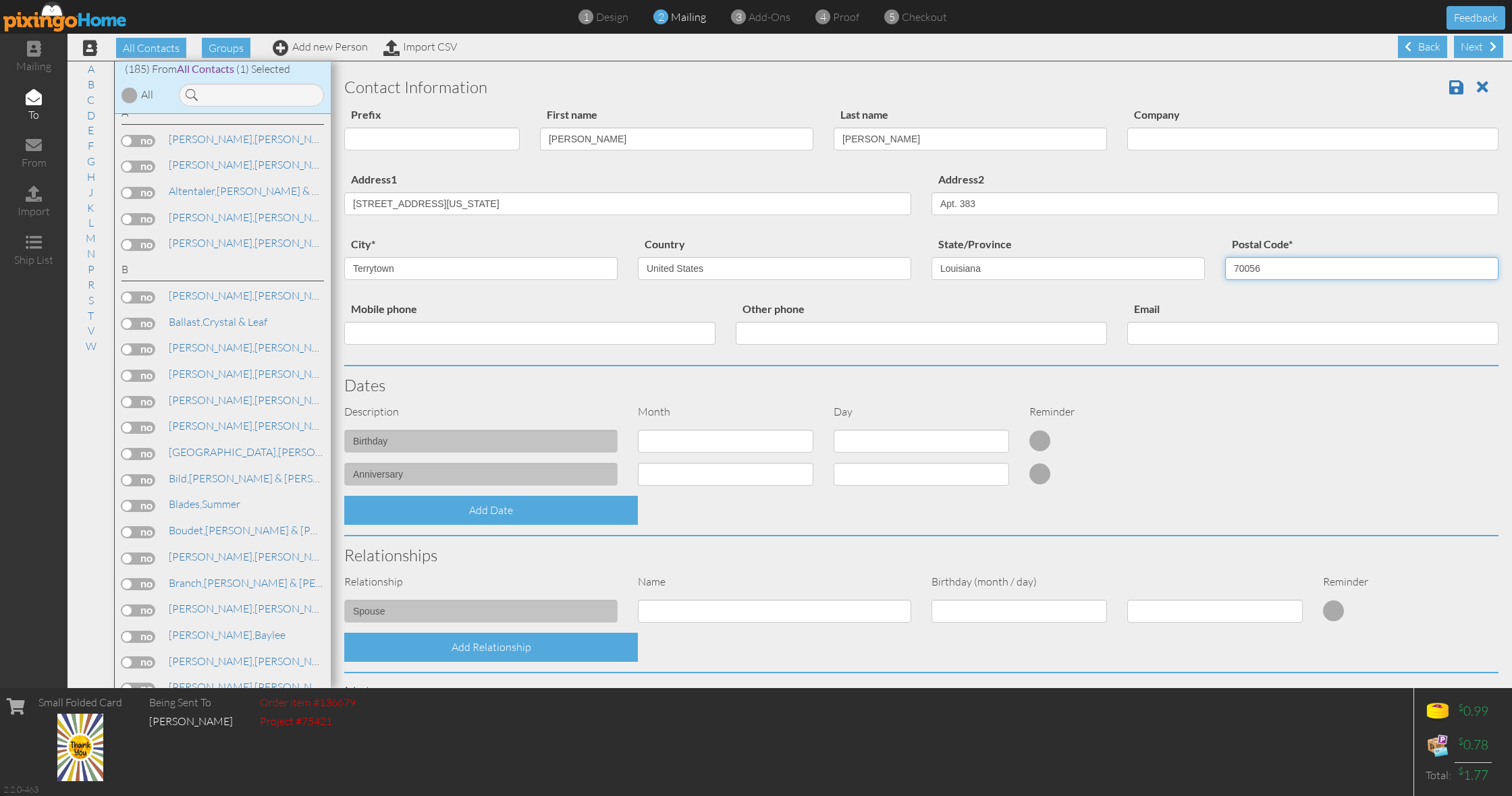
type input "70056"
drag, startPoint x: 658, startPoint y: 202, endPoint x: 474, endPoint y: 202, distance: 184.0
click at [474, 202] on input "720 Carrollwood Village Dr., Apt. 383, Terrytown, Louisiana 70056, USA" at bounding box center [627, 203] width 567 height 23
type input "[STREET_ADDRESS]"
click at [1456, 85] on span at bounding box center [1457, 87] width 14 height 16
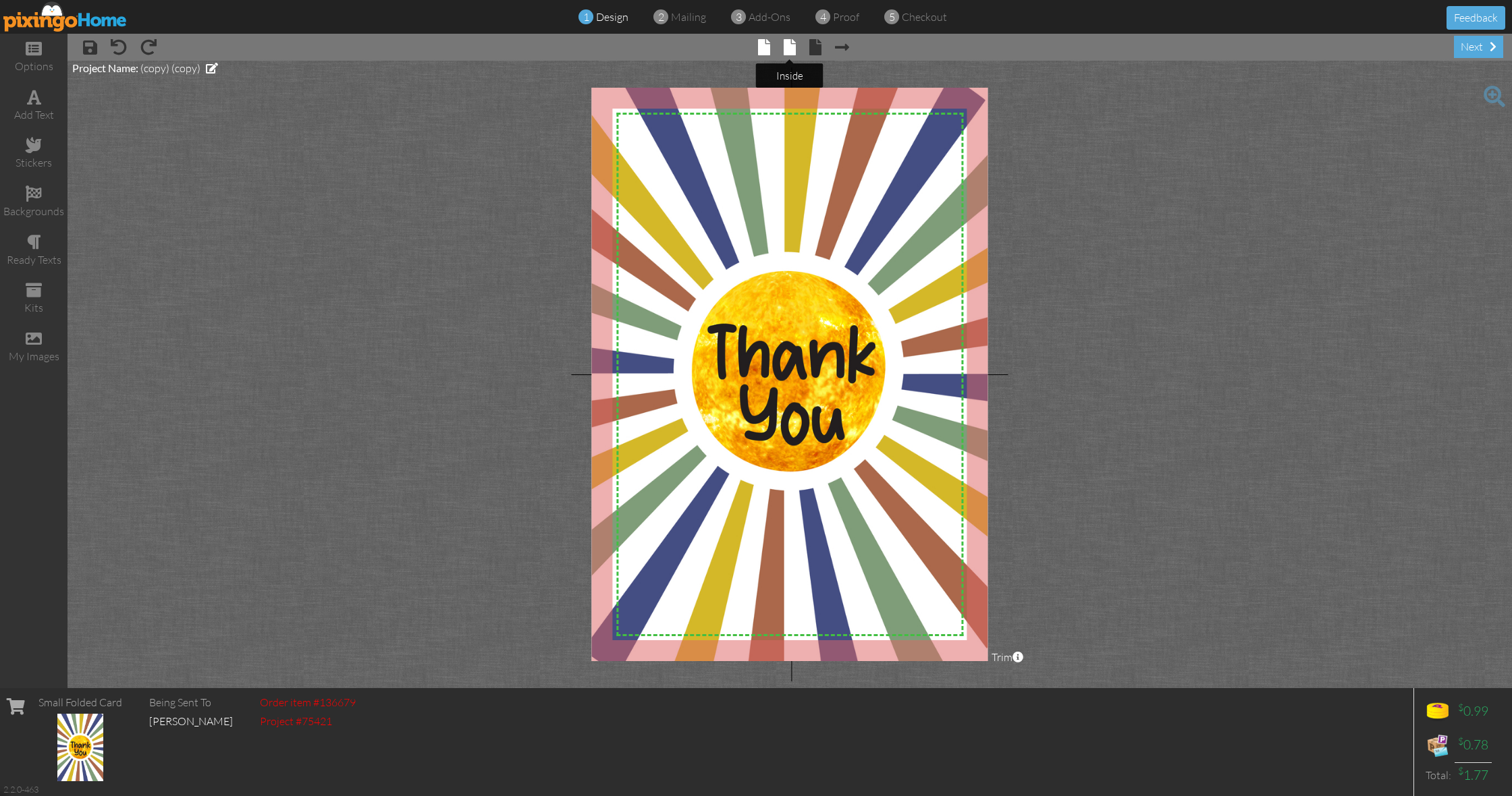
click at [796, 51] on span at bounding box center [789, 47] width 12 height 16
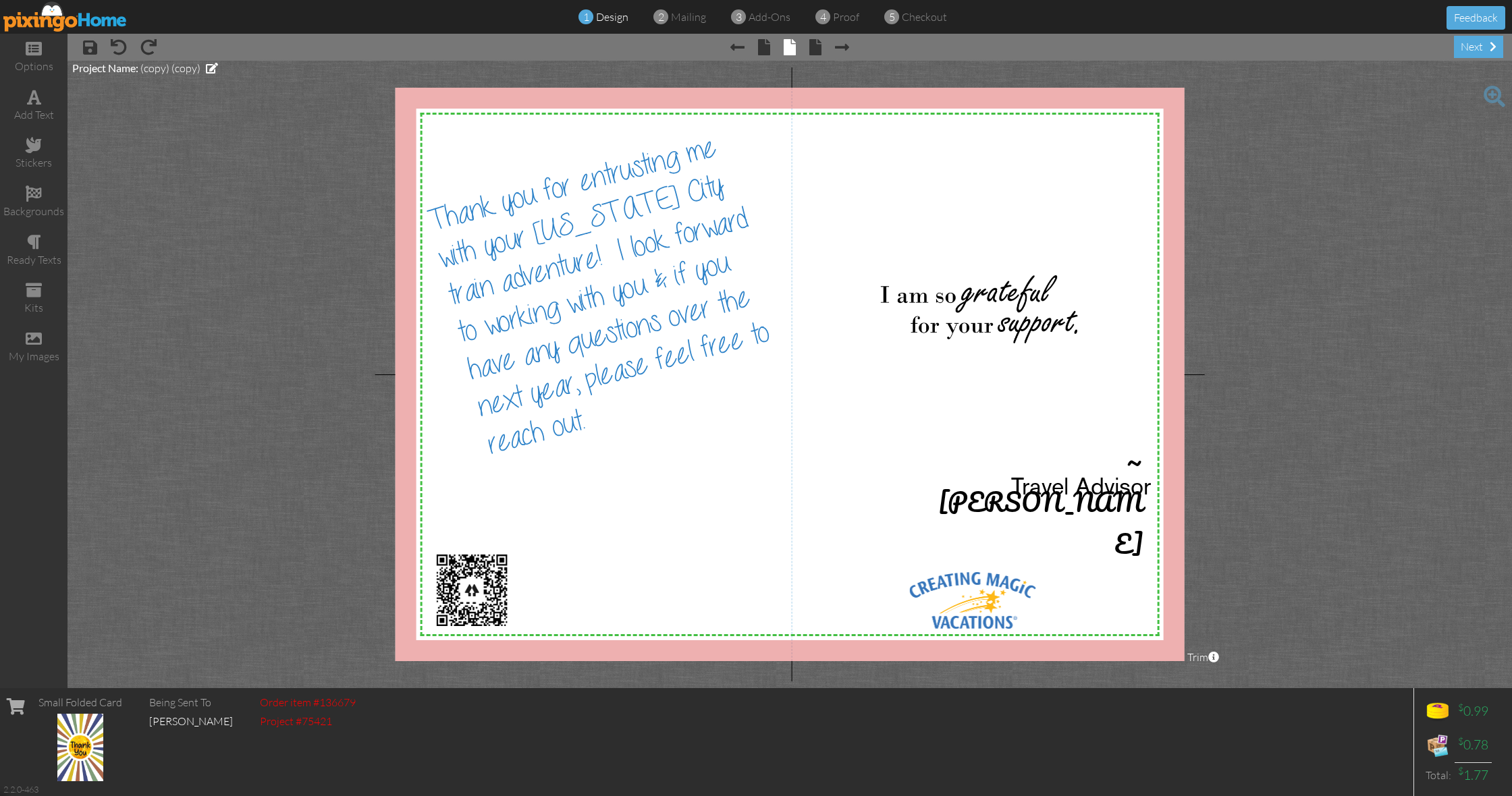
drag, startPoint x: 1455, startPoint y: 56, endPoint x: 1448, endPoint y: 59, distance: 7.6
click at [1455, 56] on div "next" at bounding box center [1479, 47] width 49 height 22
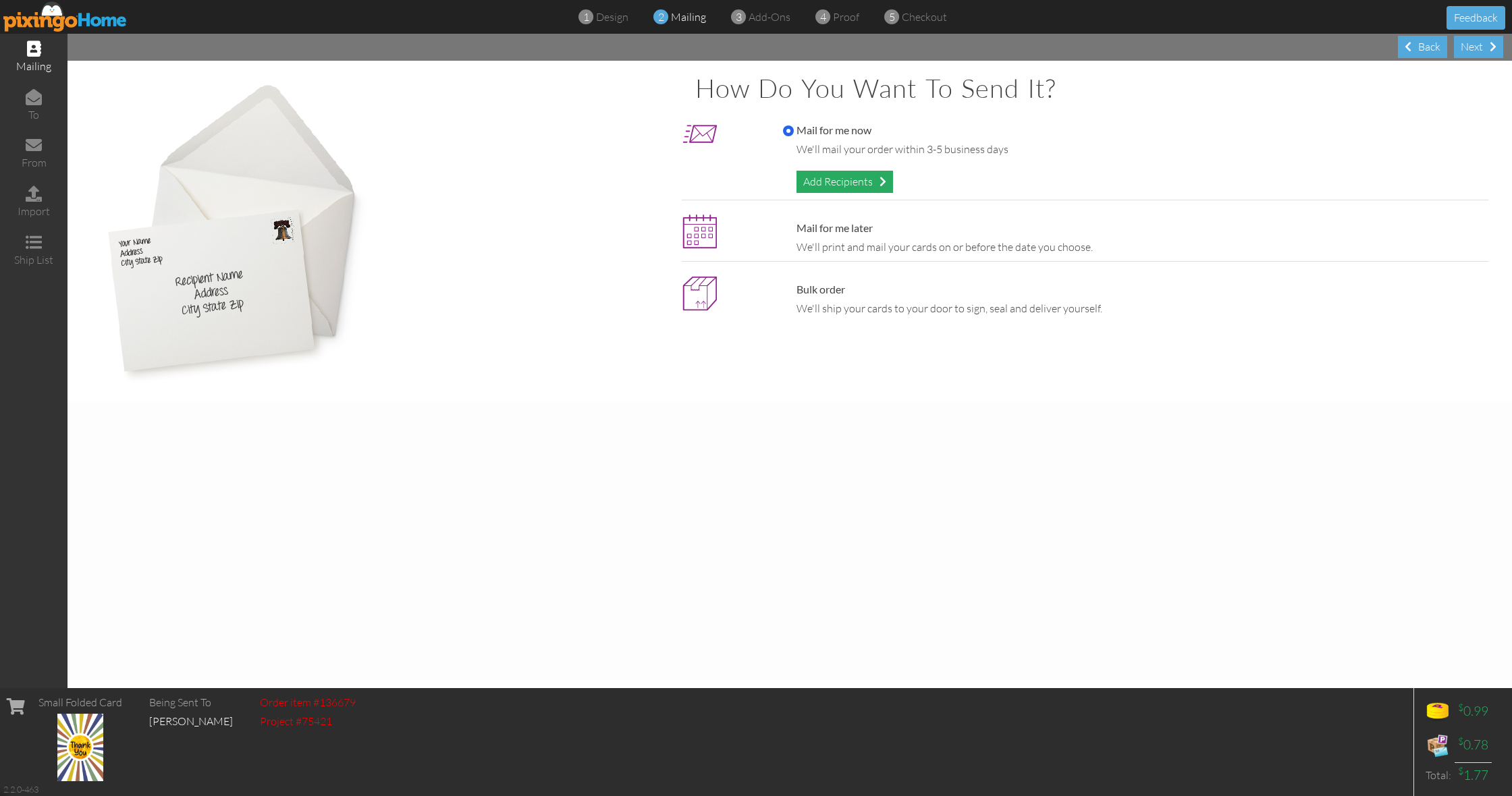
click at [846, 190] on div "Add Recipients" at bounding box center [845, 182] width 96 height 22
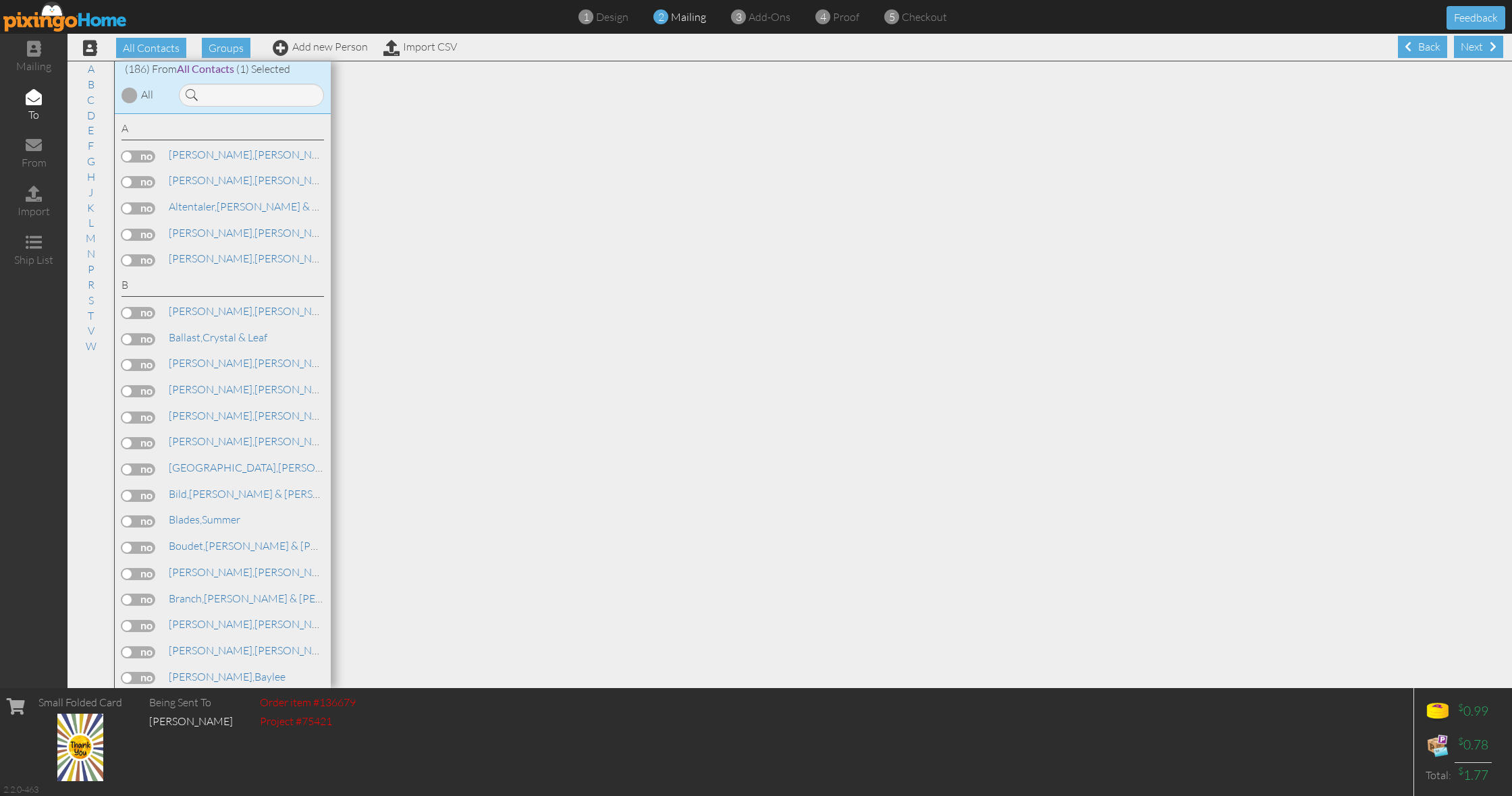
click at [130, 647] on label at bounding box center [138, 652] width 34 height 12
click at [0, 0] on input "checkbox" at bounding box center [0, 0] width 0 height 0
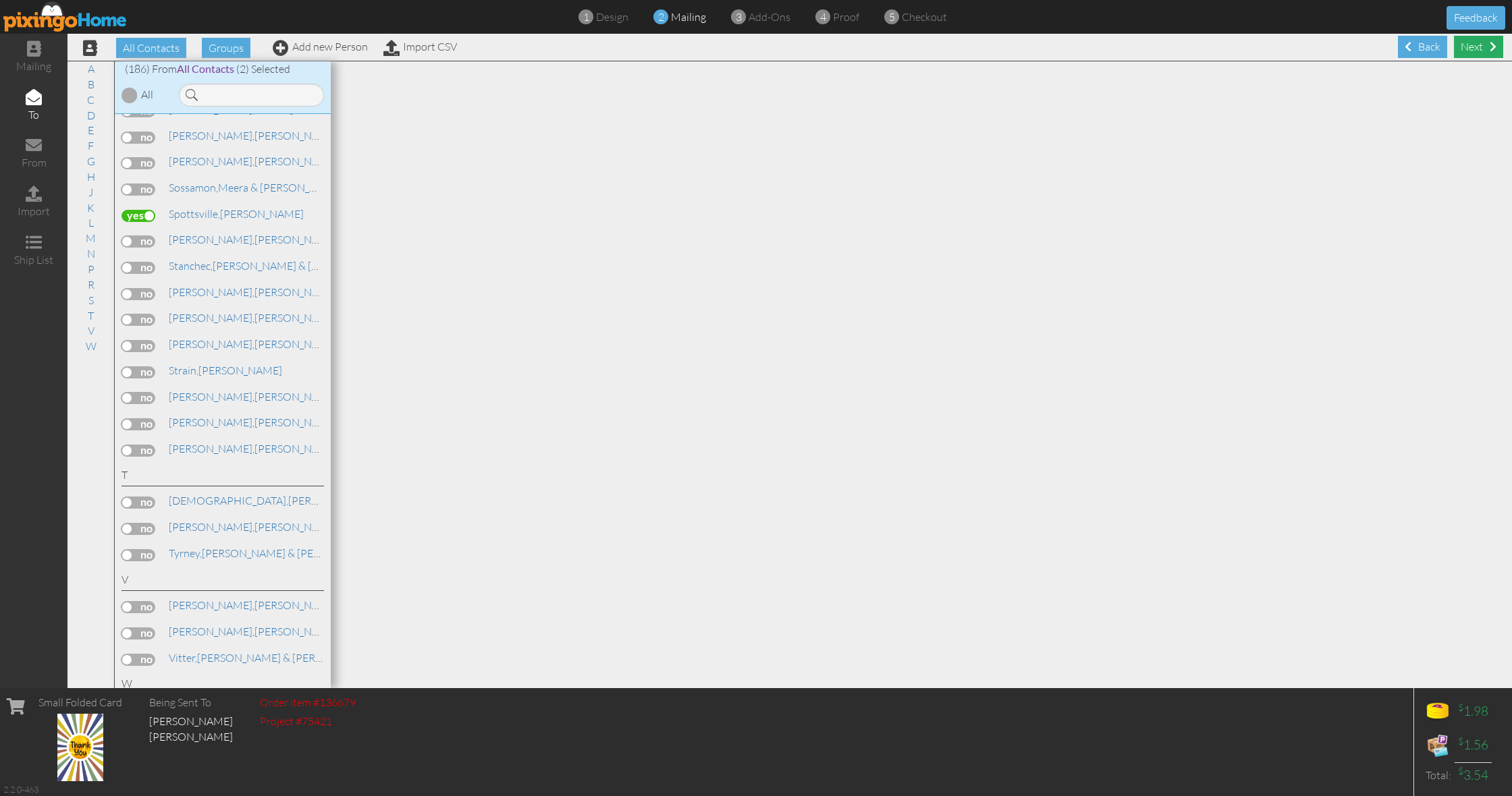
click at [1481, 46] on div "Next" at bounding box center [1479, 47] width 49 height 22
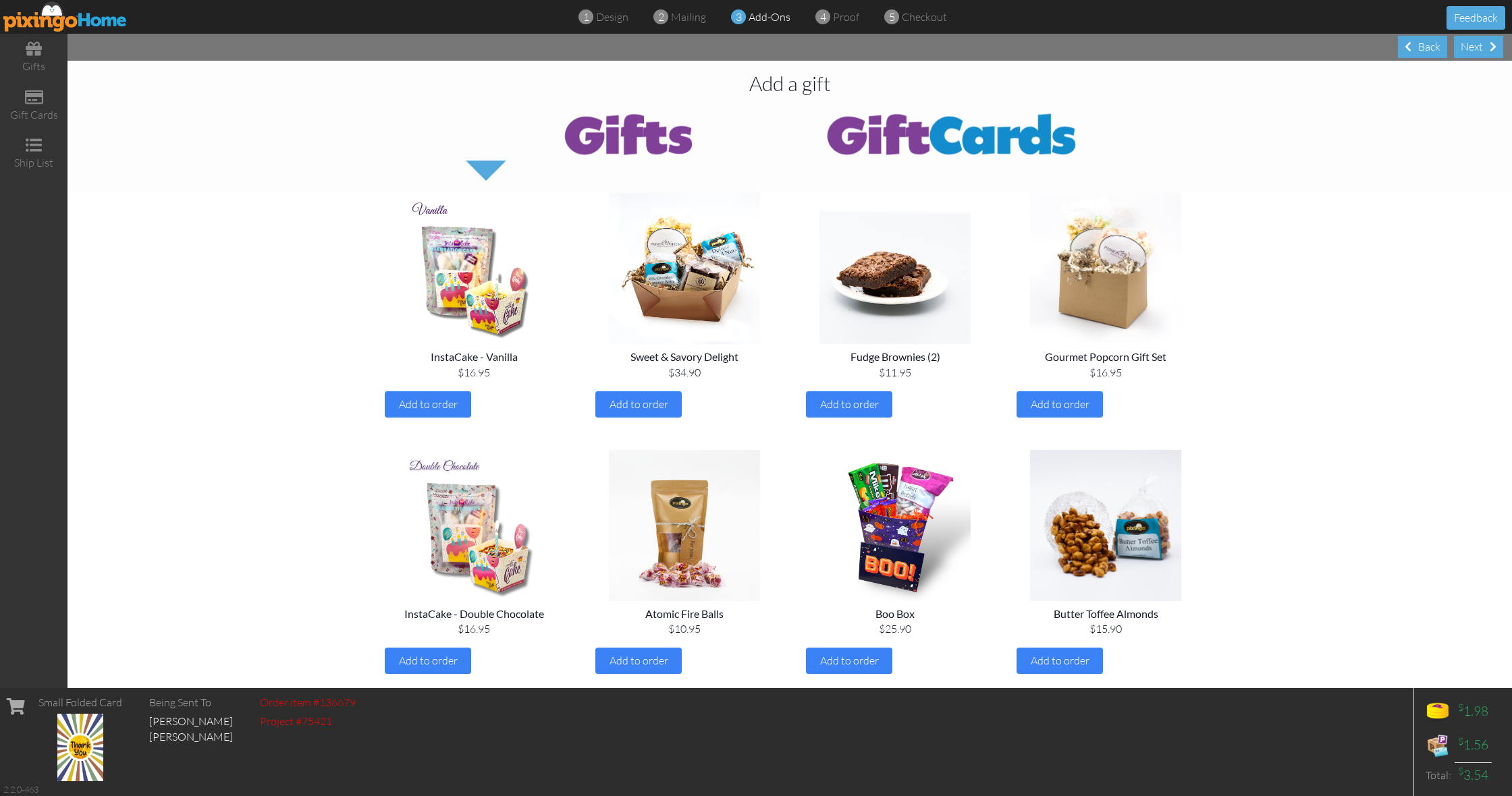
click at [1481, 46] on div "Next" at bounding box center [1479, 47] width 49 height 22
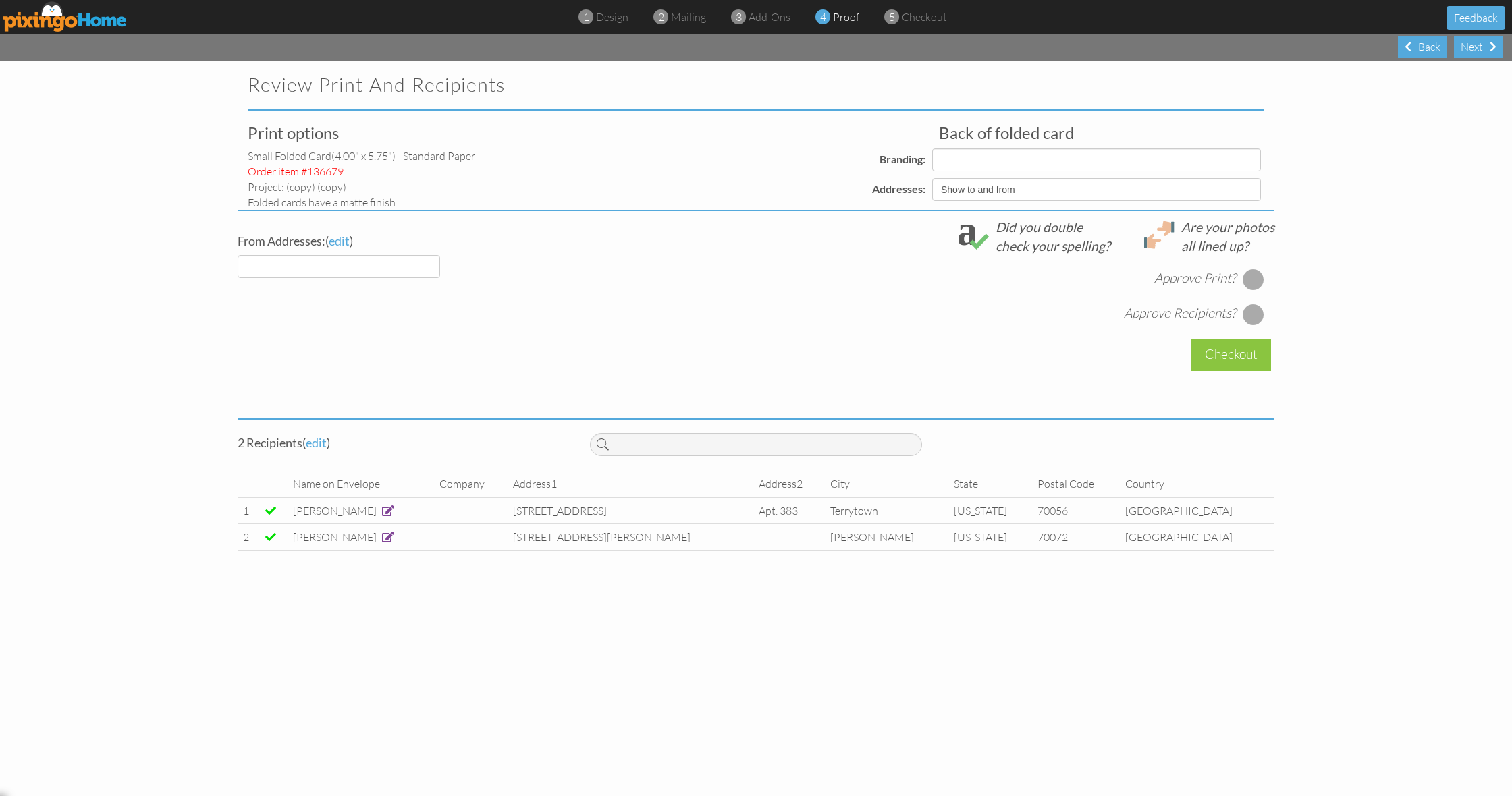
select select "object:902"
select select "object:900"
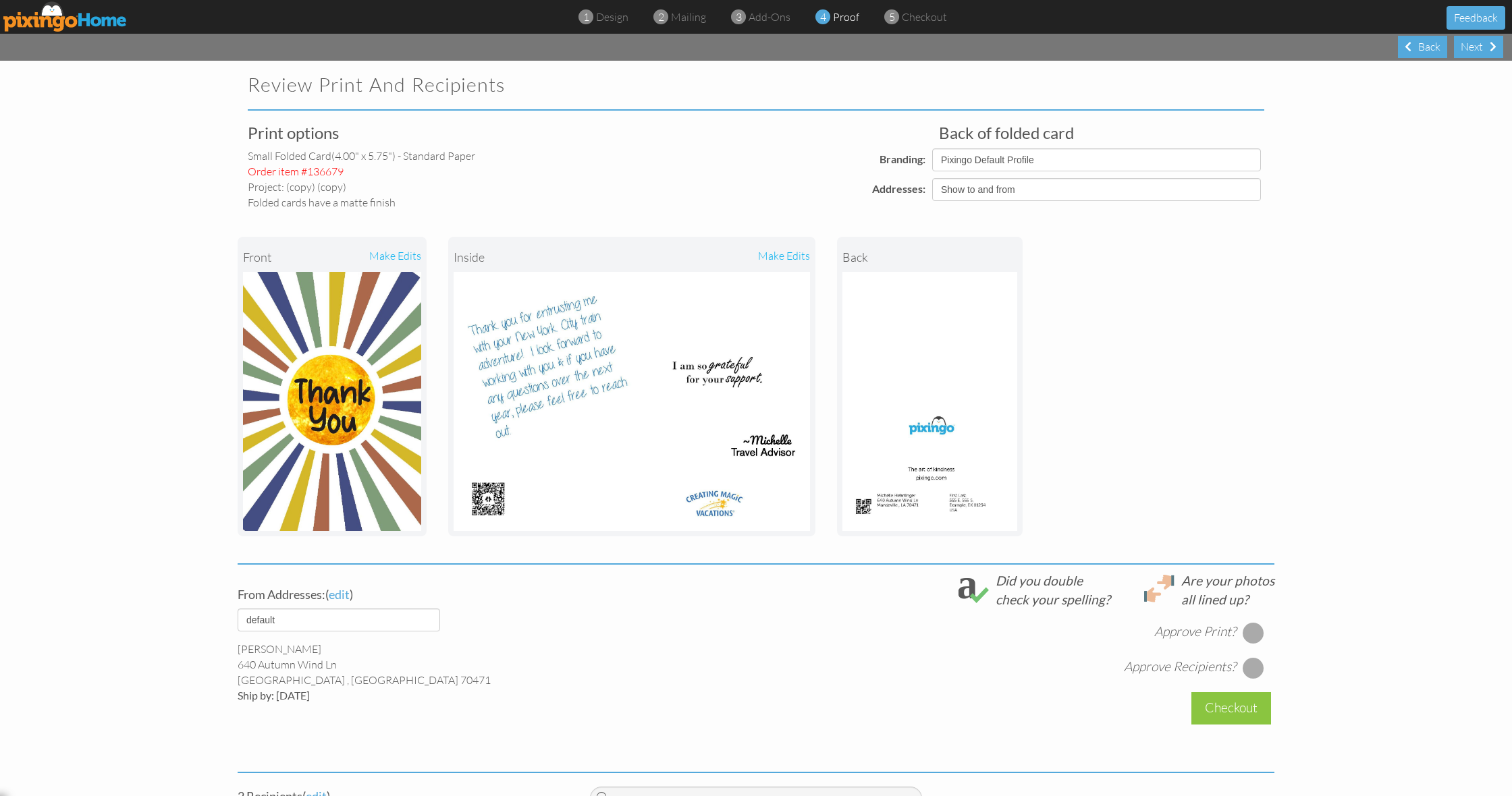
click at [1481, 46] on div "Next" at bounding box center [1479, 47] width 49 height 22
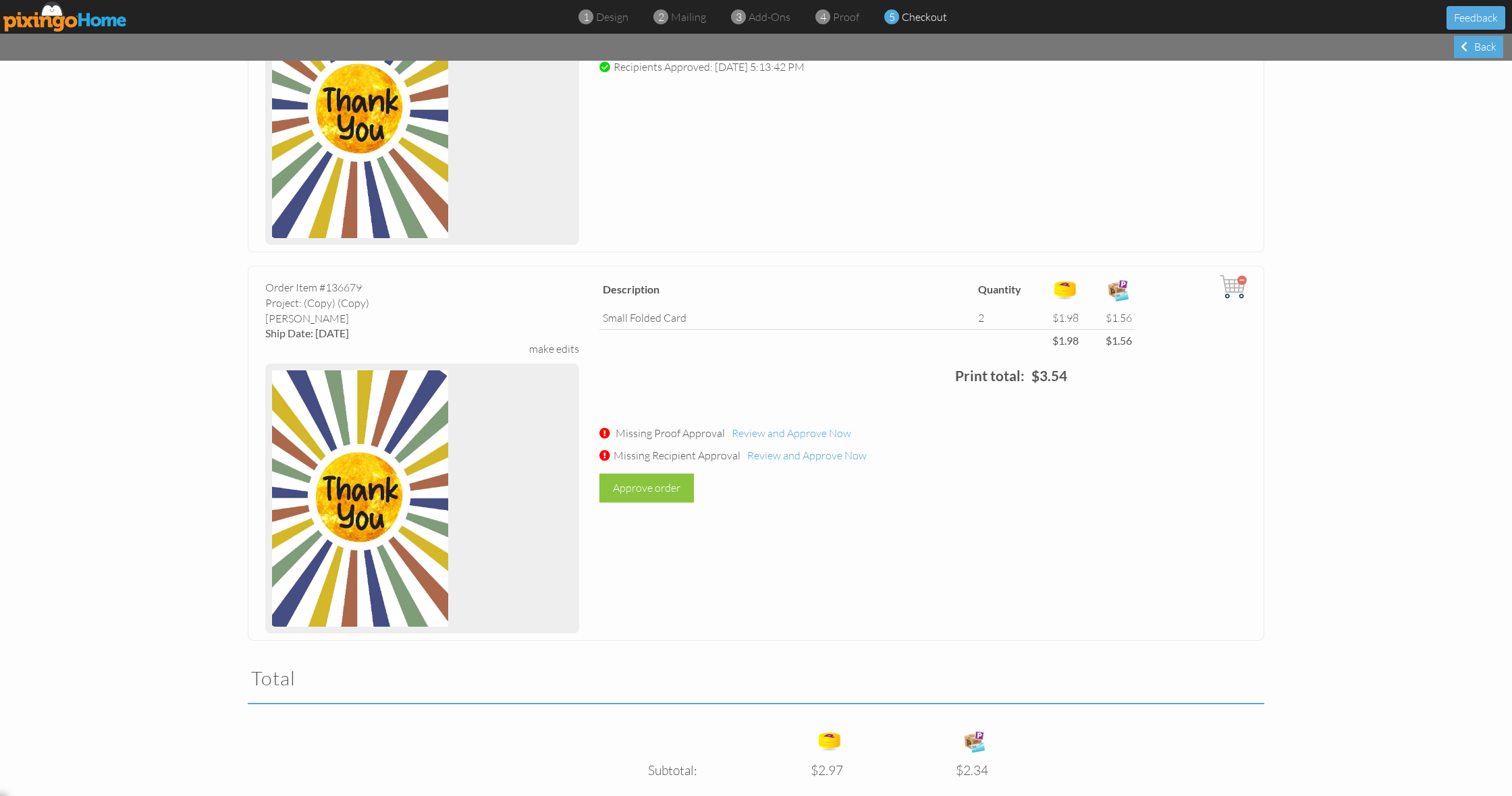
scroll to position [256, 0]
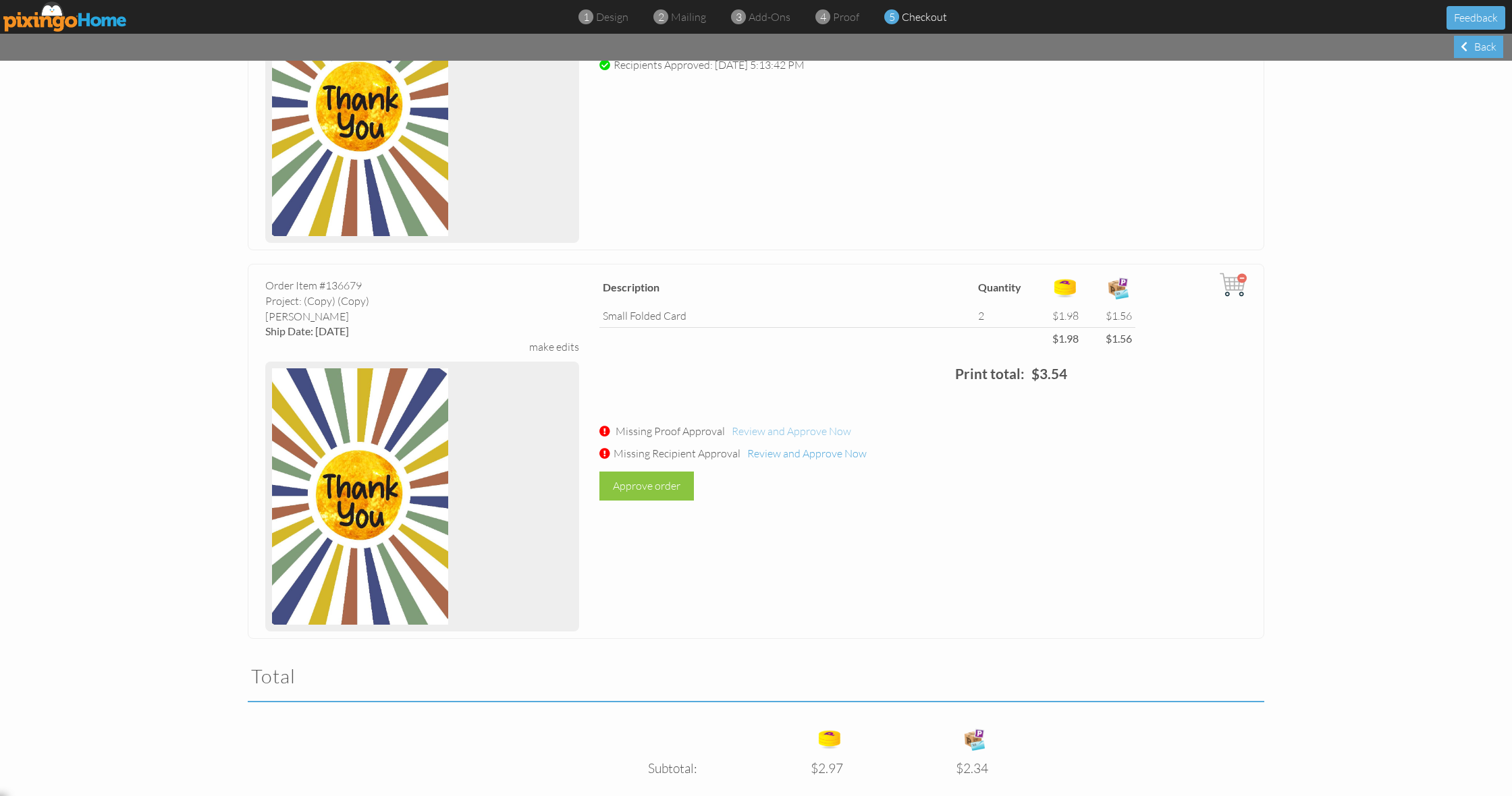
click at [764, 431] on span "Review and Approve Now" at bounding box center [791, 431] width 119 height 13
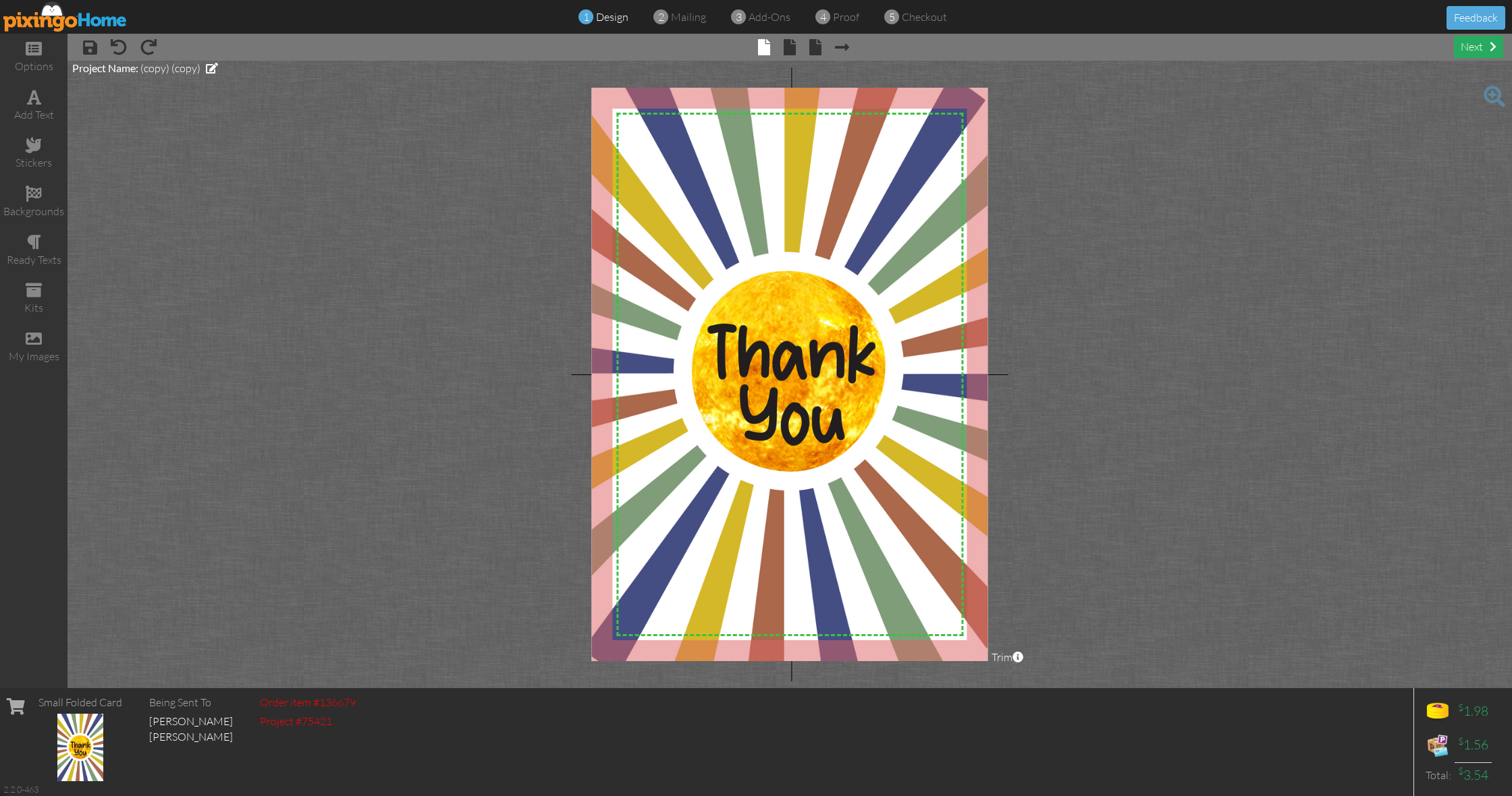
click at [1474, 55] on div "next" at bounding box center [1479, 47] width 49 height 22
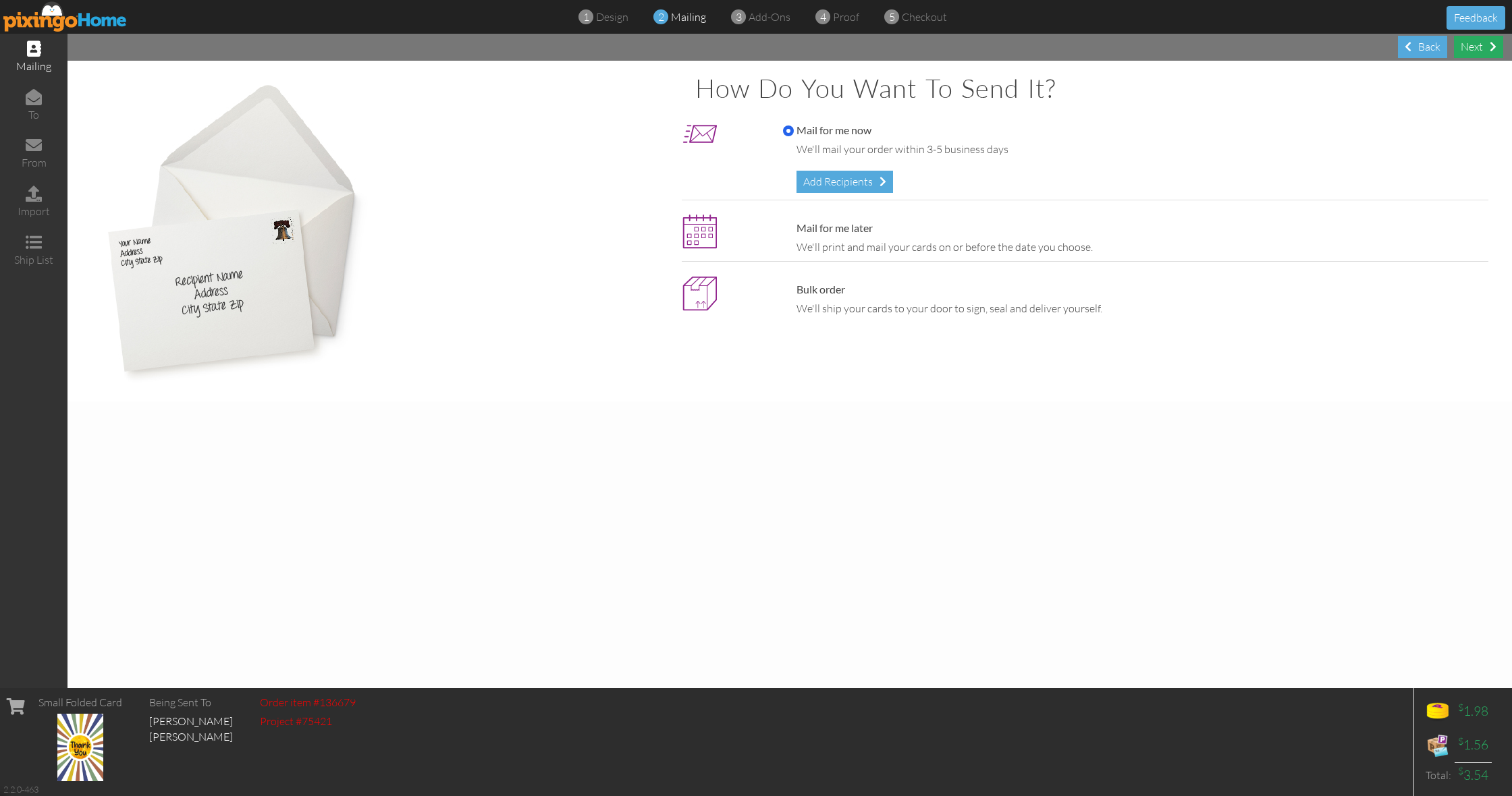
click at [1474, 55] on div "Next" at bounding box center [1479, 47] width 49 height 22
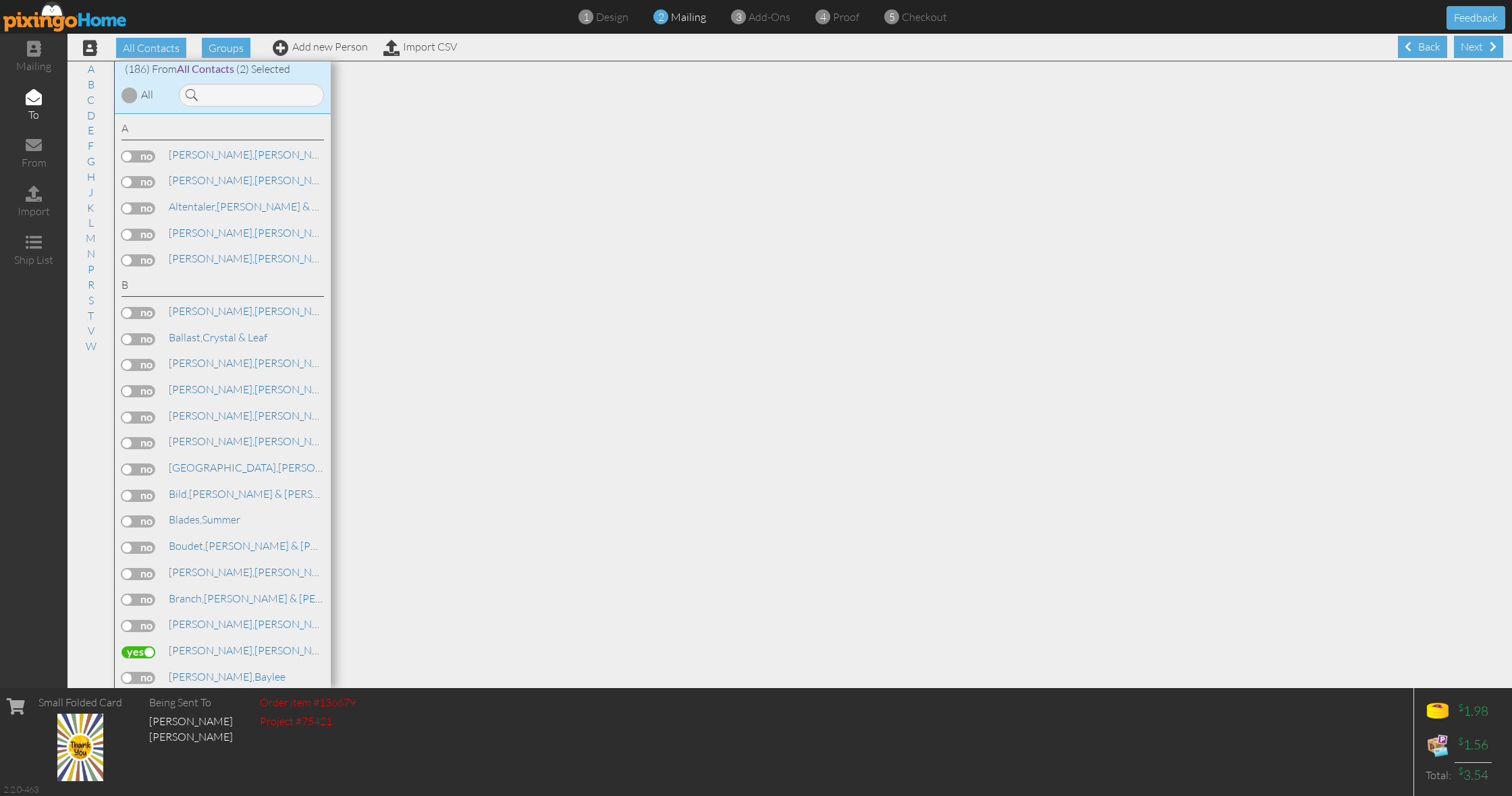
click at [1474, 55] on div "Next" at bounding box center [1479, 47] width 49 height 22
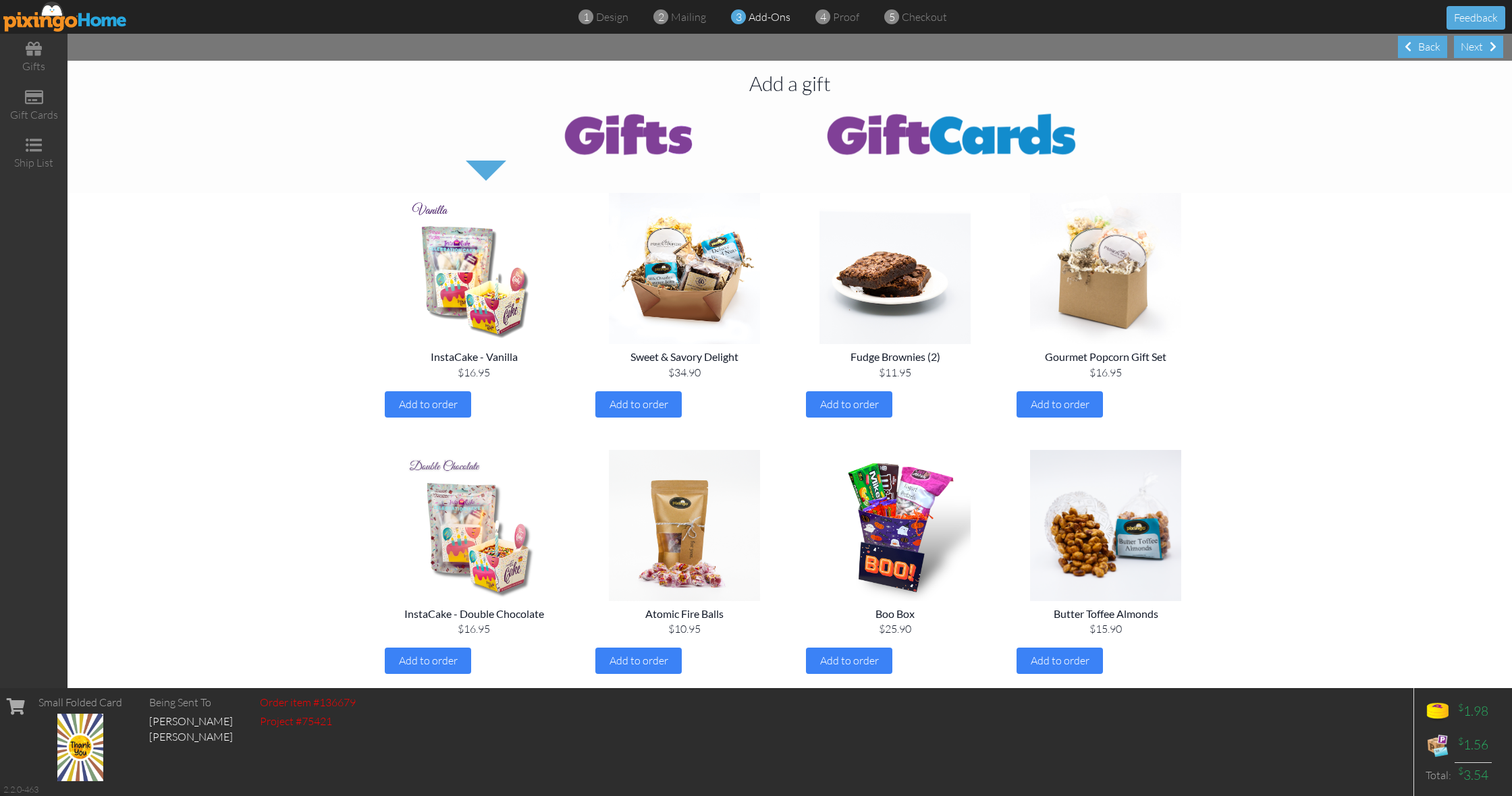
click at [1474, 55] on div "Next" at bounding box center [1479, 47] width 49 height 22
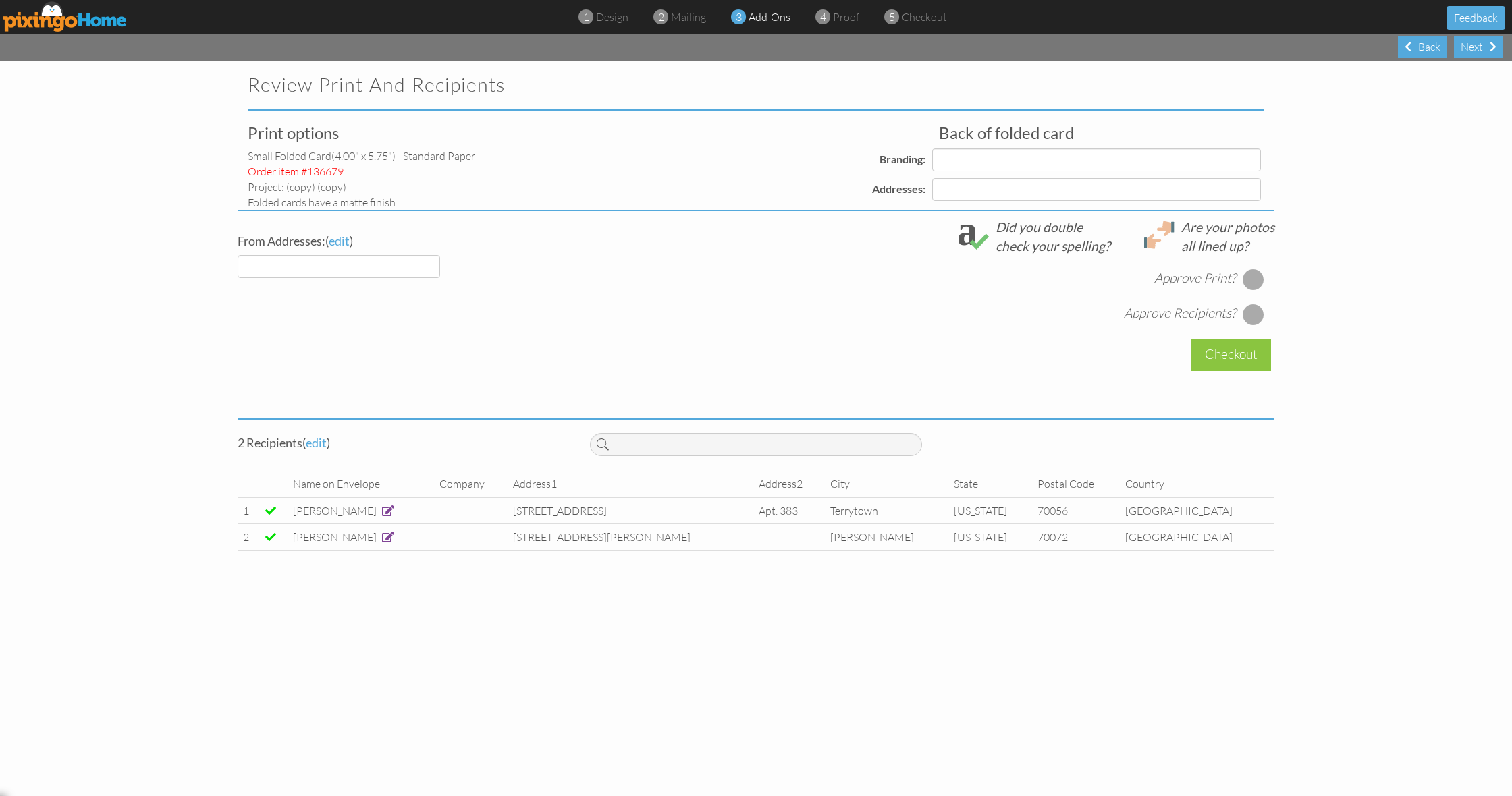
select select "object:1617"
select select "object:1622"
select select "object:1620"
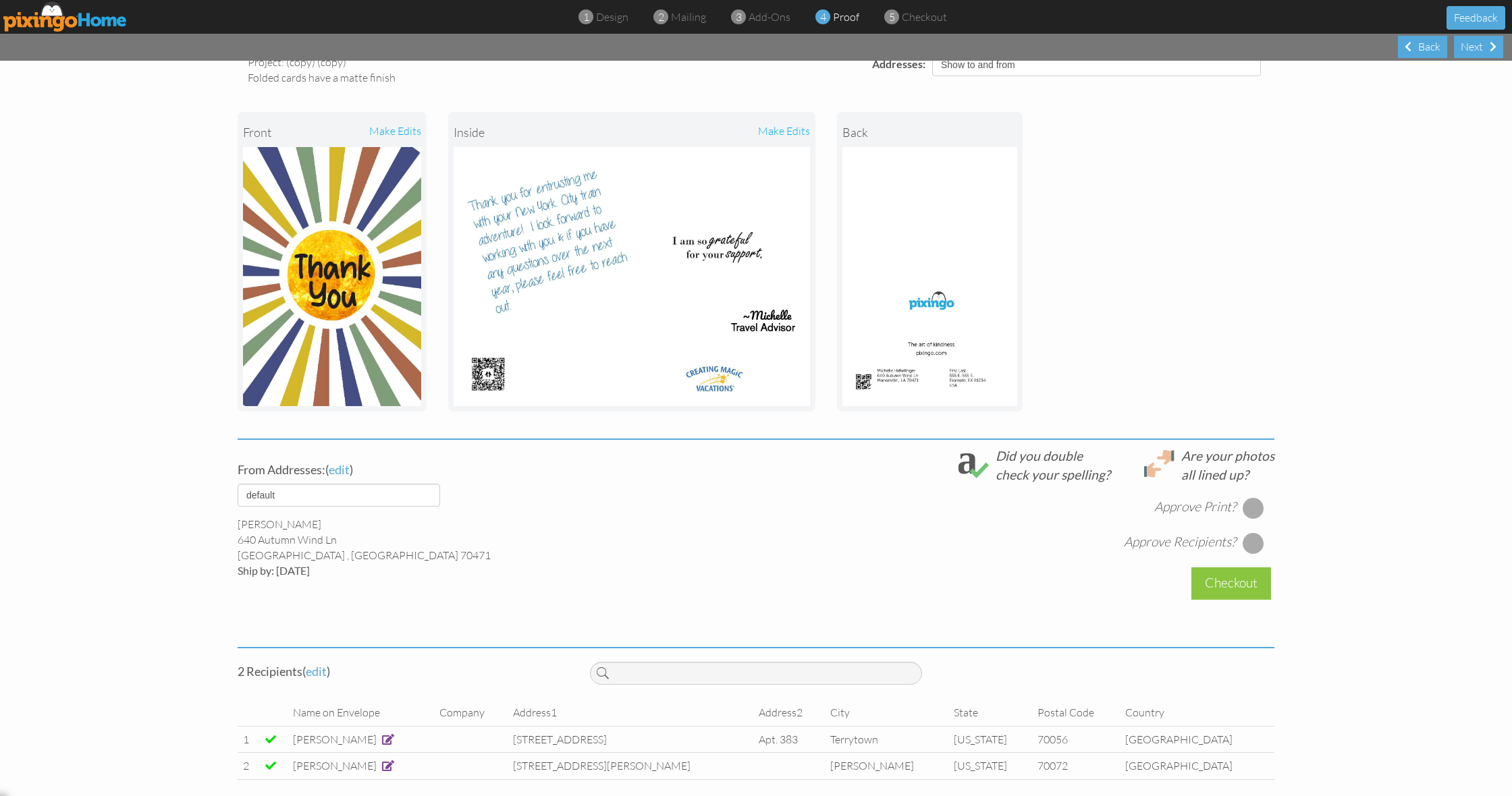
scroll to position [126, 0]
click at [1257, 504] on div at bounding box center [1253, 506] width 21 height 21
click at [1249, 534] on div at bounding box center [1253, 541] width 21 height 21
click at [1227, 574] on div "Checkout" at bounding box center [1231, 582] width 80 height 32
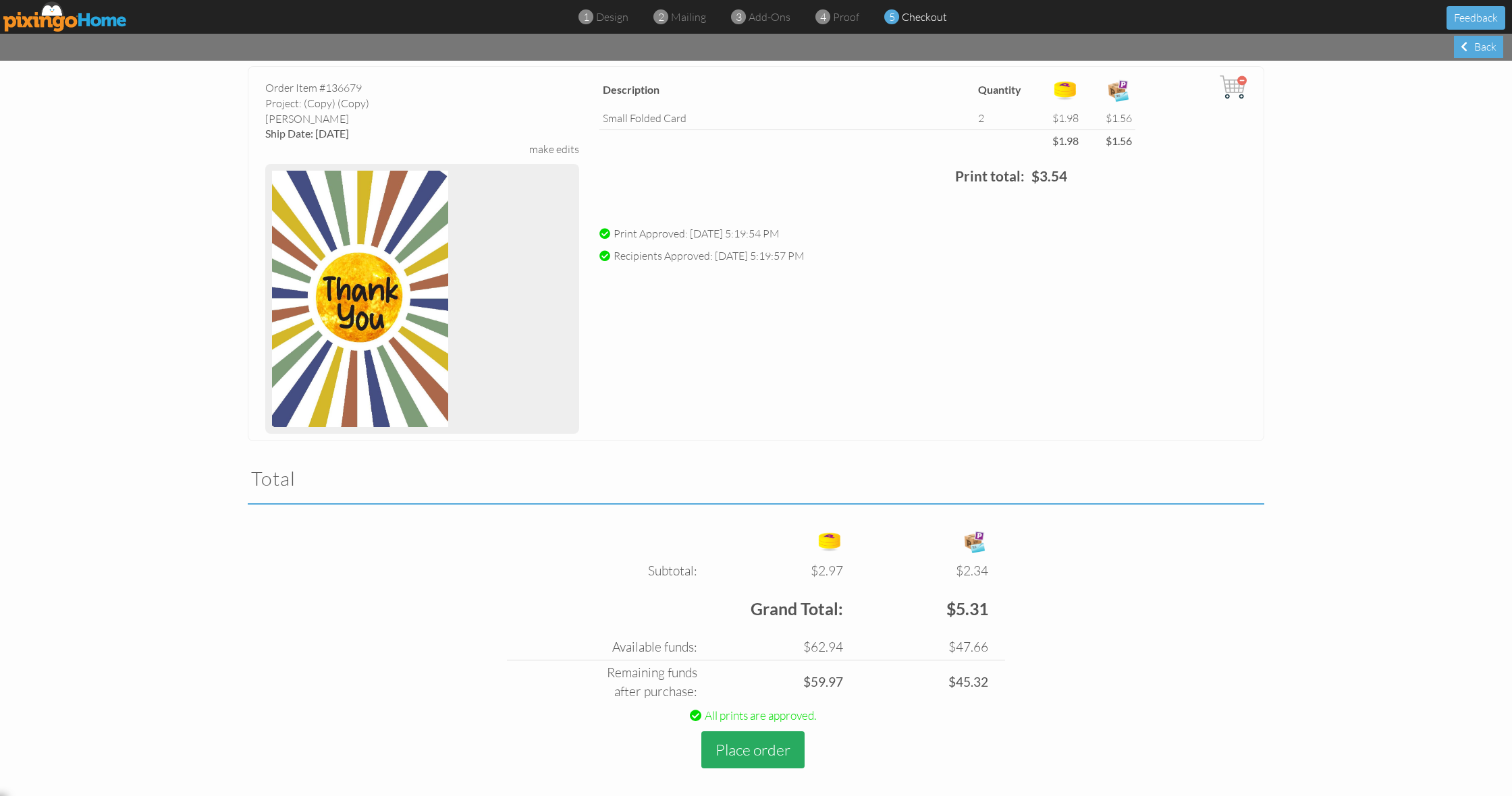
click at [750, 743] on button "Place order" at bounding box center [753, 749] width 104 height 37
